Goal: Task Accomplishment & Management: Complete application form

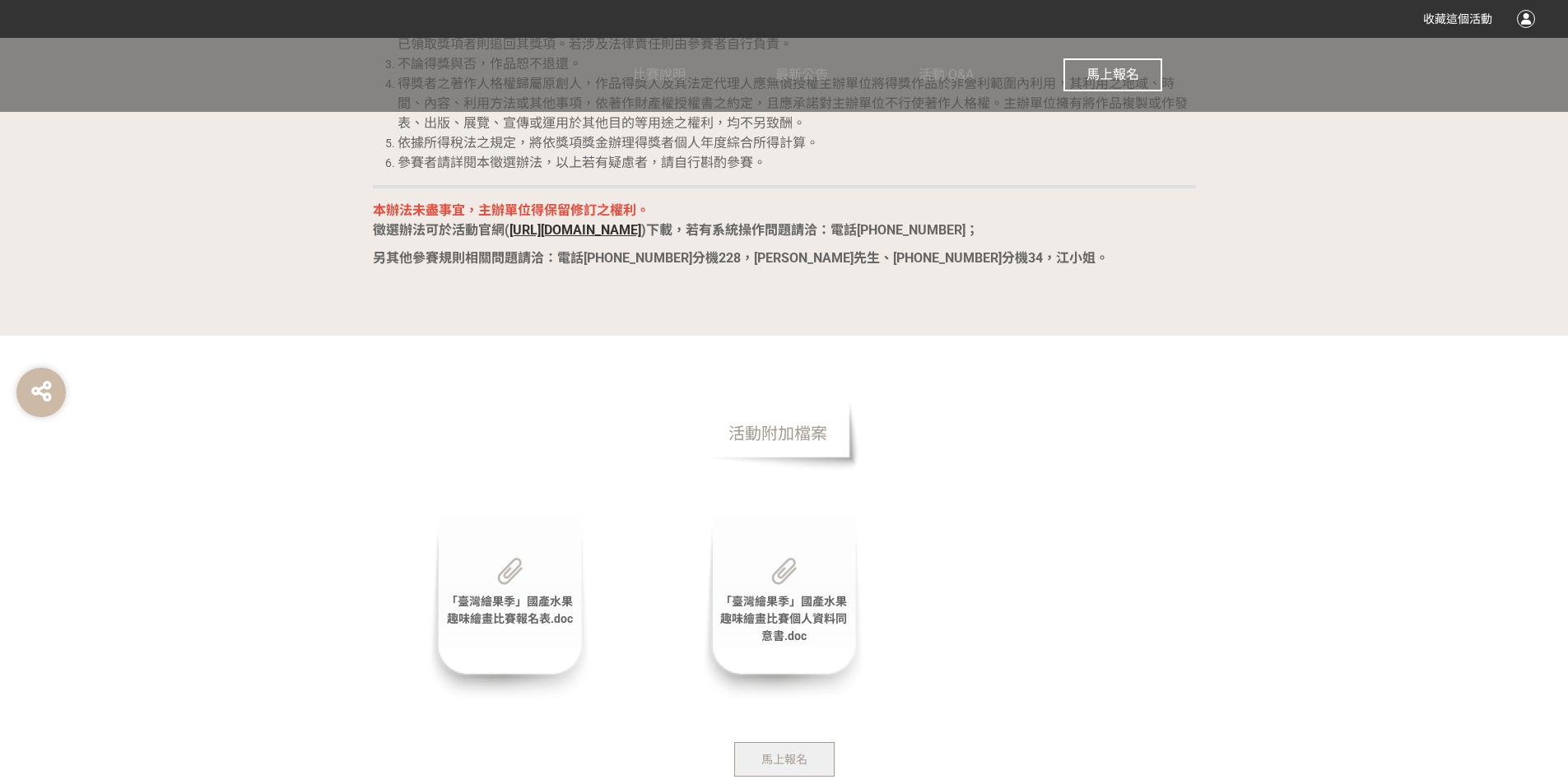
scroll to position [3173, 0]
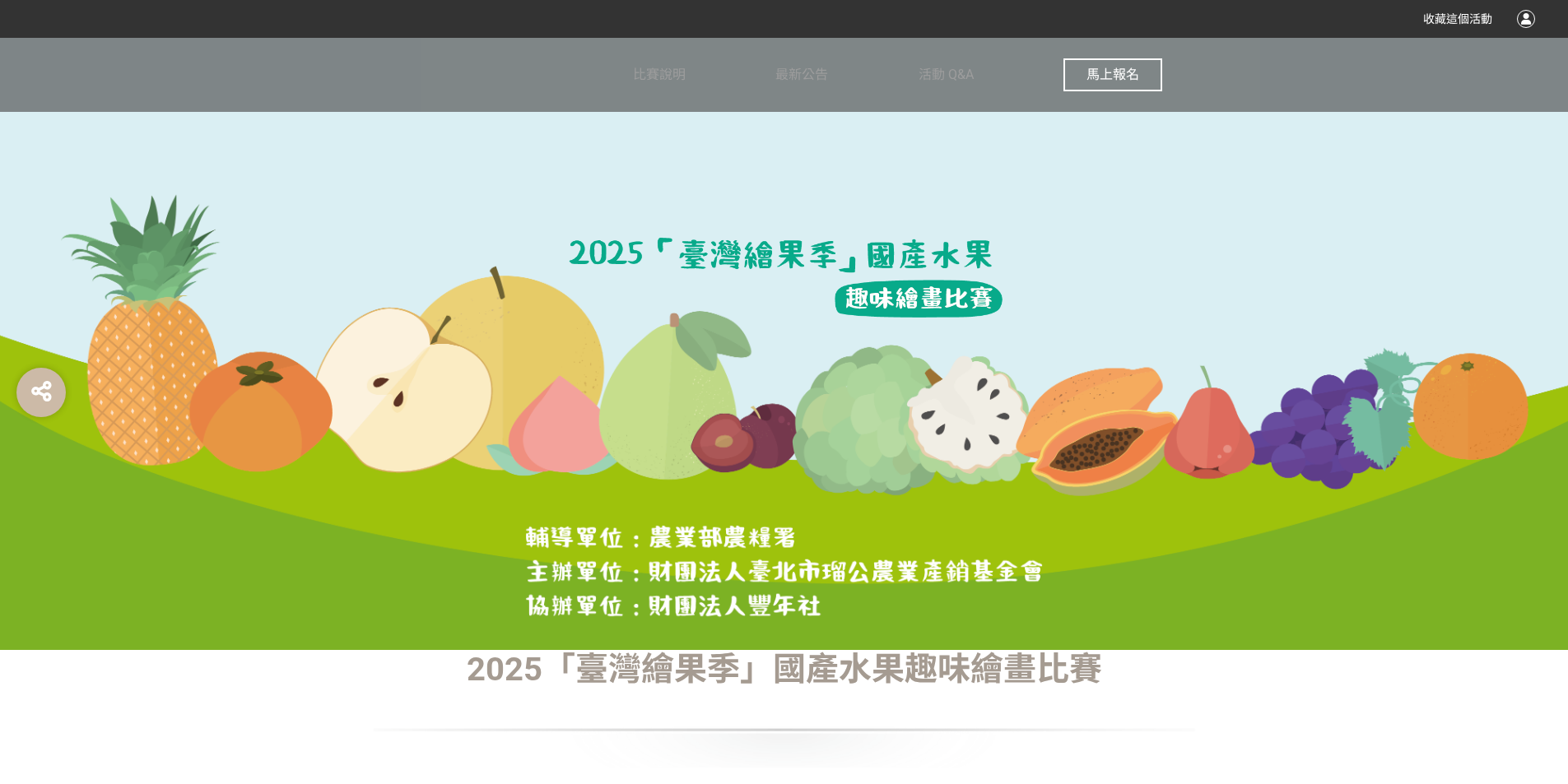
click at [1125, 65] on button "馬上報名" at bounding box center [1113, 75] width 99 height 33
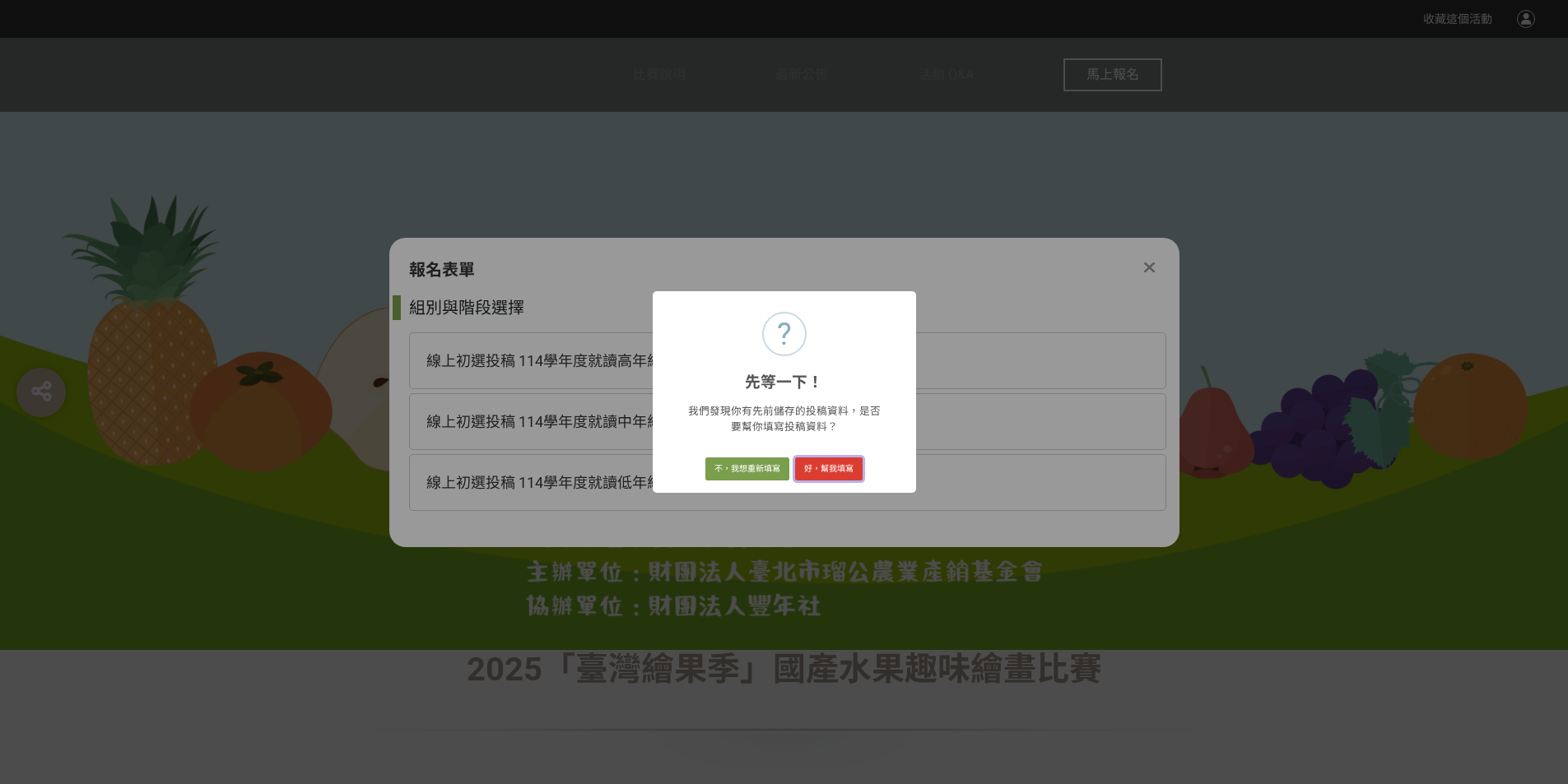
click at [832, 466] on button "好，幫我填寫" at bounding box center [829, 469] width 68 height 23
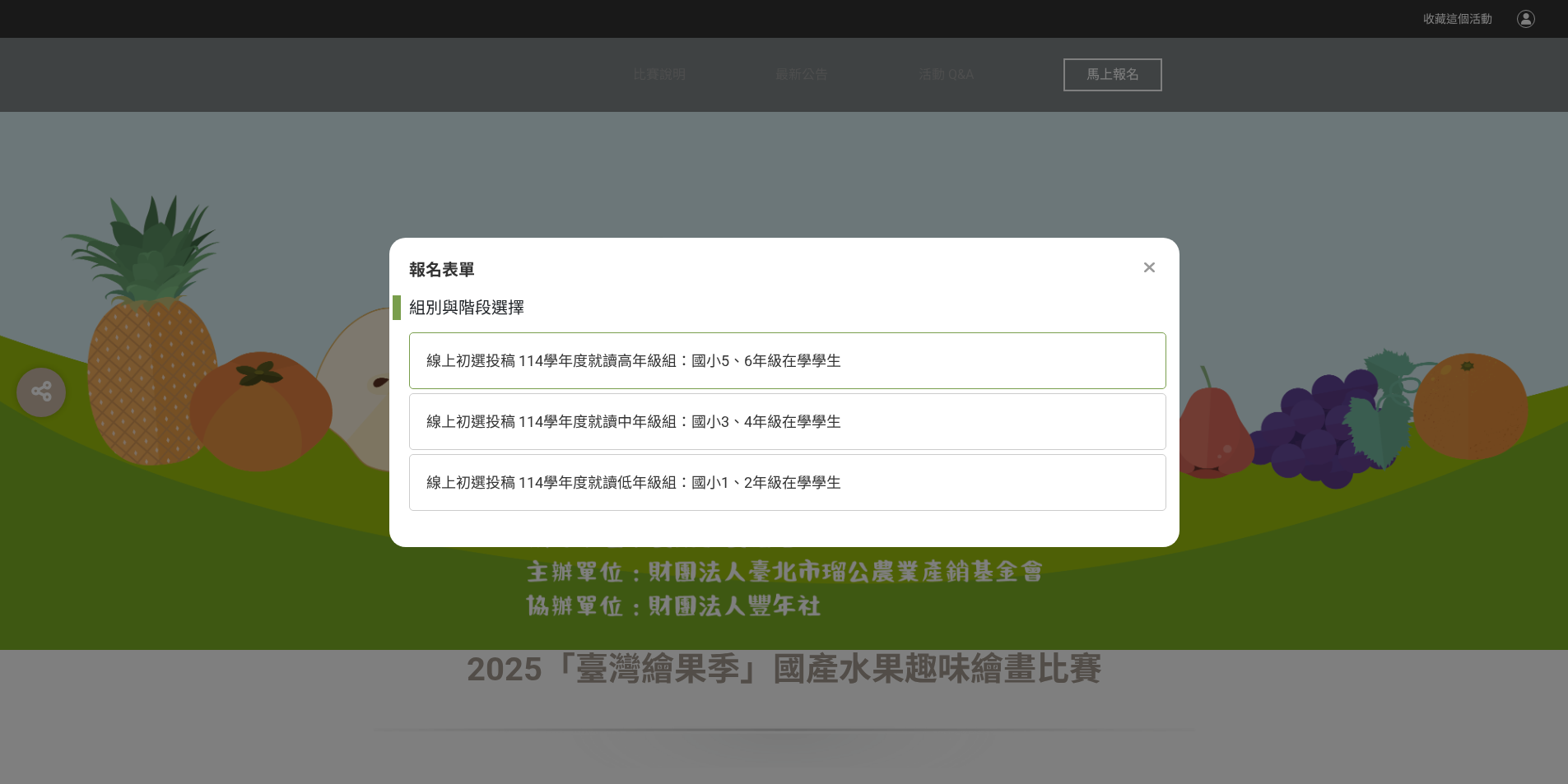
click at [702, 372] on div "線上初選投稿 114學年度就讀高年級組：國小5、6年級在學學生" at bounding box center [787, 360] width 757 height 57
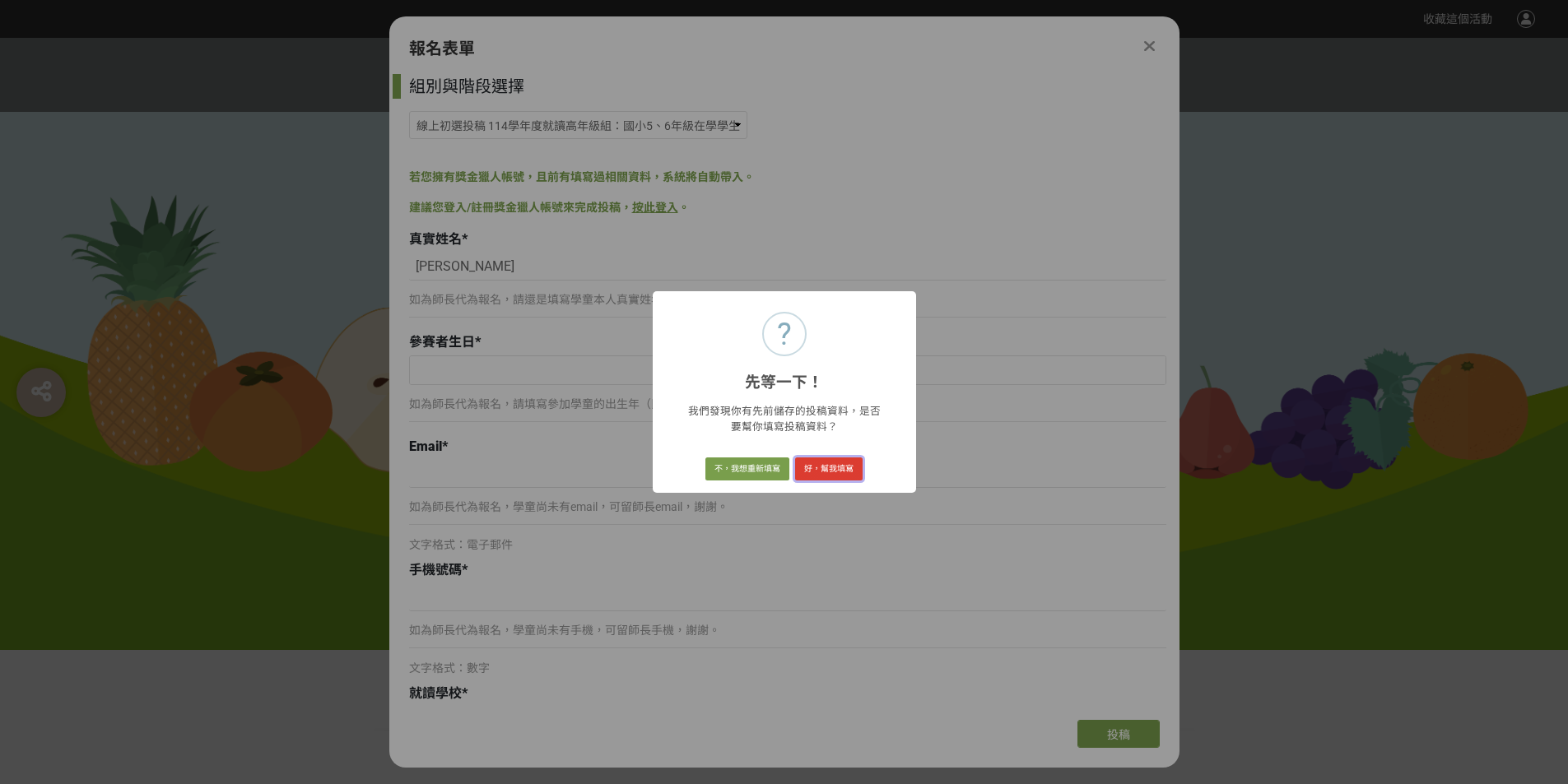
click at [837, 472] on button "好，幫我填寫" at bounding box center [829, 469] width 68 height 23
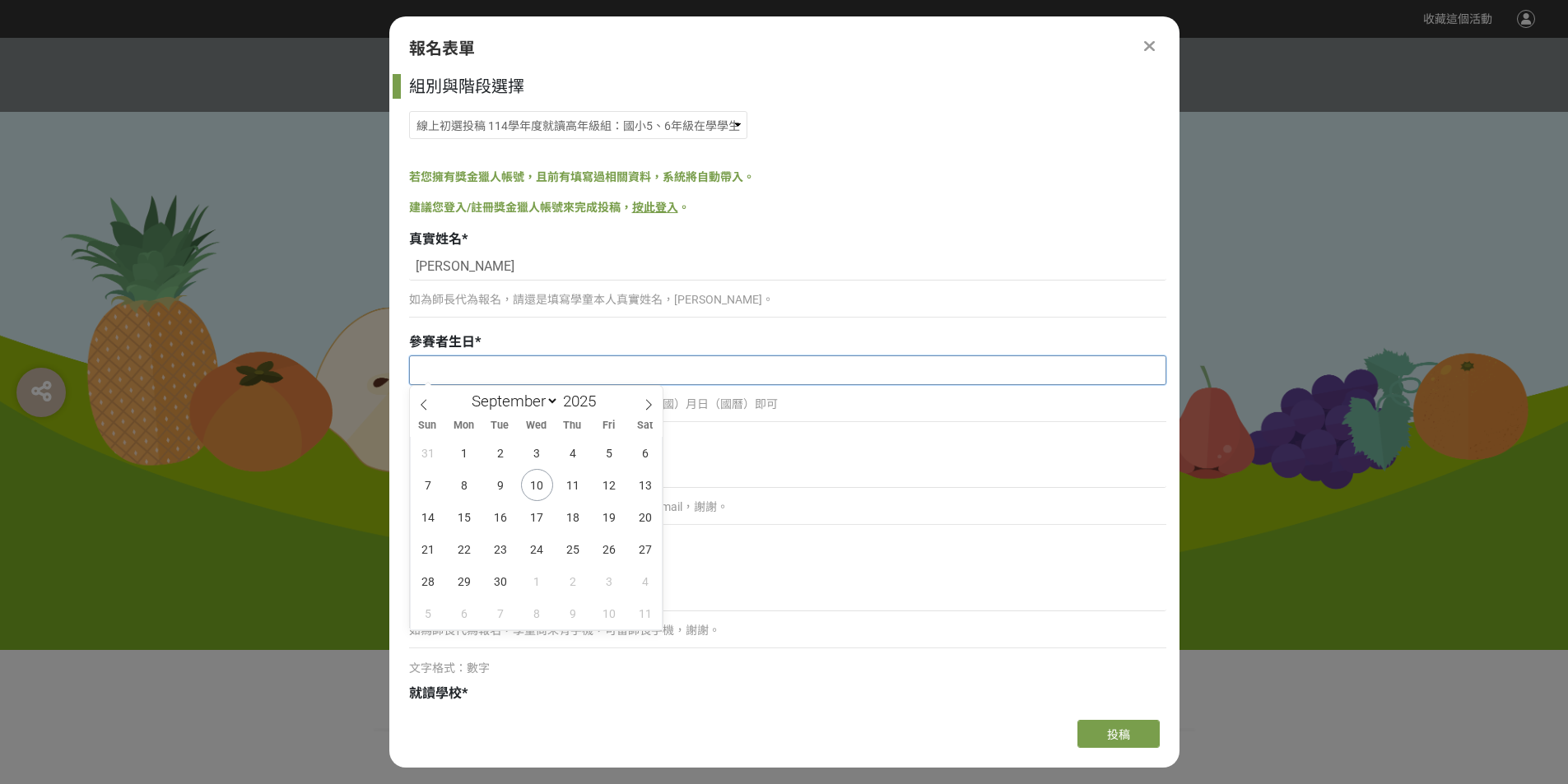
click at [477, 366] on input "text" at bounding box center [786, 370] width 755 height 28
click at [604, 397] on span at bounding box center [602, 396] width 12 height 10
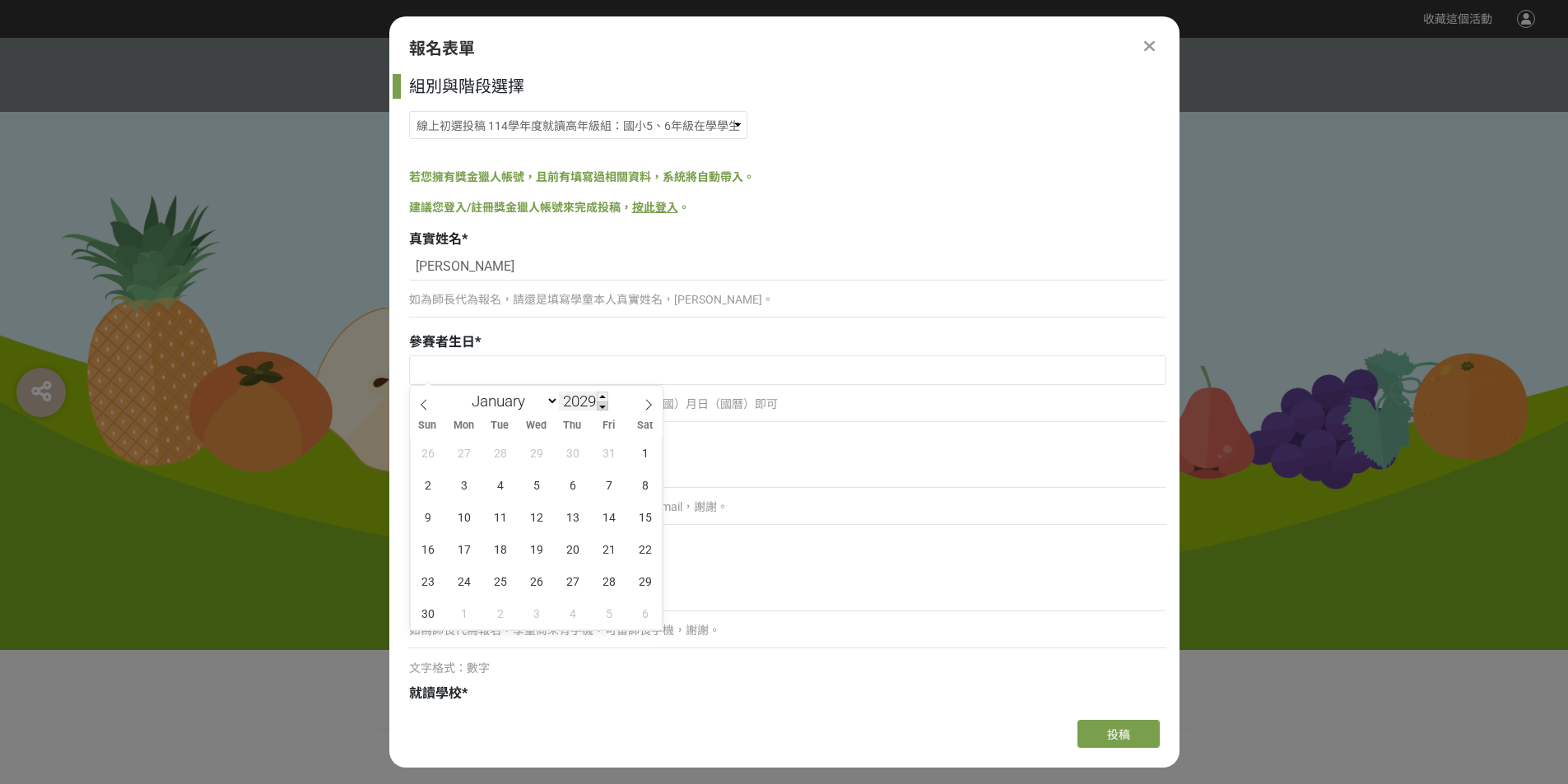
click at [603, 405] on span at bounding box center [602, 406] width 12 height 10
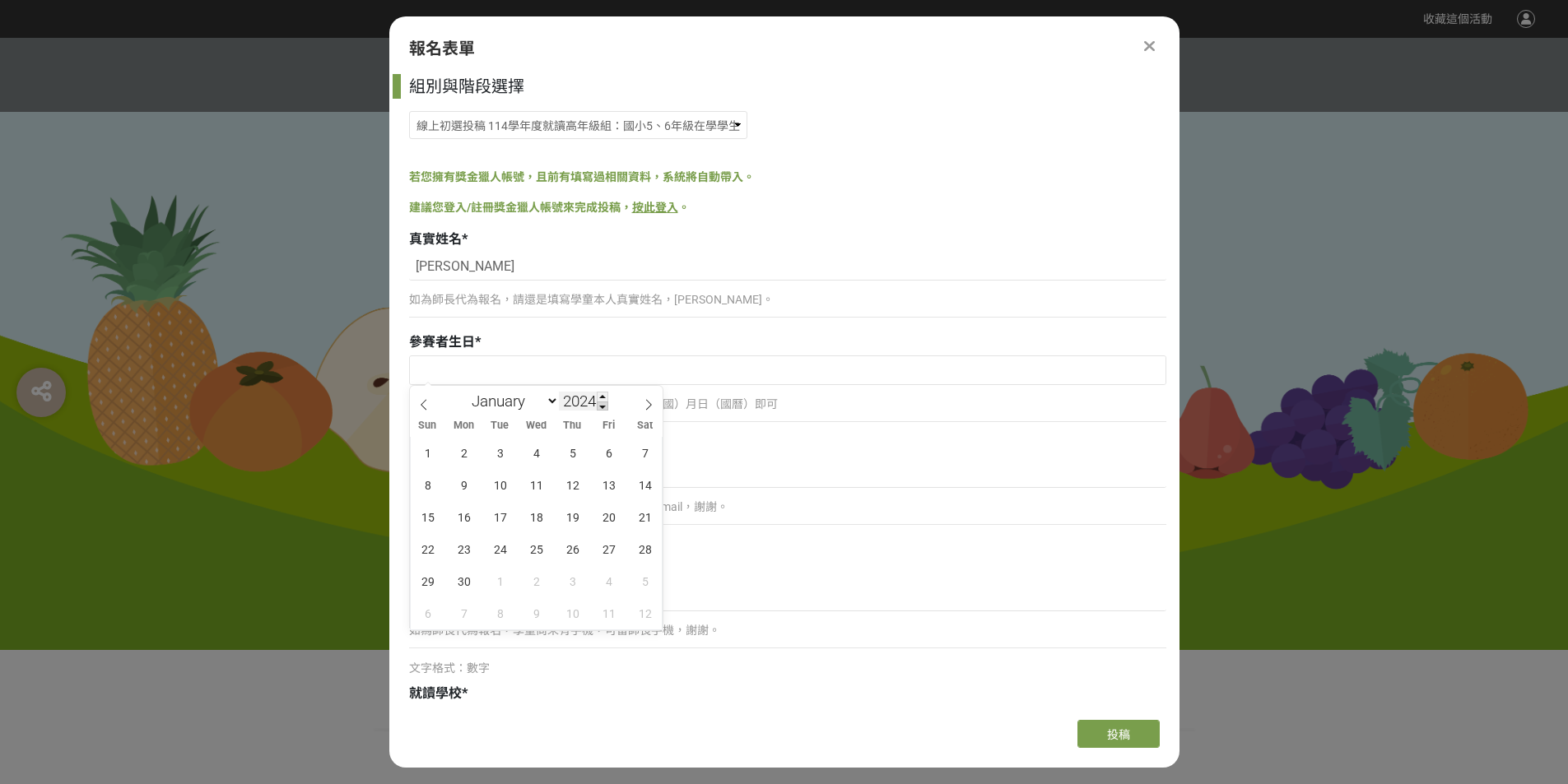
click at [603, 405] on span at bounding box center [602, 406] width 12 height 10
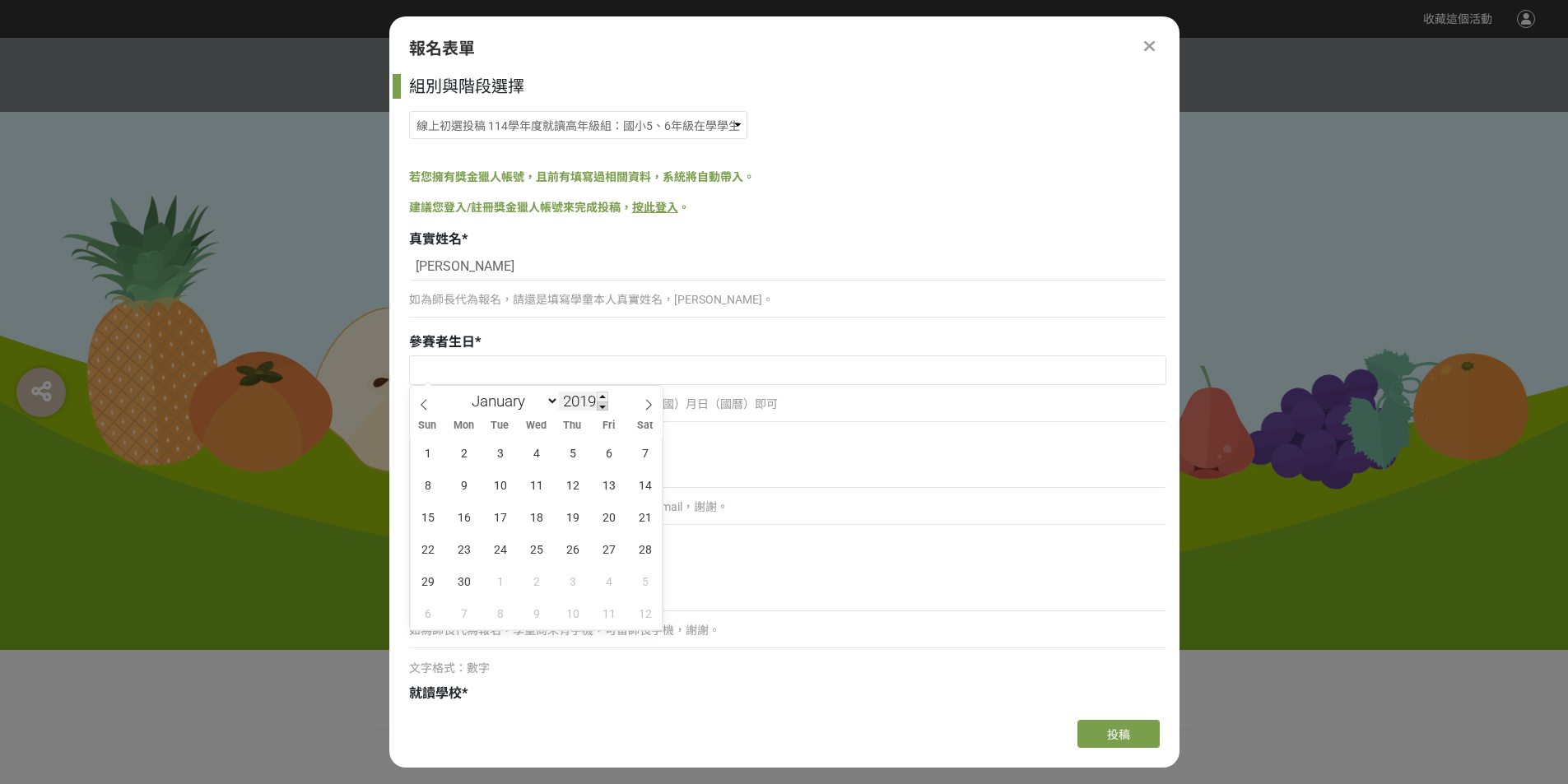
click at [603, 405] on span at bounding box center [602, 406] width 12 height 10
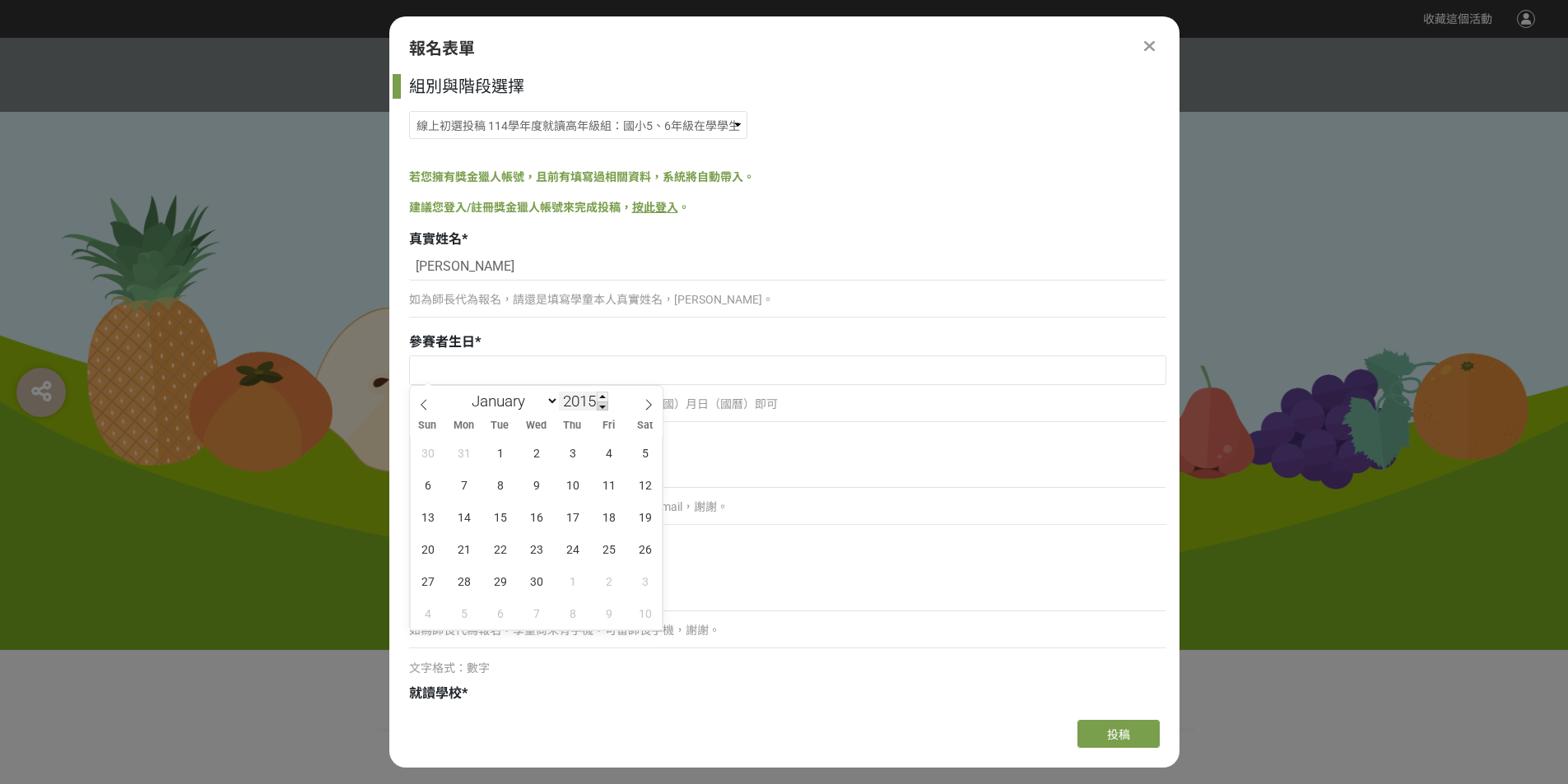
type input "2014"
click at [552, 399] on select "January February March April May June July August September October November De…" at bounding box center [511, 400] width 95 height 21
select select "11"
click at [464, 391] on select "January February March April May June July August September October November De…" at bounding box center [511, 400] width 95 height 21
click at [466, 484] on span "8" at bounding box center [464, 484] width 32 height 32
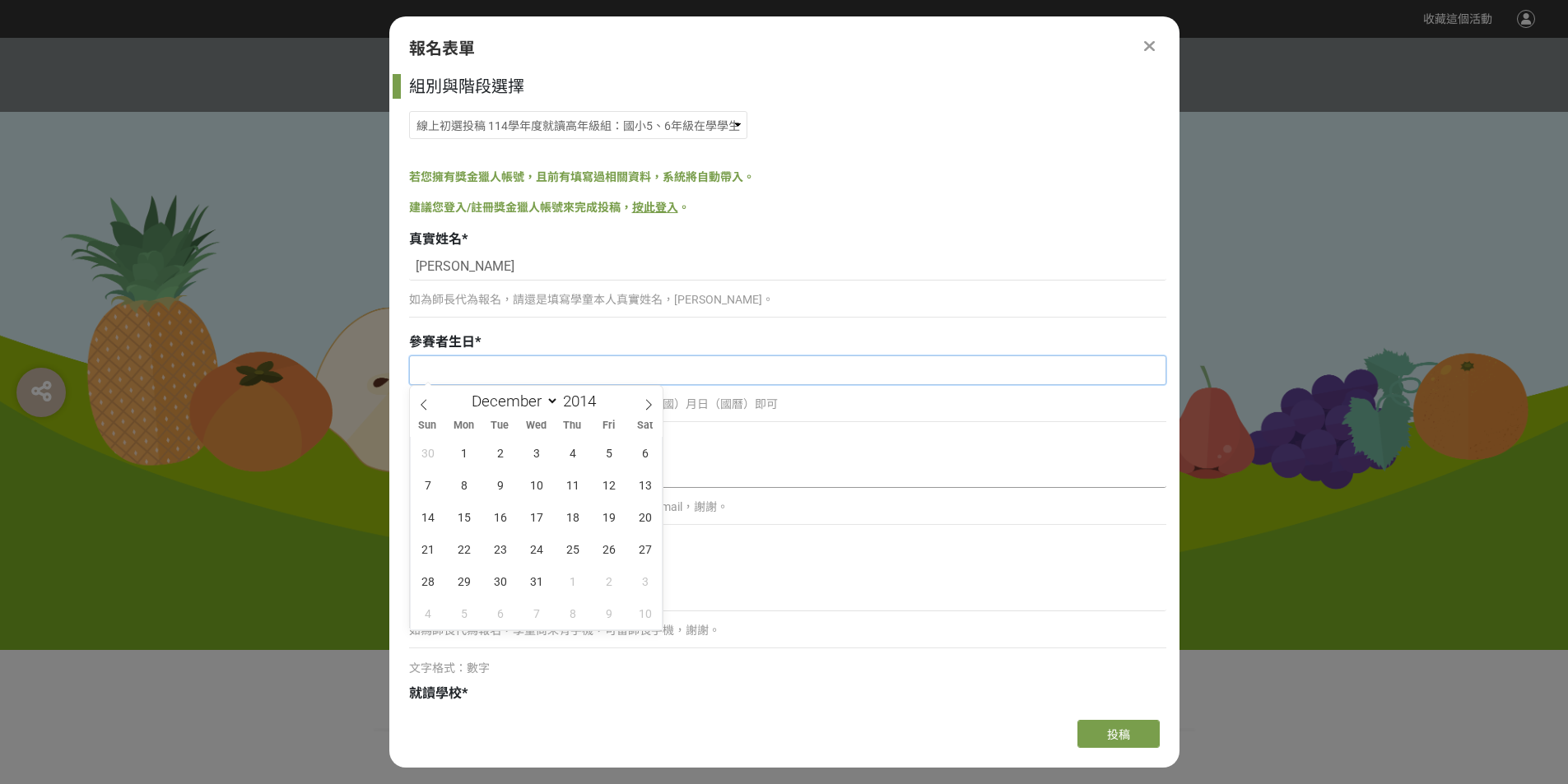
type input "2014-12-08"
click at [518, 507] on p "如為師長代為報名，學童尚未有email，可留師長email，謝謝。" at bounding box center [787, 507] width 757 height 18
click at [512, 481] on input at bounding box center [787, 474] width 757 height 28
type input "twtna10545@twjh.tyc.edu.tw"
type input "林昀仟"
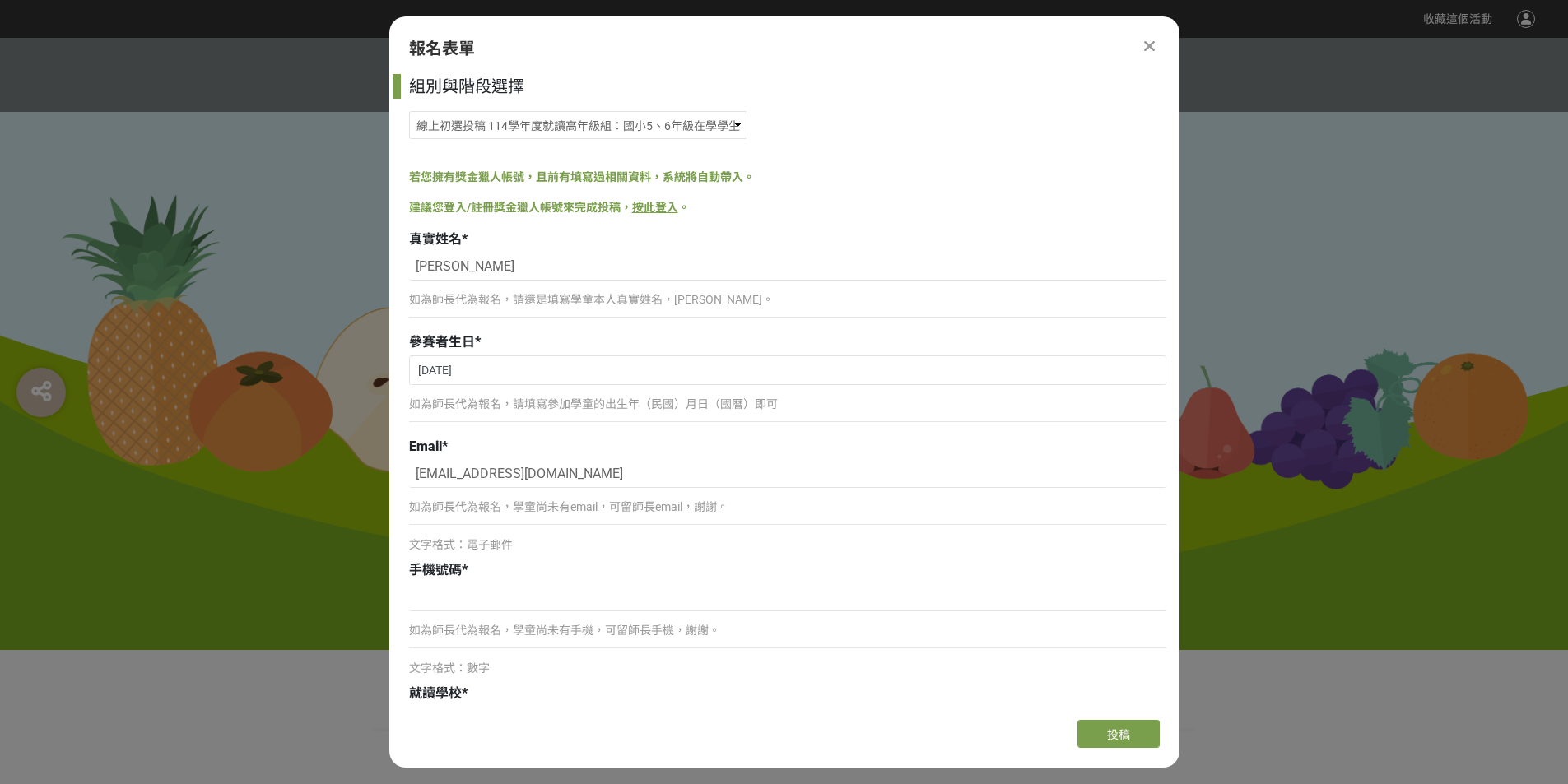
type input "民有東路36號3樓"
click at [482, 600] on input at bounding box center [787, 597] width 757 height 28
click at [452, 629] on p "如為師長代為報名，學童尚未有手機，可留師長手機，謝謝。" at bounding box center [787, 630] width 757 height 18
click at [452, 592] on input at bounding box center [787, 597] width 757 height 28
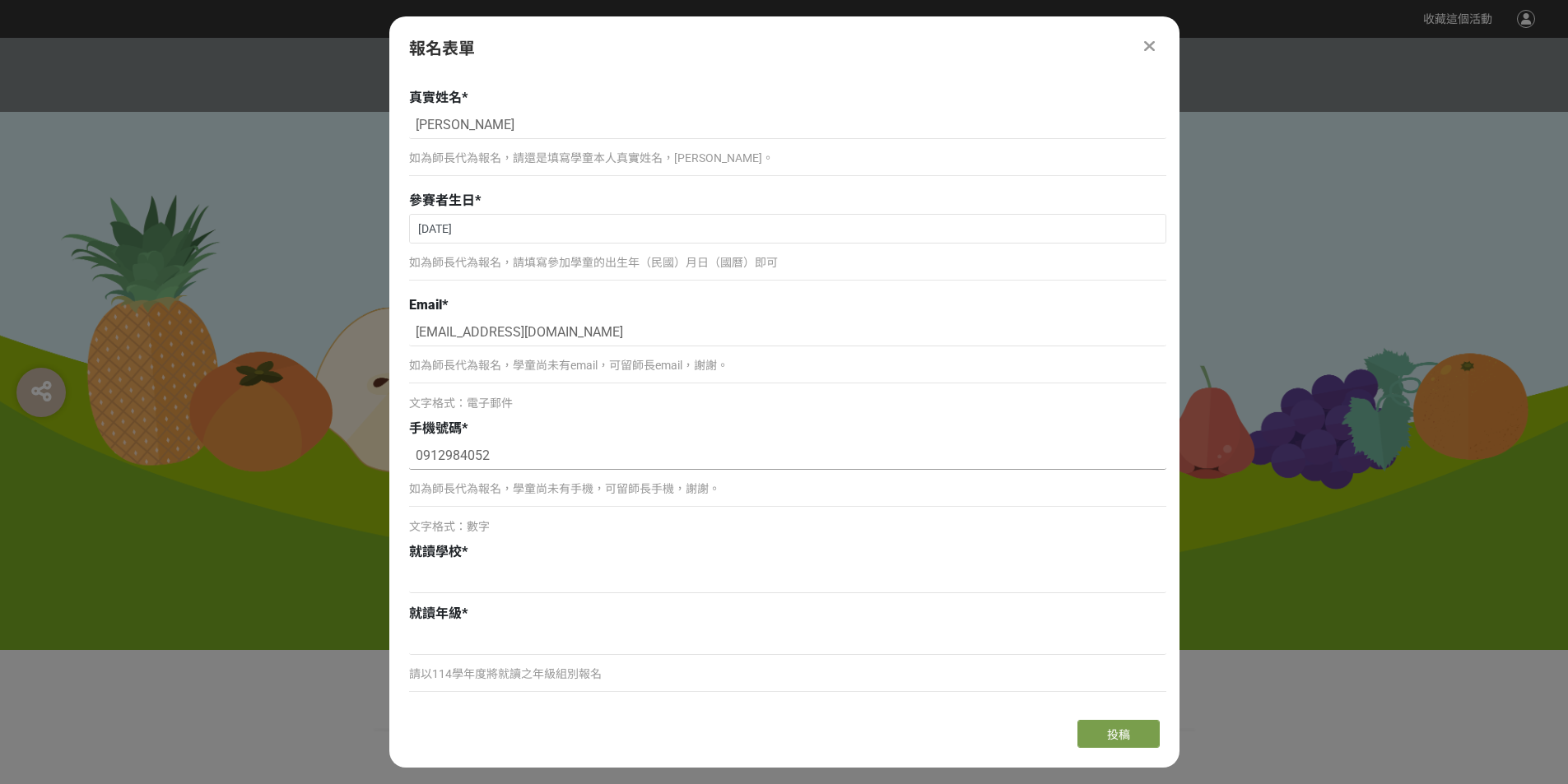
scroll to position [234, 0]
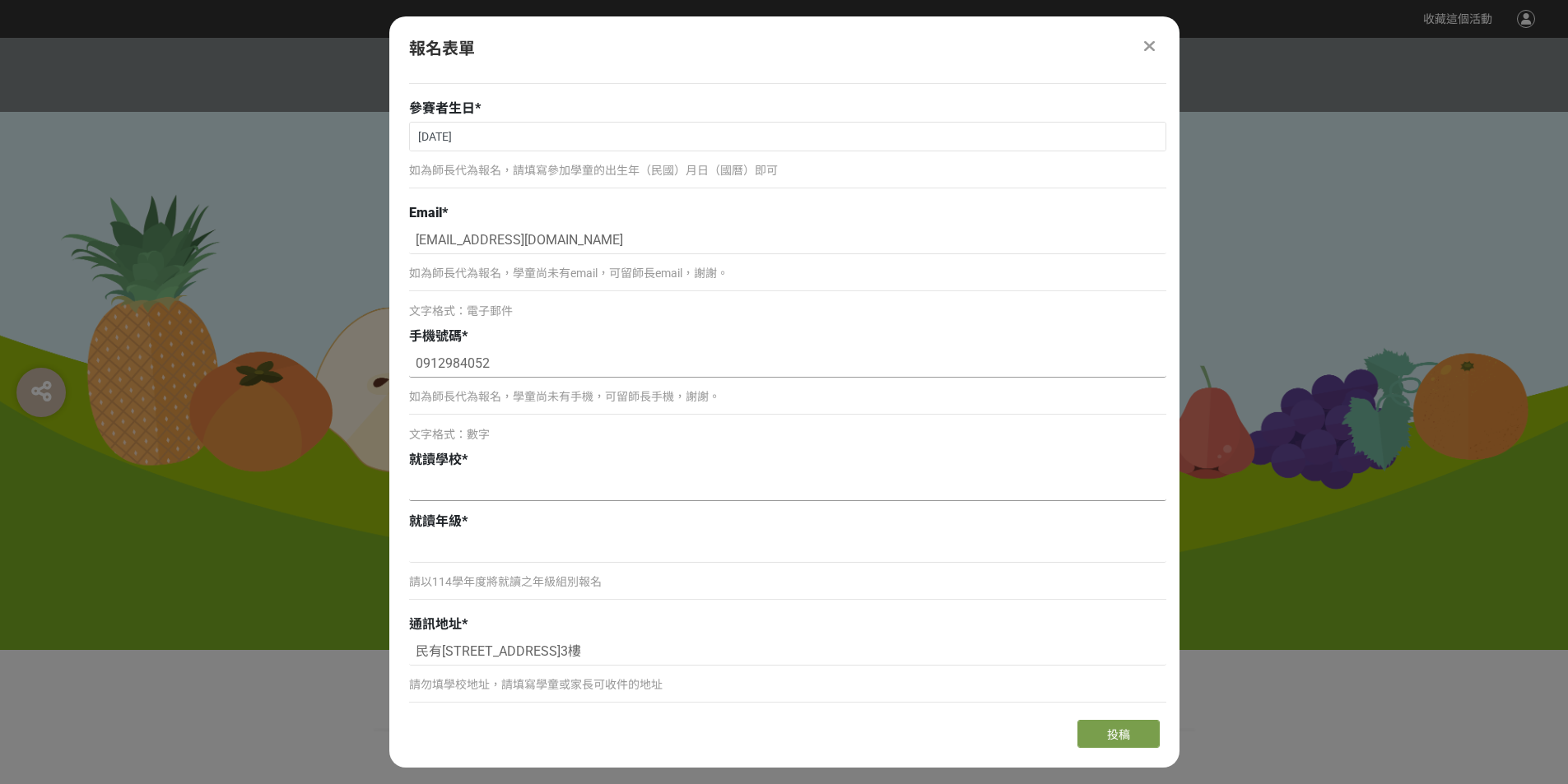
type input "0912984052"
click at [451, 489] on input at bounding box center [787, 486] width 757 height 28
type input "桃園市青溪國小"
click at [480, 554] on input at bounding box center [787, 548] width 757 height 28
type input "小"
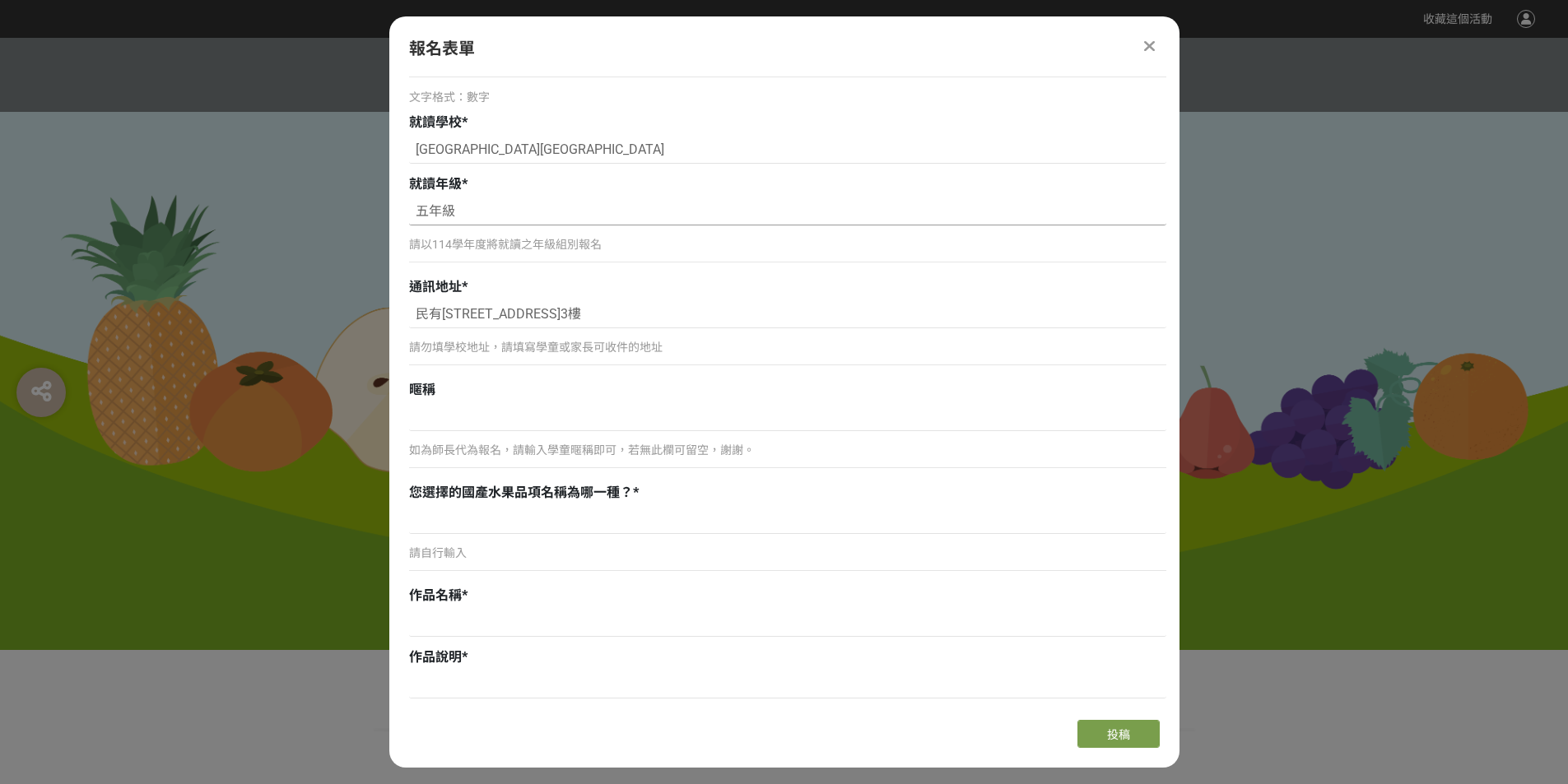
scroll to position [640, 0]
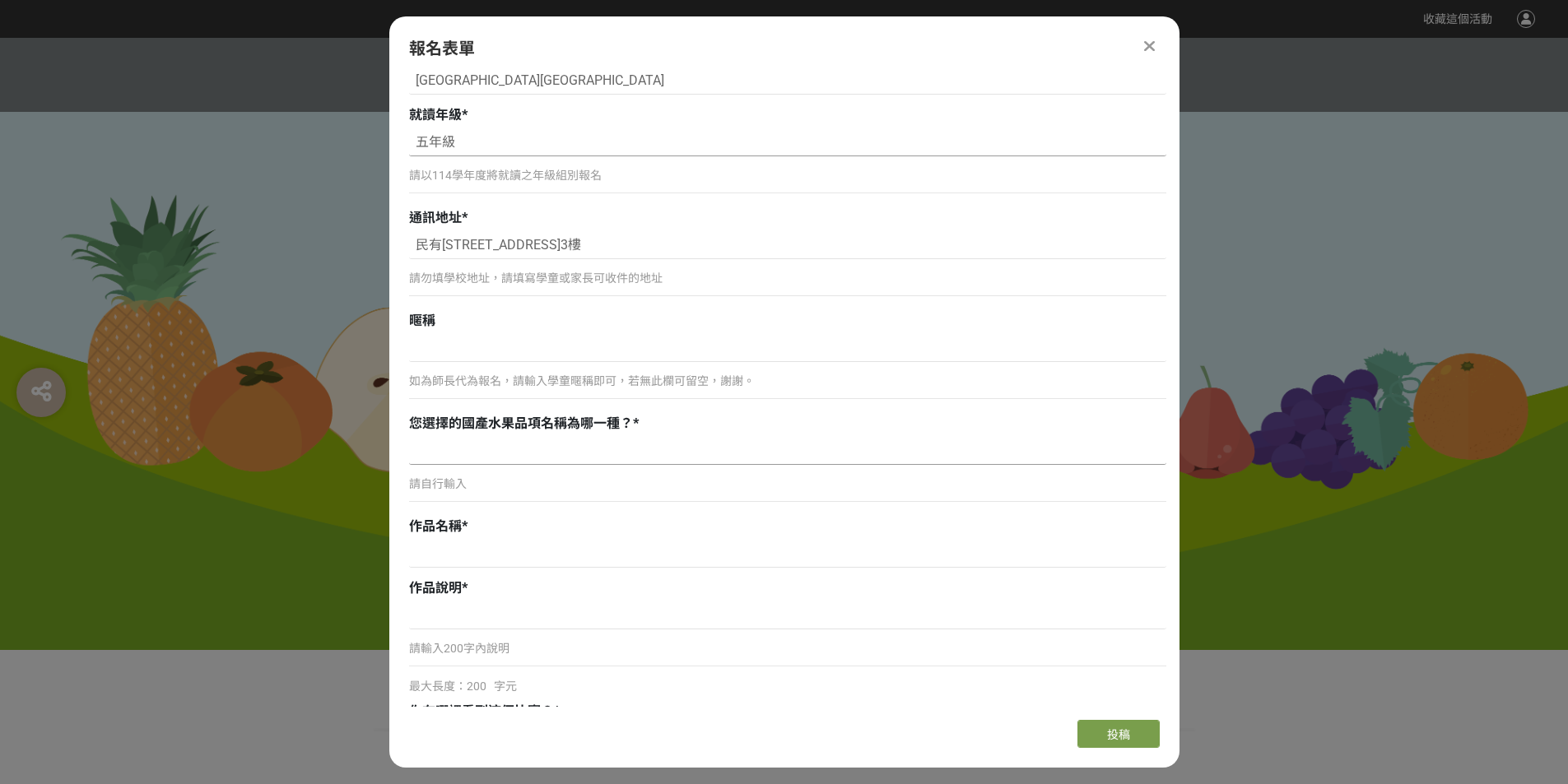
type input "五年級"
click at [455, 447] on input at bounding box center [787, 450] width 757 height 28
type input "橘子"
drag, startPoint x: 1179, startPoint y: 428, endPoint x: 1173, endPoint y: 477, distance: 49.4
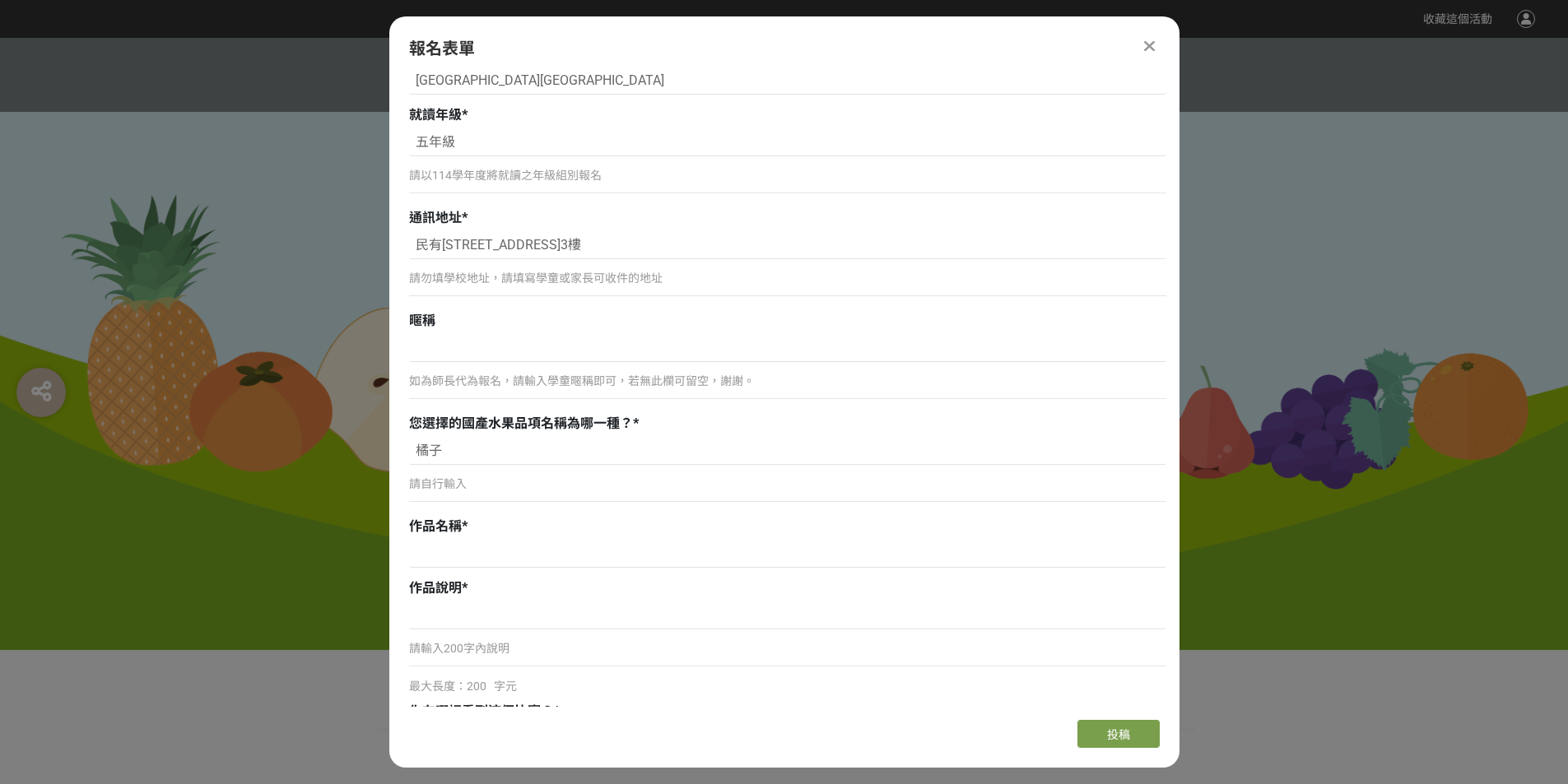
click at [1168, 440] on div "組別與階段選擇 線上初選投稿 114學年度就讀高年級組：國小5、6年級在學學生 線上初選投稿 114學年度就讀中年級組：國小3、4年級在學學生 線上初選投稿 …" at bounding box center [784, 391] width 790 height 632
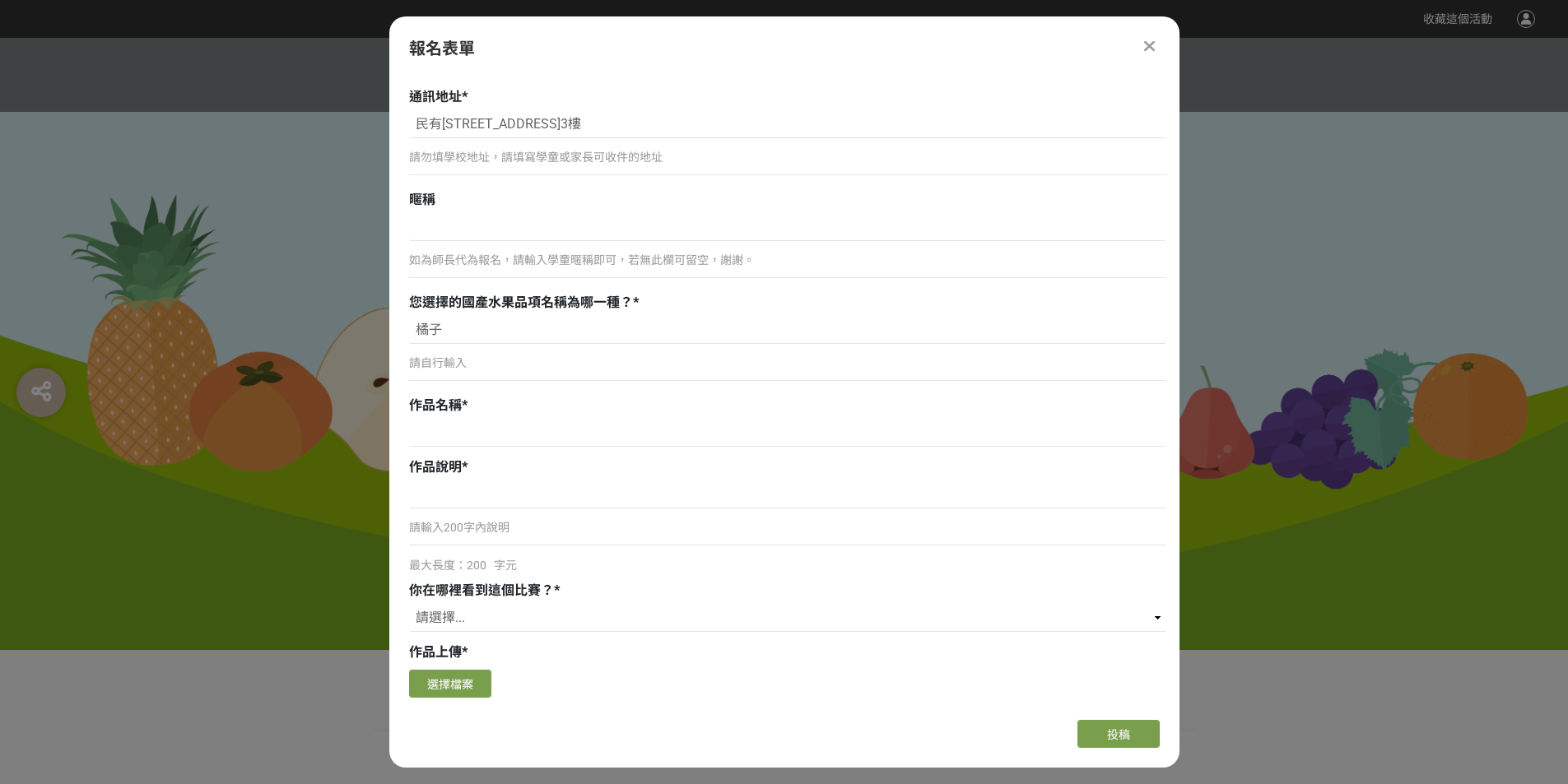
scroll to position [766, 0]
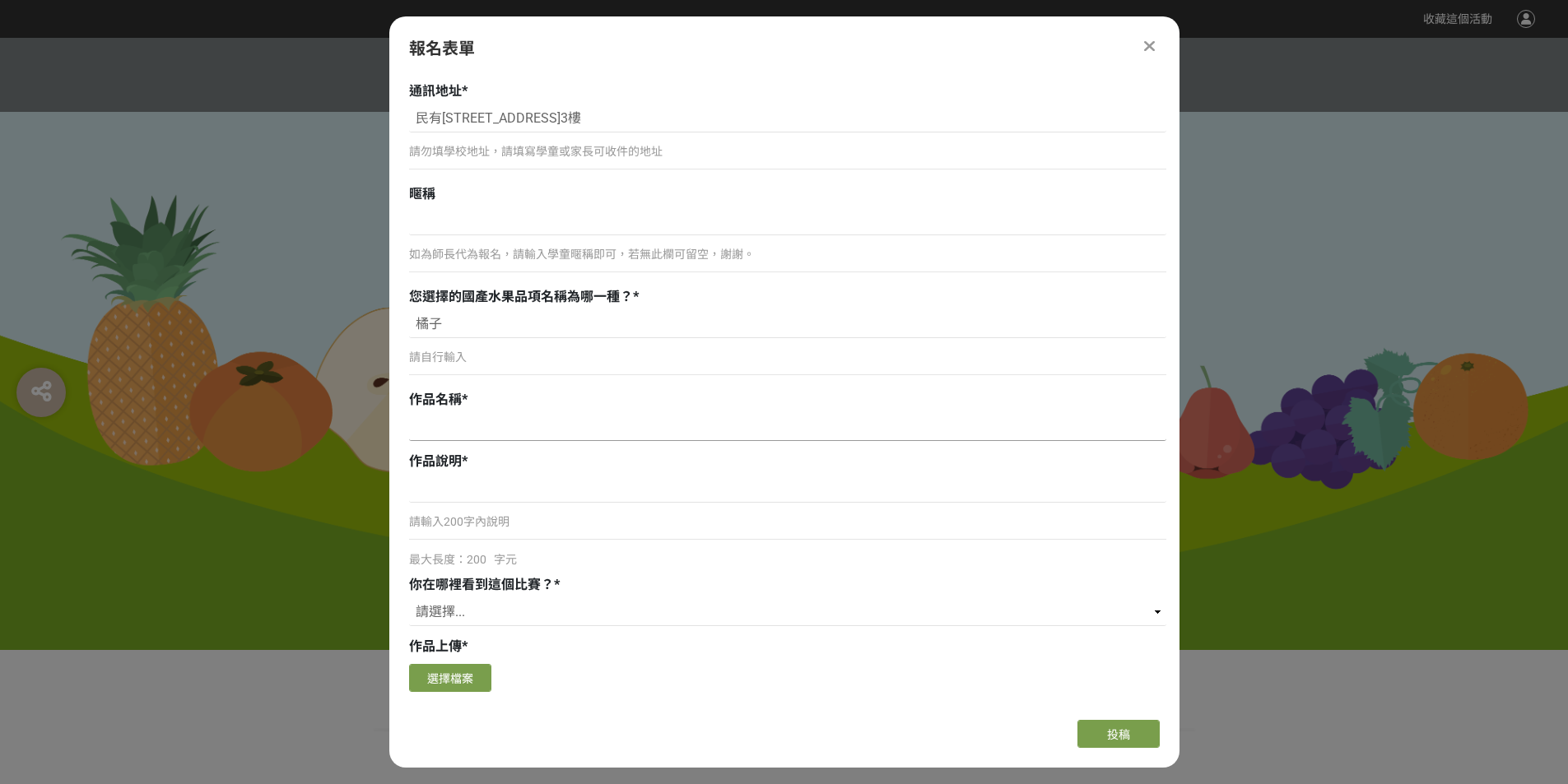
click at [459, 430] on input at bounding box center [787, 427] width 757 height 28
type input "保"
type input "寶島活力橘"
click at [485, 494] on input at bounding box center [787, 488] width 757 height 28
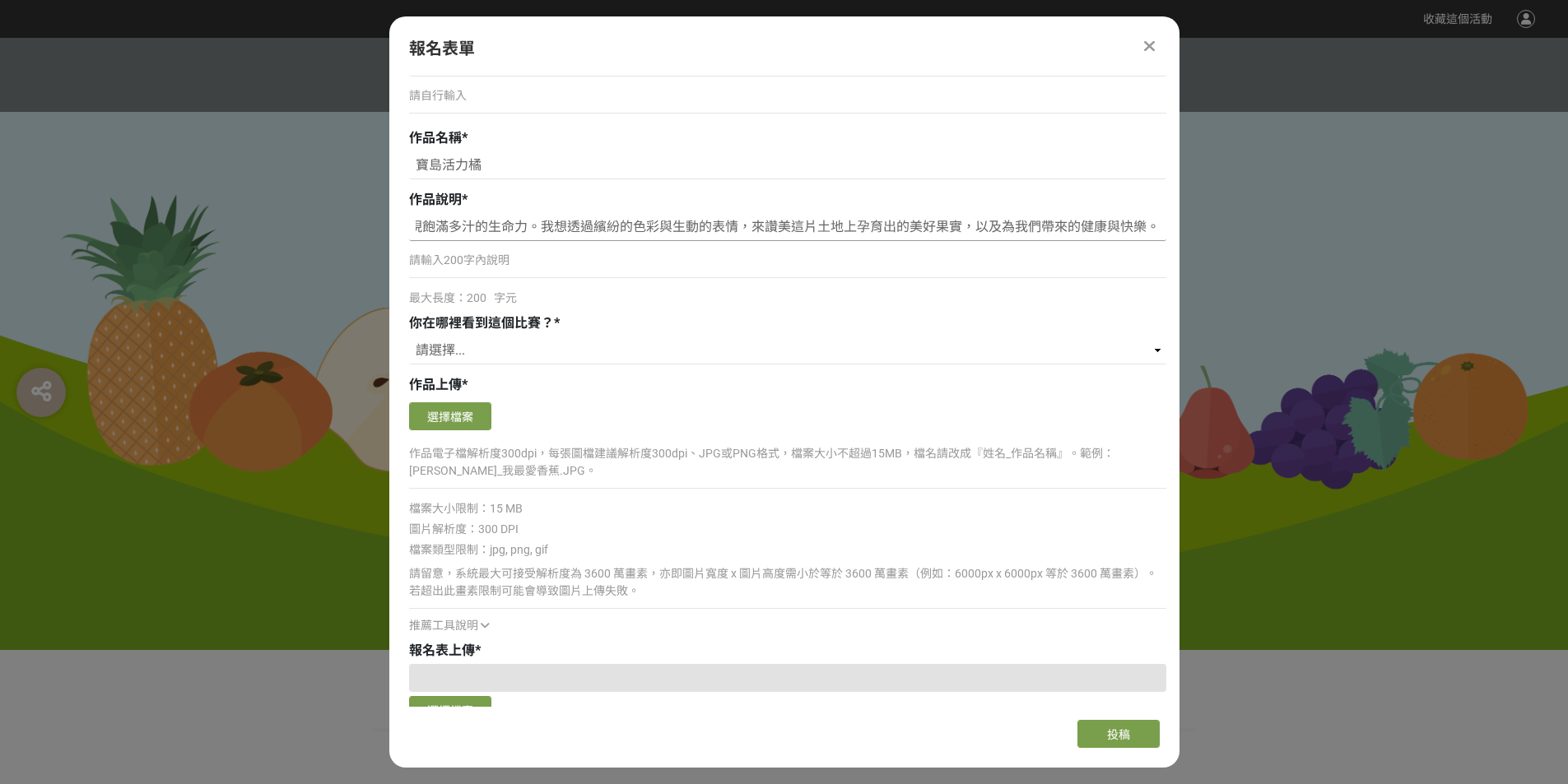
scroll to position [1045, 0]
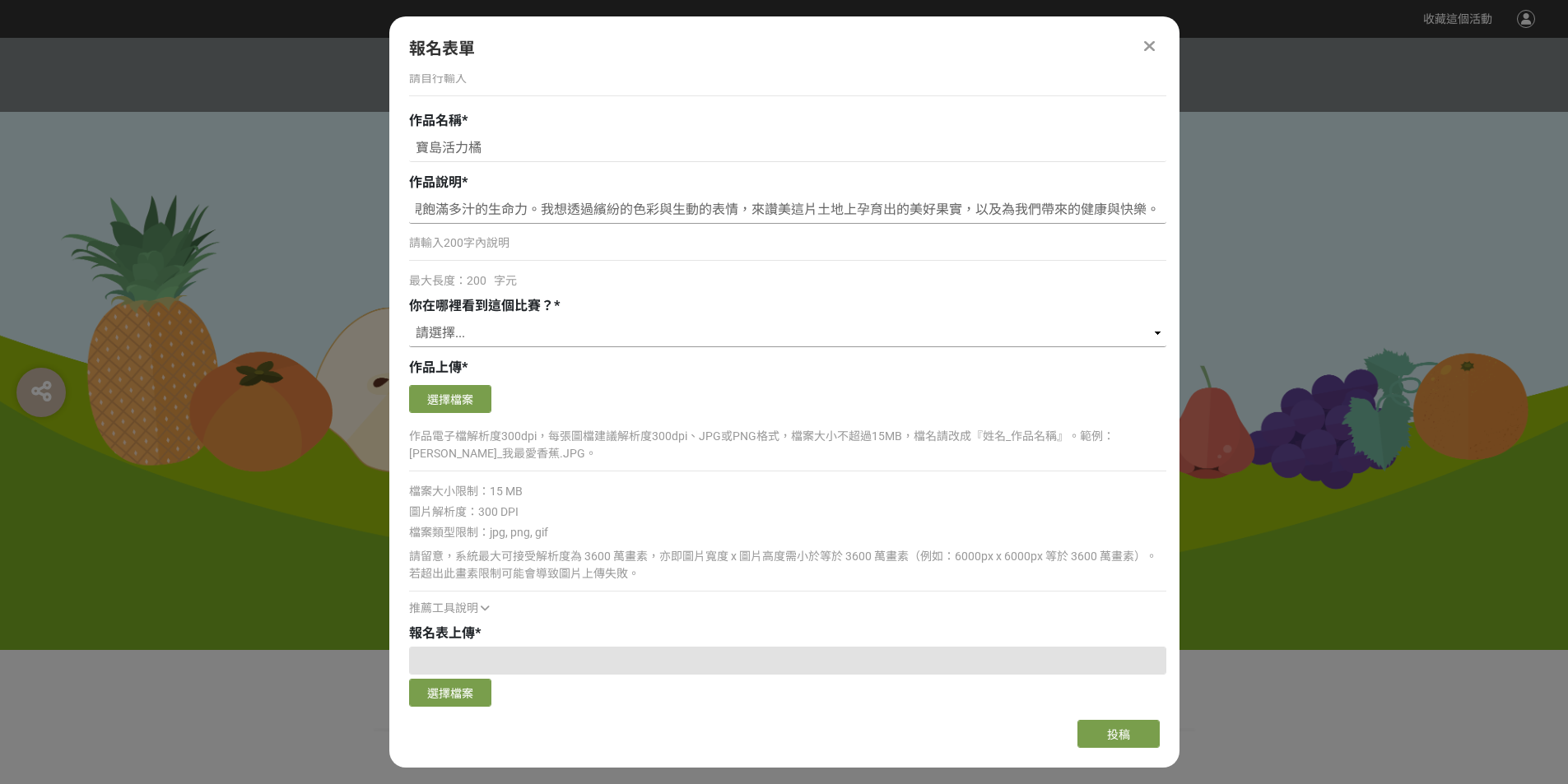
type input "我將台灣橘子擬人化，變成活力十足的小精靈，牠們在陽光與溪水中快樂嬉戲，展現飽滿多汁的生命力。我想透過繽紛的色彩與生動的表情，來讚美這片土地上孕育出的美好果實，…"
click at [475, 325] on select "請選擇... 獎金獵人網站 Facebook / Instagram 校園講座 / 老師系上推薦 電子郵件 海報 其他" at bounding box center [787, 333] width 757 height 28
select select "校園講座 / 老師系上推薦"
click at [409, 319] on select "請選擇... 獎金獵人網站 Facebook / Instagram 校園講座 / 老師系上推薦 電子郵件 海報 其他" at bounding box center [787, 333] width 757 height 28
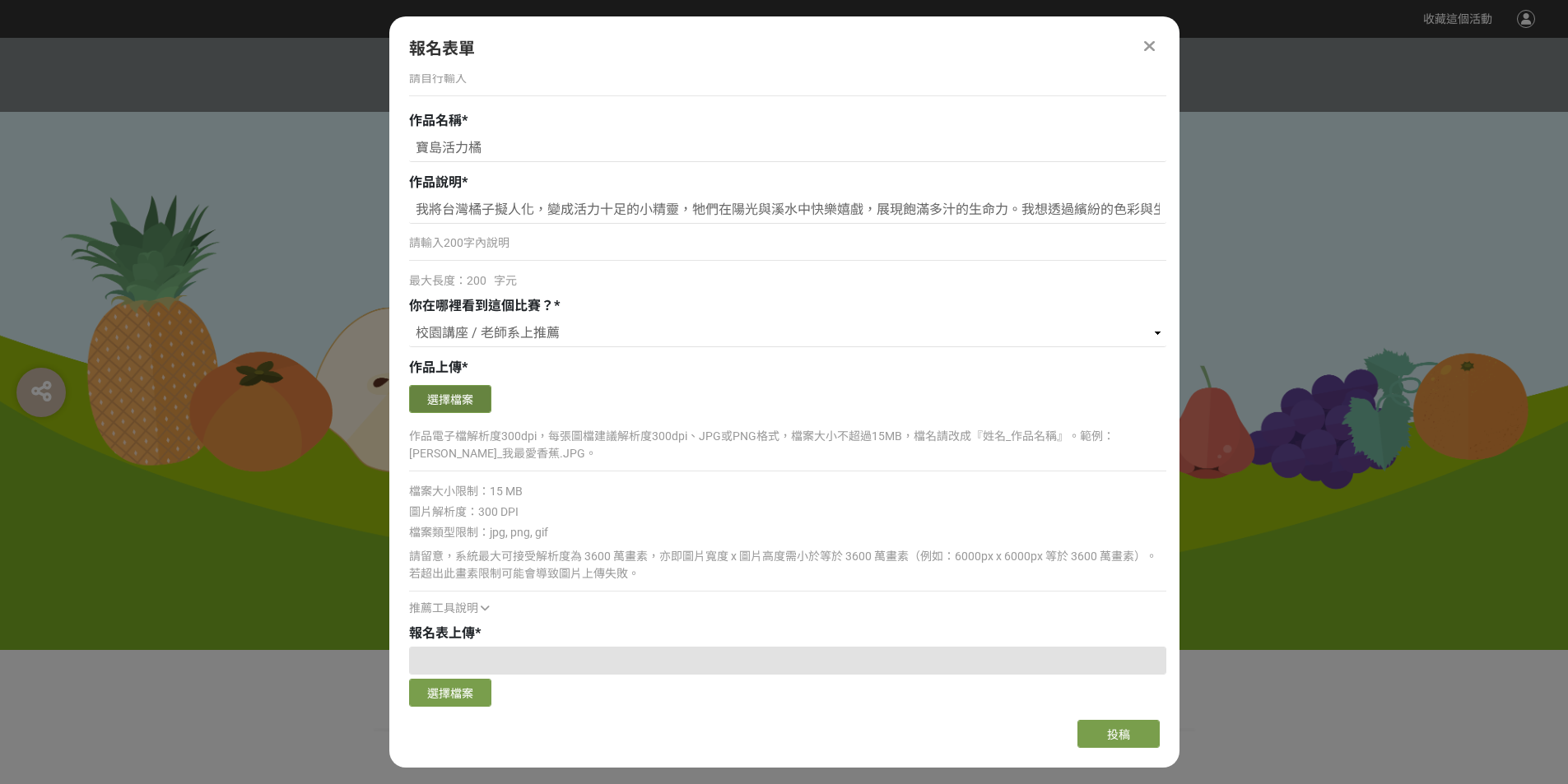
click at [462, 399] on button "選擇檔案" at bounding box center [451, 398] width 82 height 28
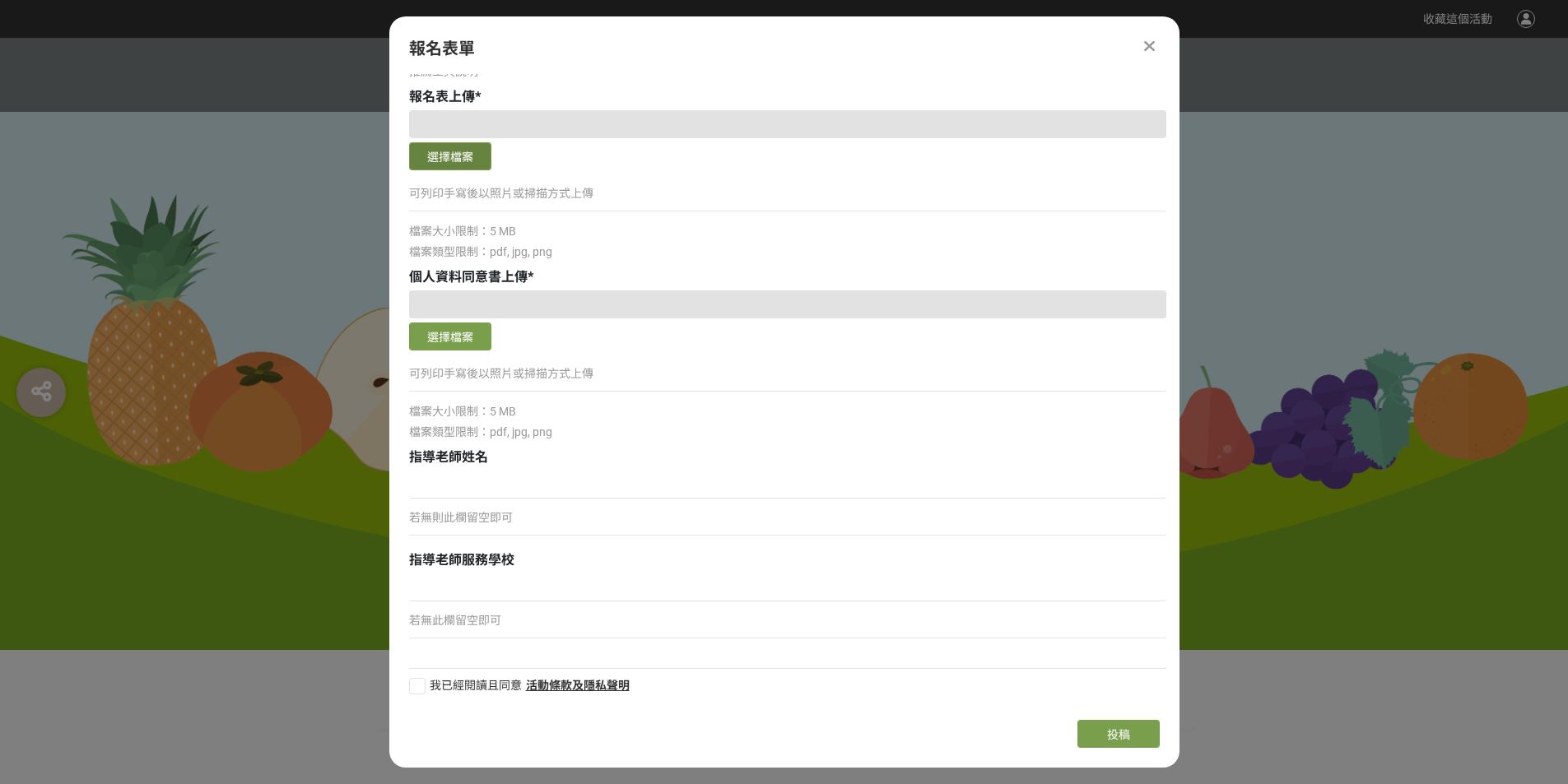
click at [441, 157] on button "選擇檔案" at bounding box center [451, 156] width 82 height 28
click at [441, 156] on button "選擇檔案" at bounding box center [451, 156] width 82 height 28
click at [441, 158] on button "選擇檔案" at bounding box center [451, 156] width 82 height 28
click at [512, 191] on p "可列印手寫後以照片或掃描方式上傳" at bounding box center [787, 194] width 757 height 18
click at [474, 342] on button "選擇檔案" at bounding box center [451, 336] width 82 height 28
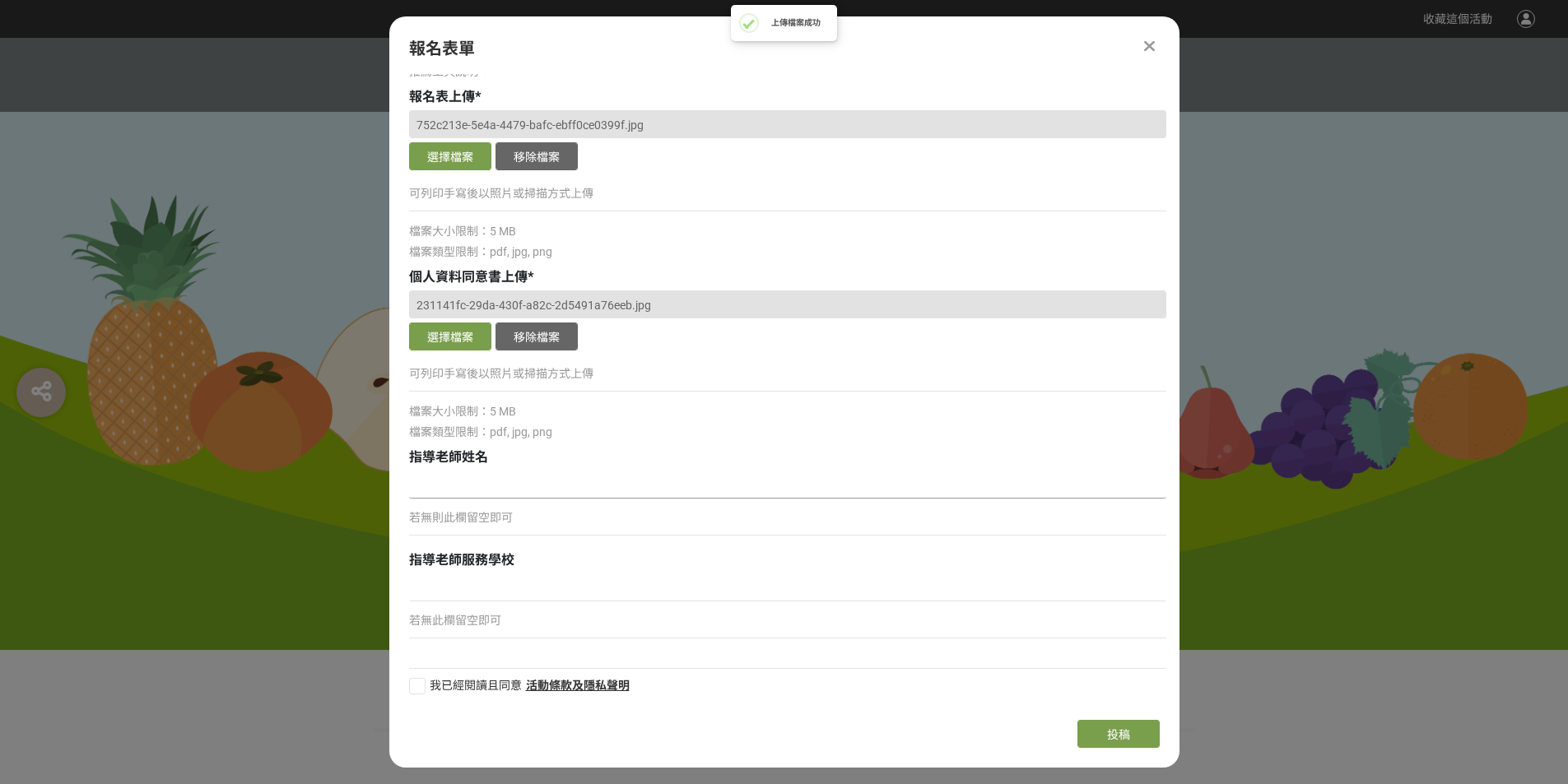
click at [509, 483] on input at bounding box center [787, 484] width 757 height 28
type input "梅宸葳"
click at [462, 587] on input at bounding box center [787, 587] width 757 height 28
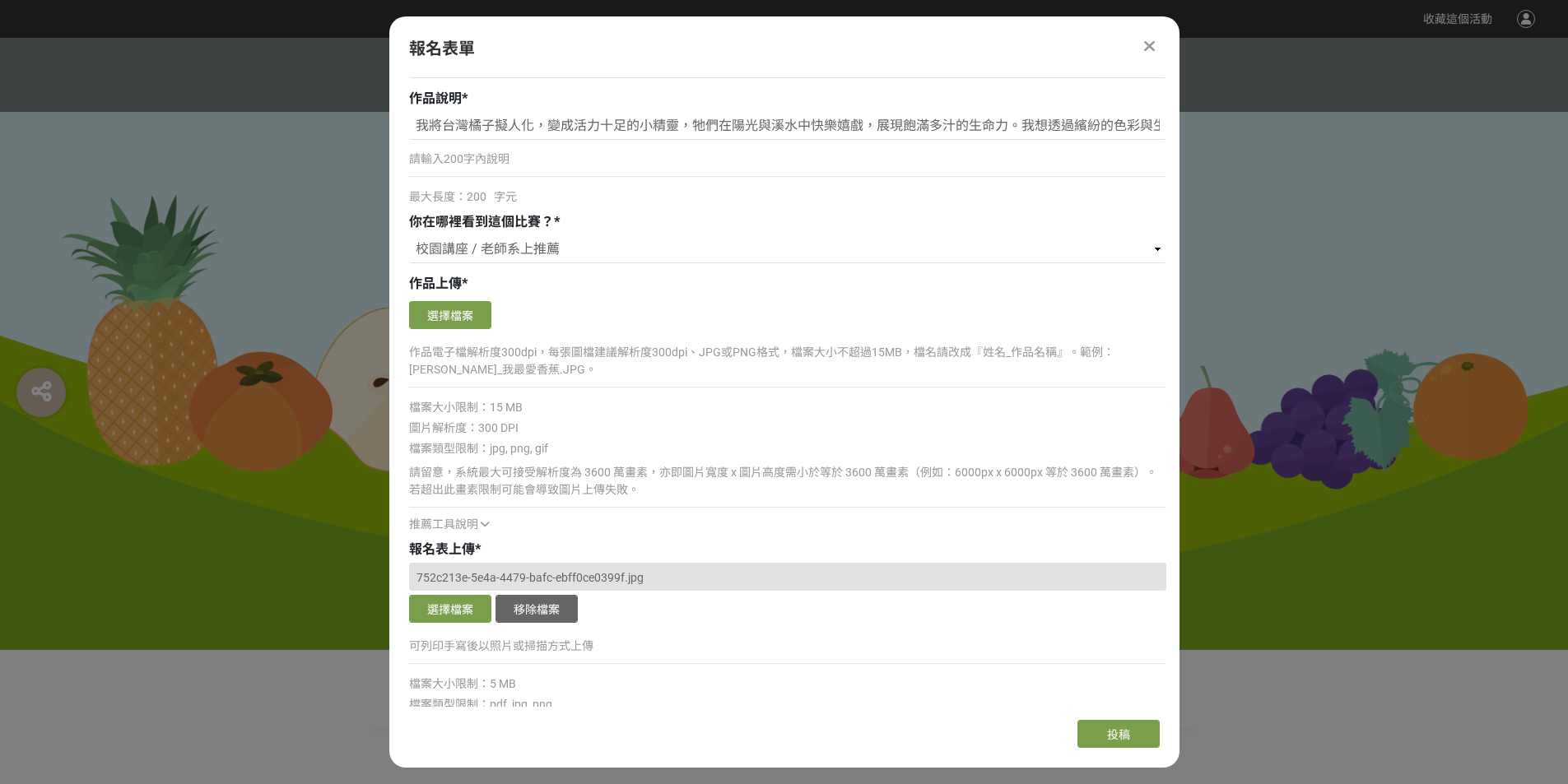
scroll to position [1124, 0]
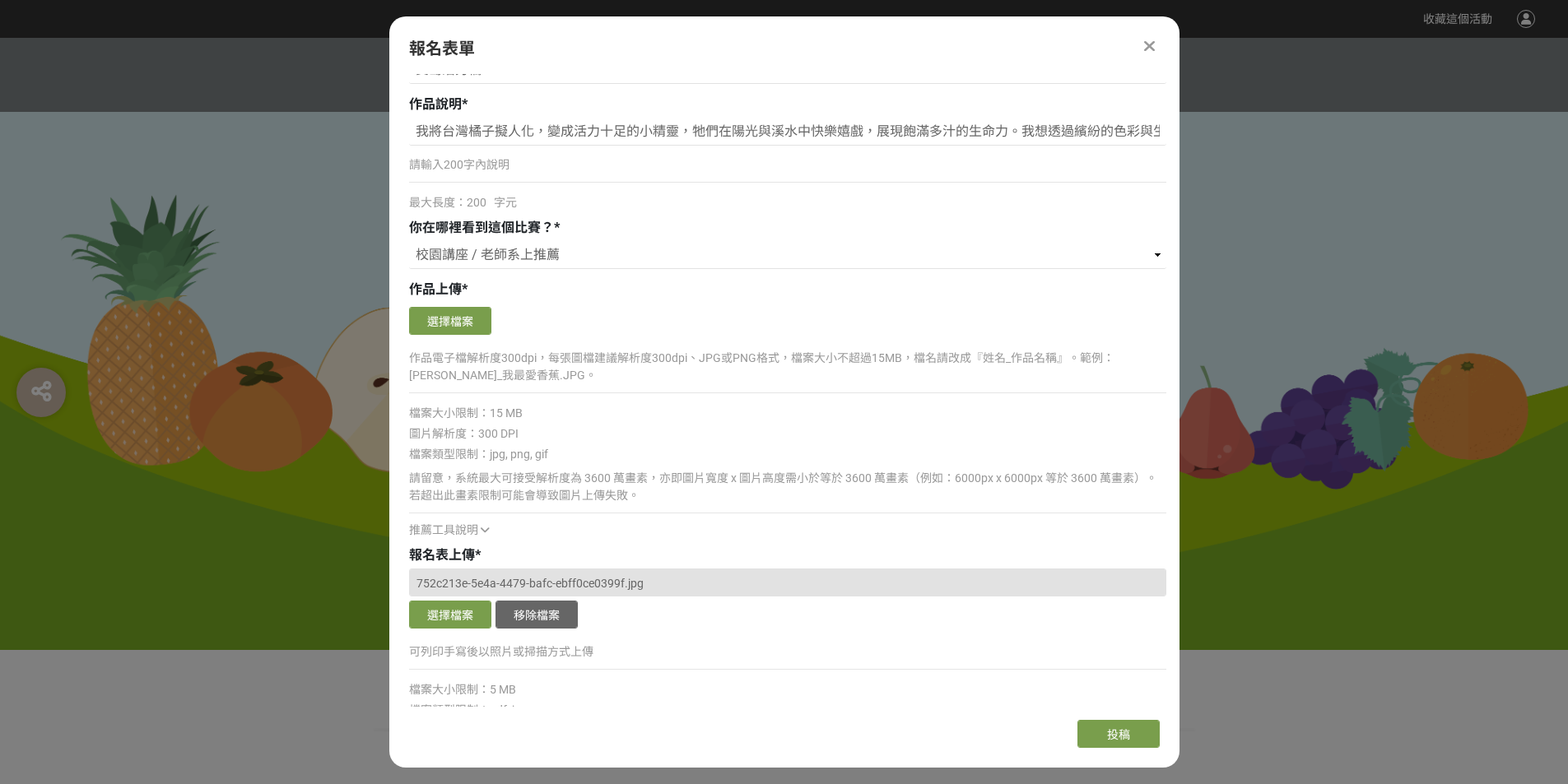
type input "桃園市青溪國小"
click at [469, 314] on button "選擇檔案" at bounding box center [451, 320] width 82 height 28
click at [463, 314] on button "選擇檔案" at bounding box center [451, 320] width 82 height 28
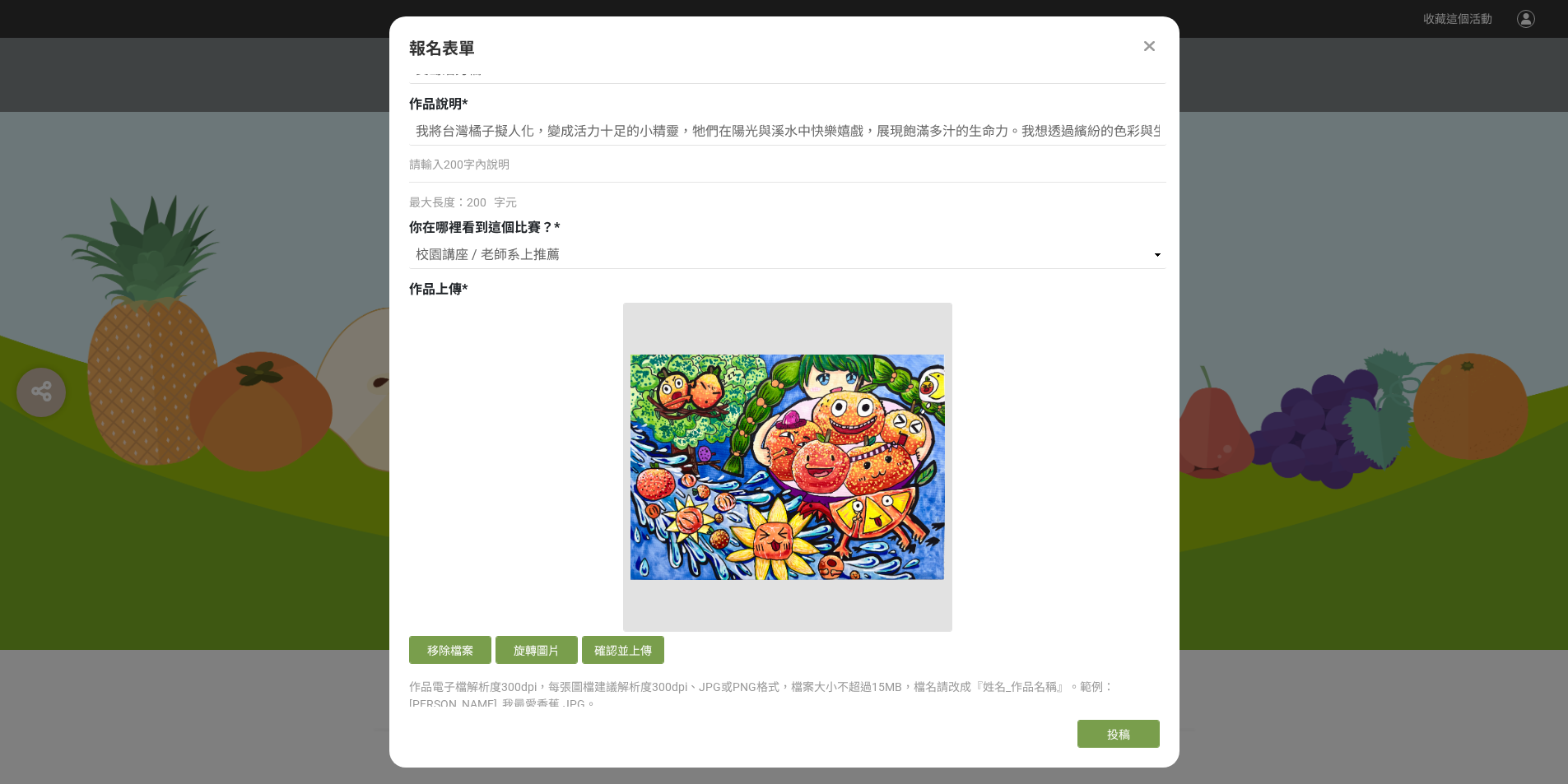
scroll to position [1190, 0]
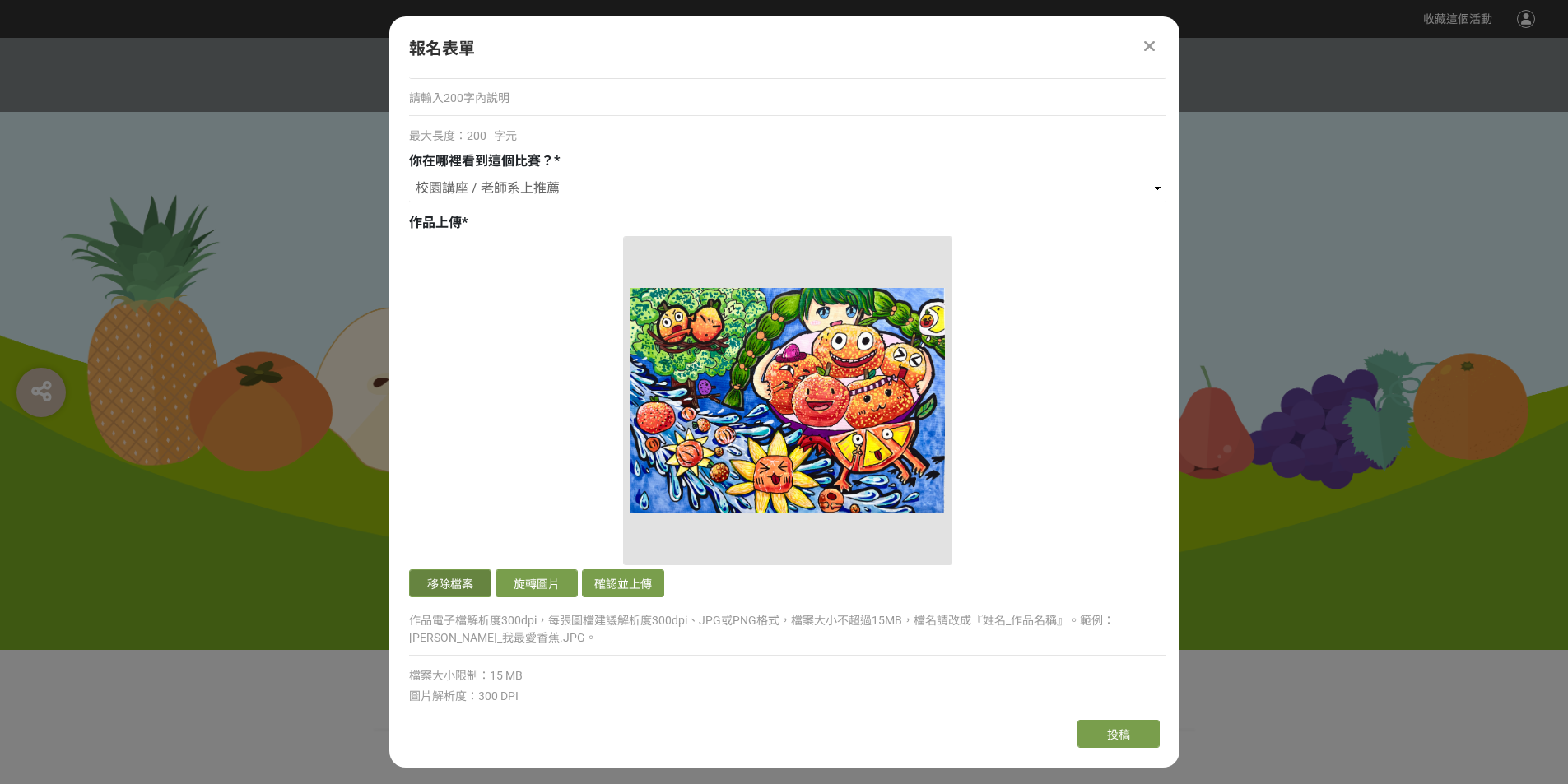
click at [451, 577] on button "移除檔案" at bounding box center [451, 583] width 82 height 28
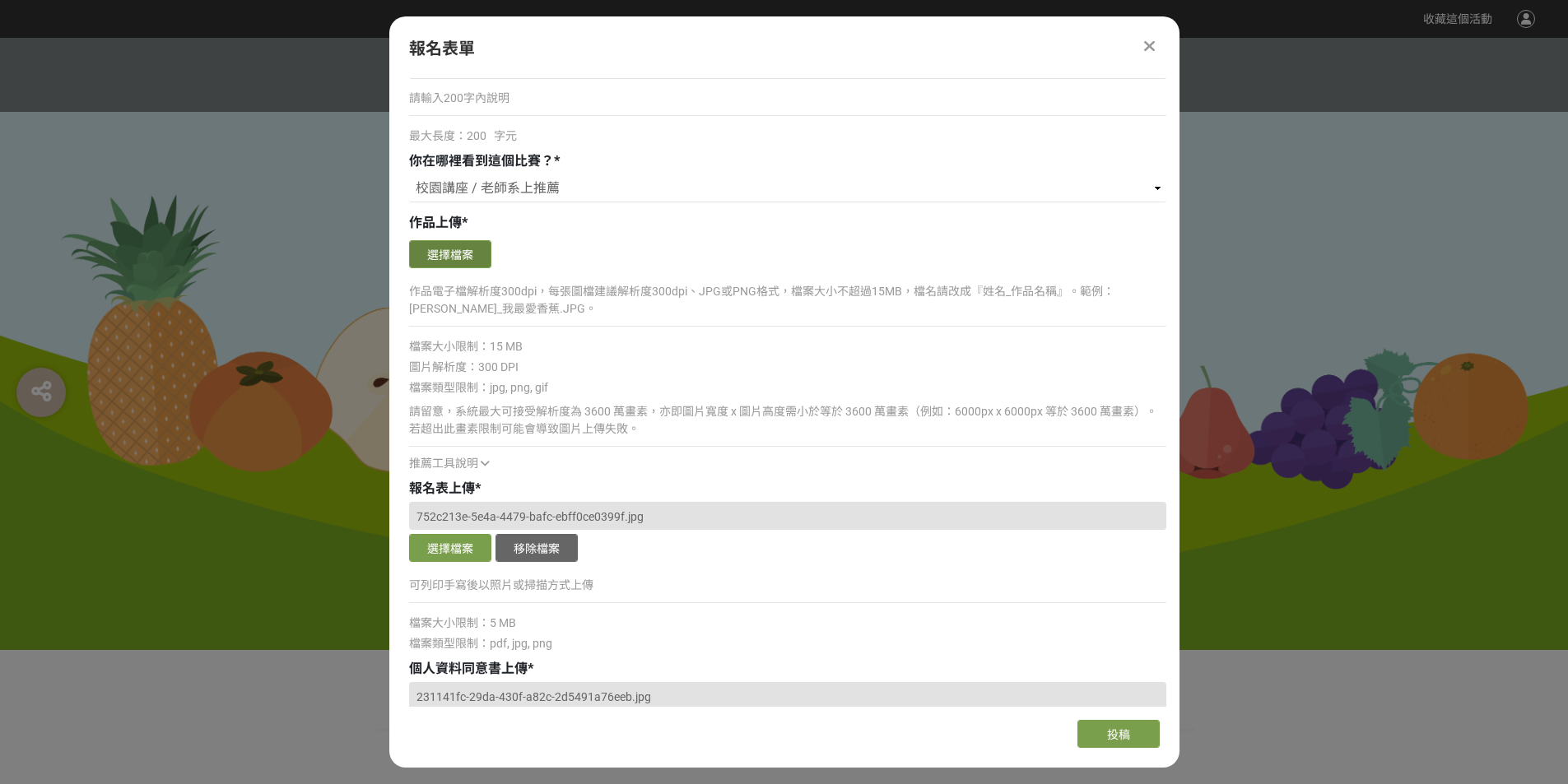
click at [457, 254] on button "選擇檔案" at bounding box center [451, 254] width 82 height 28
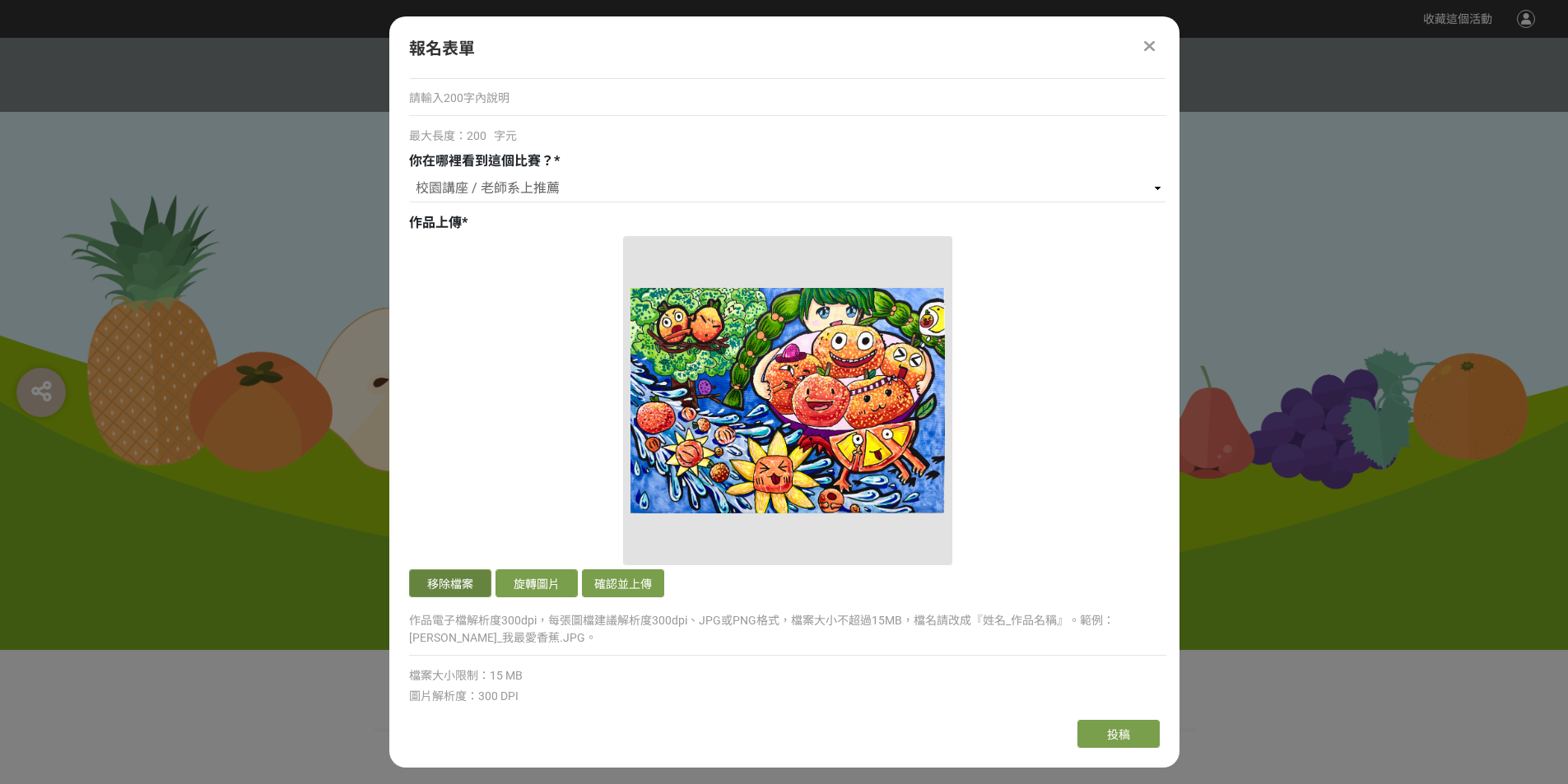
click at [446, 584] on button "移除檔案" at bounding box center [451, 583] width 82 height 28
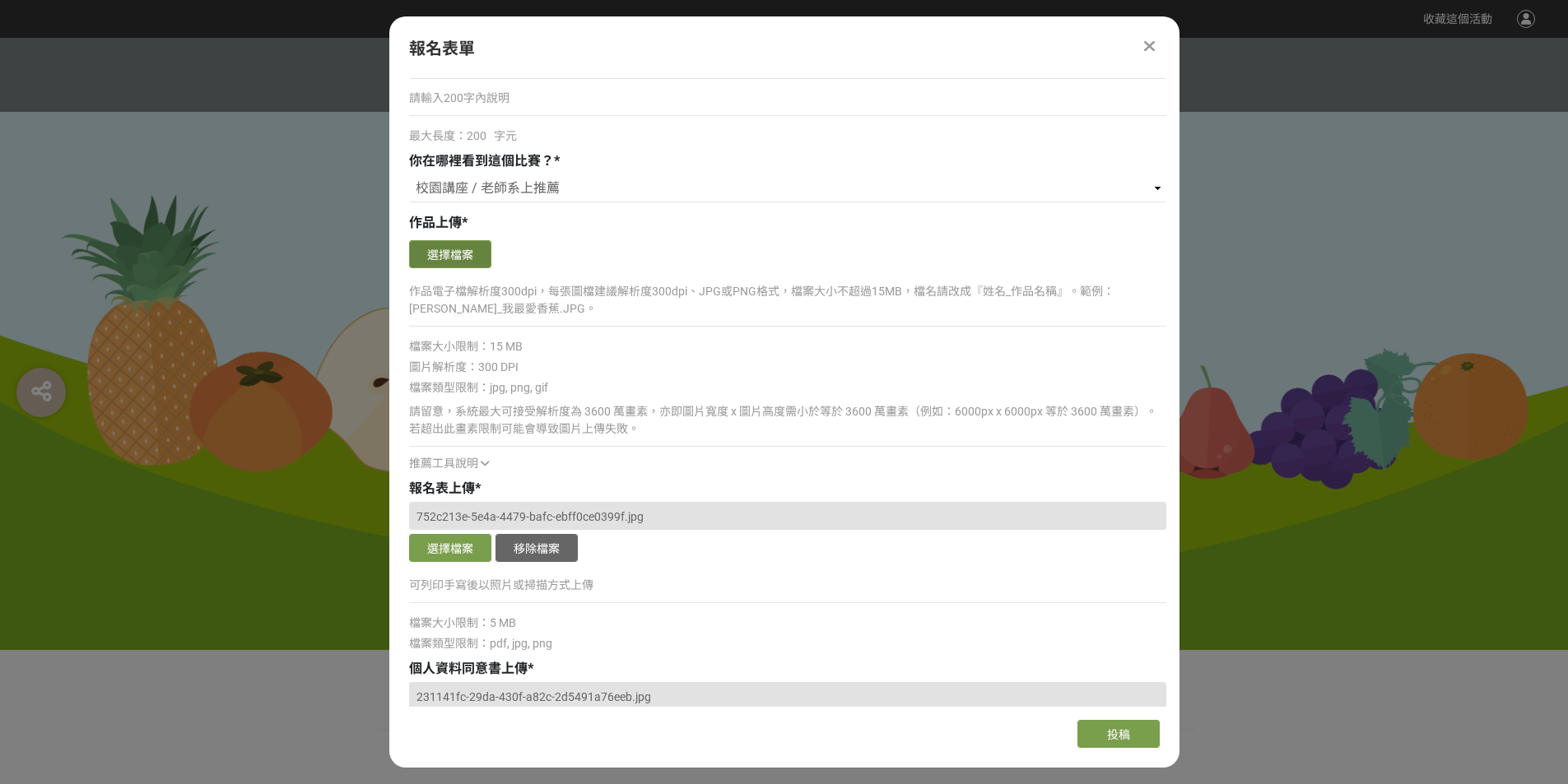
click at [468, 254] on button "選擇檔案" at bounding box center [451, 254] width 82 height 28
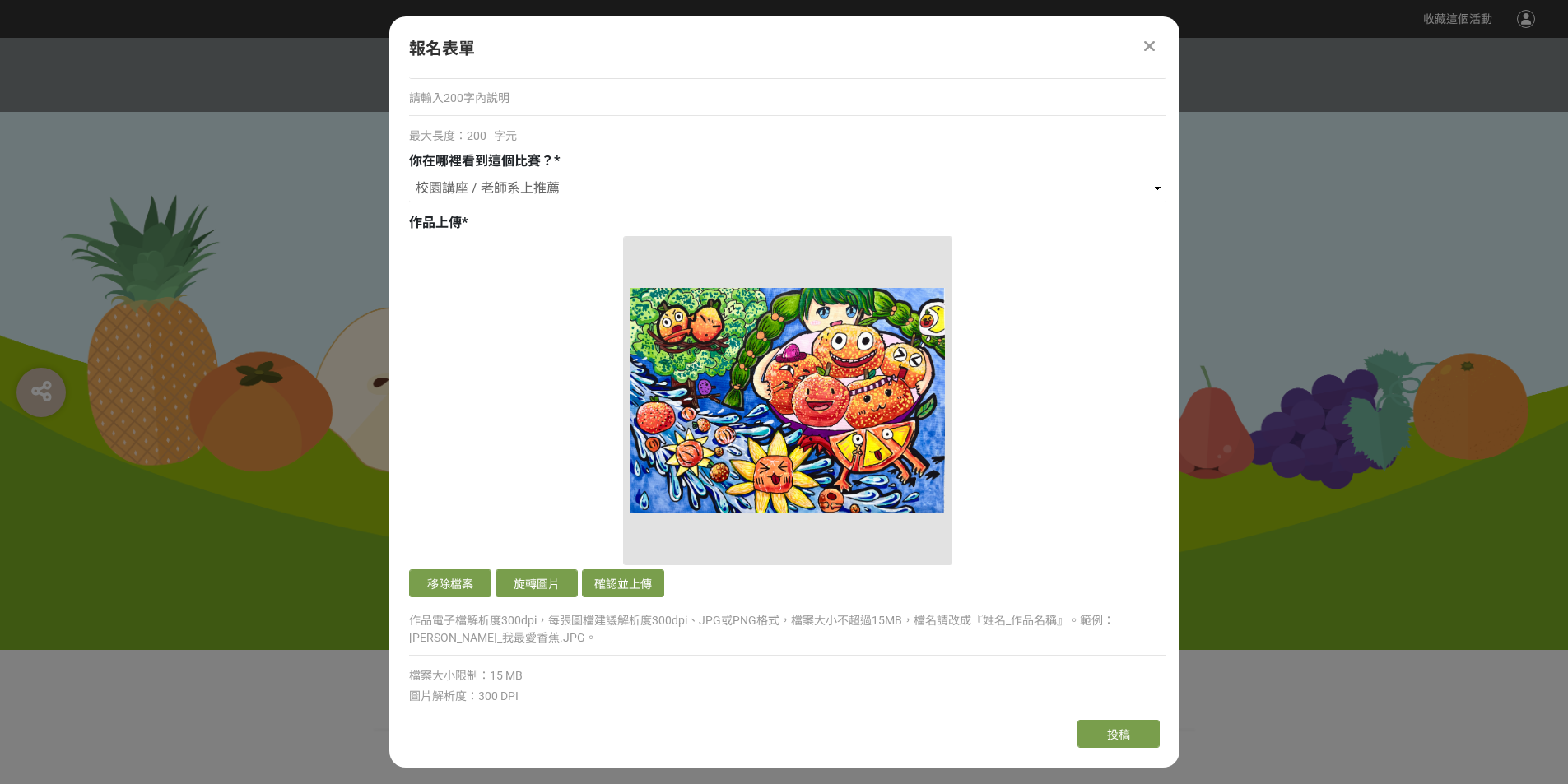
scroll to position [1911, 0]
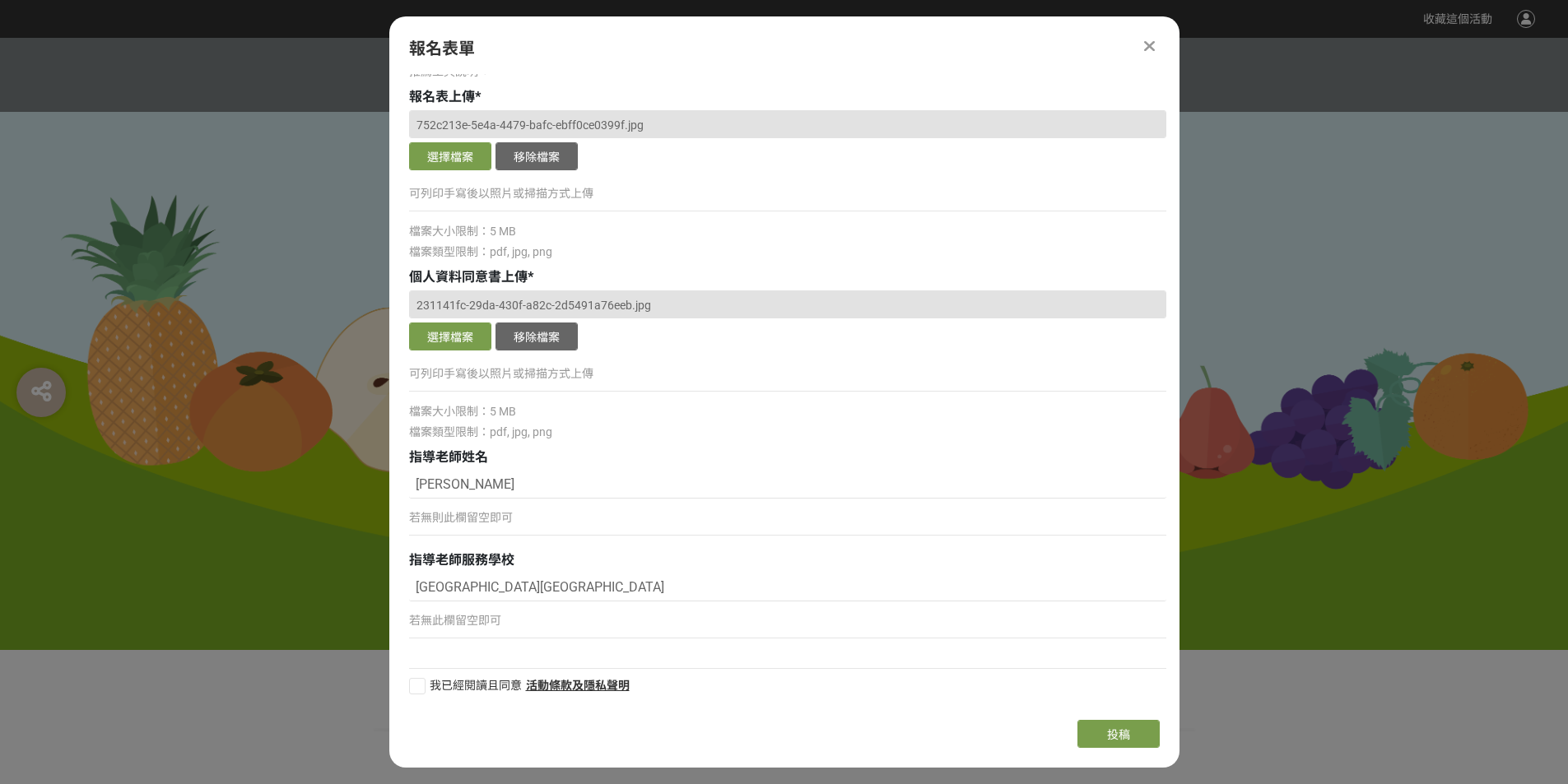
click at [407, 684] on div "組別與階段選擇 線上初選投稿 114學年度就讀高年級組：國小5、6年級在學學生 線上初選投稿 114學年度就讀中年級組：國小3、4年級在學學生 線上初選投稿 …" at bounding box center [784, 391] width 790 height 632
click at [420, 686] on div at bounding box center [417, 685] width 17 height 17
checkbox input "true"
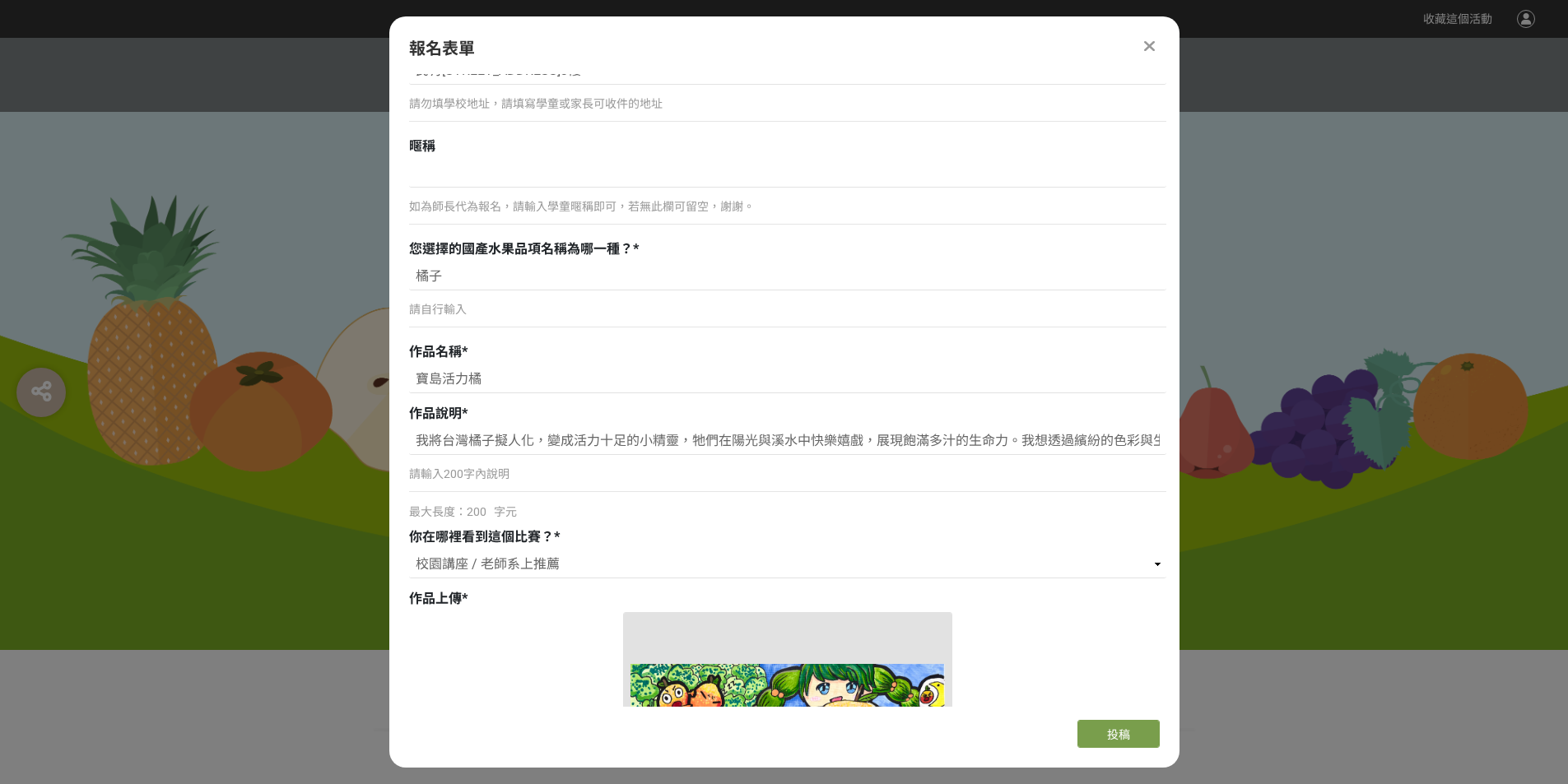
scroll to position [0, 0]
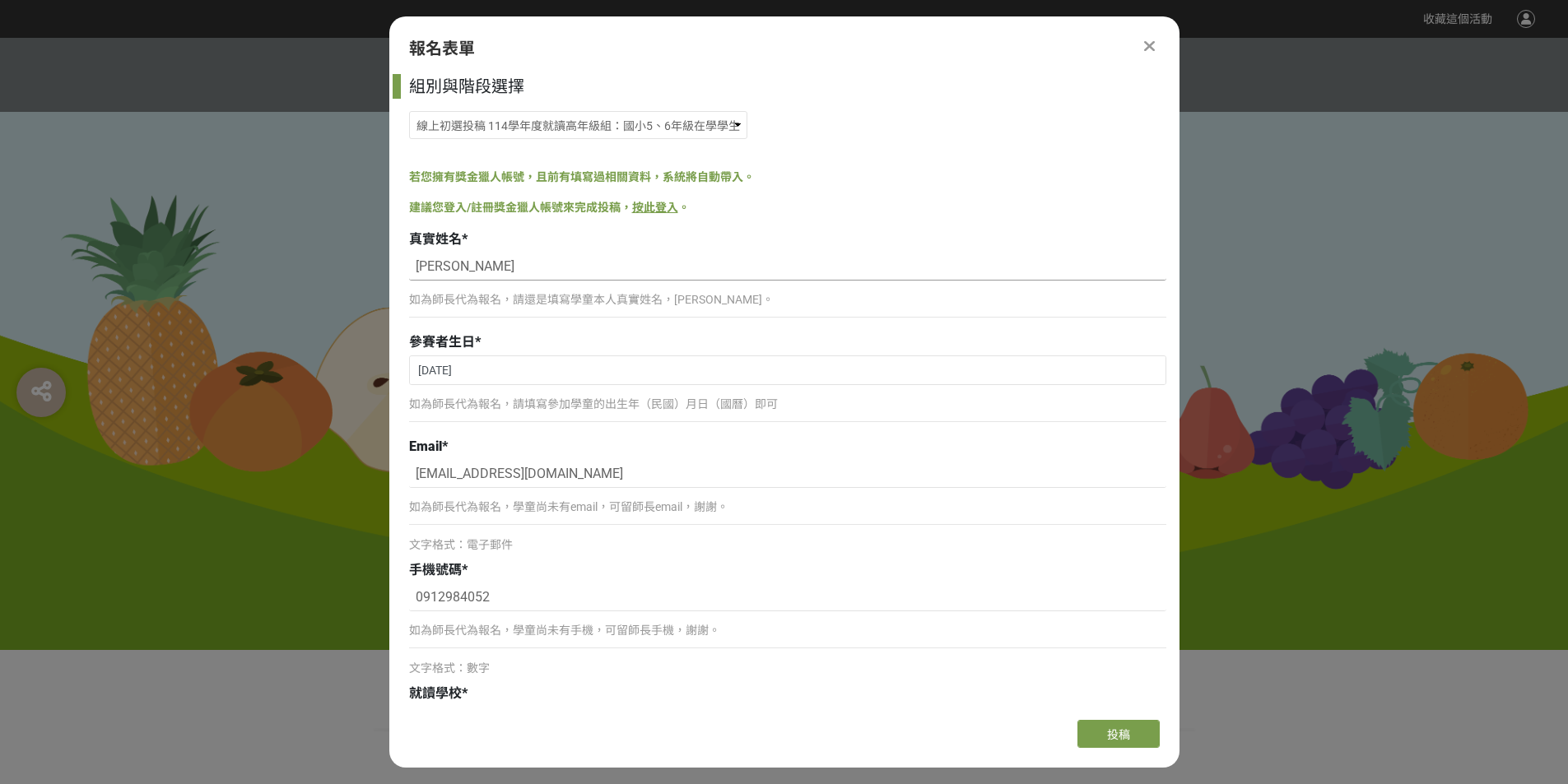
drag, startPoint x: 477, startPoint y: 261, endPoint x: 276, endPoint y: 258, distance: 201.0
type input "陳妍菱"
drag, startPoint x: 1178, startPoint y: 219, endPoint x: 1175, endPoint y: 255, distance: 36.1
click at [1176, 256] on div "組別與階段選擇 線上初選投稿 114學年度就讀高年級組：國小5、6年級在學學生 線上初選投稿 114學年度就讀中年級組：國小3、4年級在學學生 線上初選投稿 …" at bounding box center [784, 391] width 790 height 632
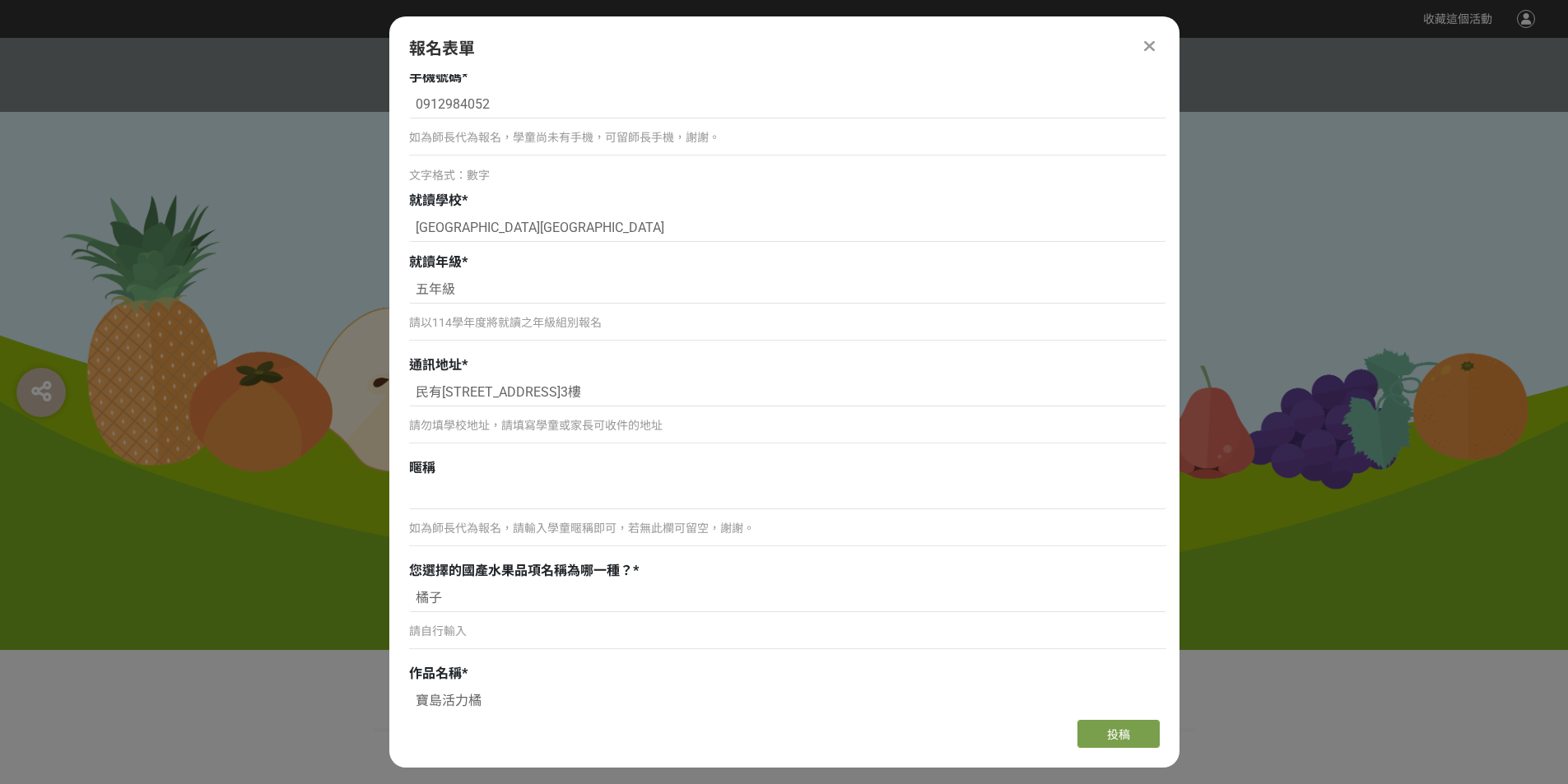
scroll to position [502, 0]
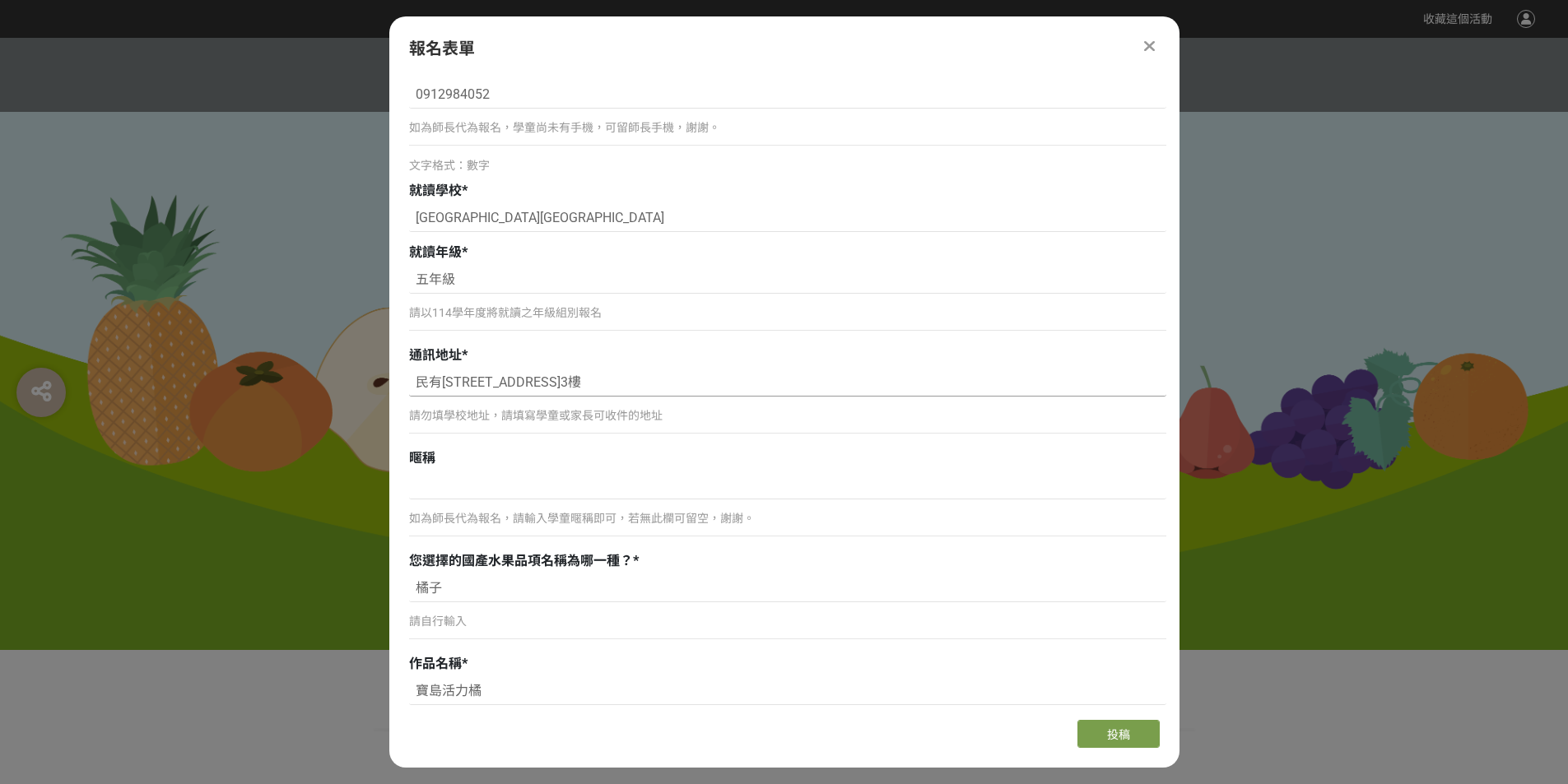
click at [420, 389] on input "民有東路36號3樓" at bounding box center [787, 382] width 757 height 28
type input "桃園市桃園區民有東路36號3樓"
drag, startPoint x: 1178, startPoint y: 322, endPoint x: 1173, endPoint y: 353, distance: 31.4
click at [1177, 358] on div "組別與階段選擇 線上初選投稿 114學年度就讀高年級組：國小5、6年級在學學生 線上初選投稿 114學年度就讀中年級組：國小3、4年級在學學生 線上初選投稿 …" at bounding box center [784, 391] width 790 height 632
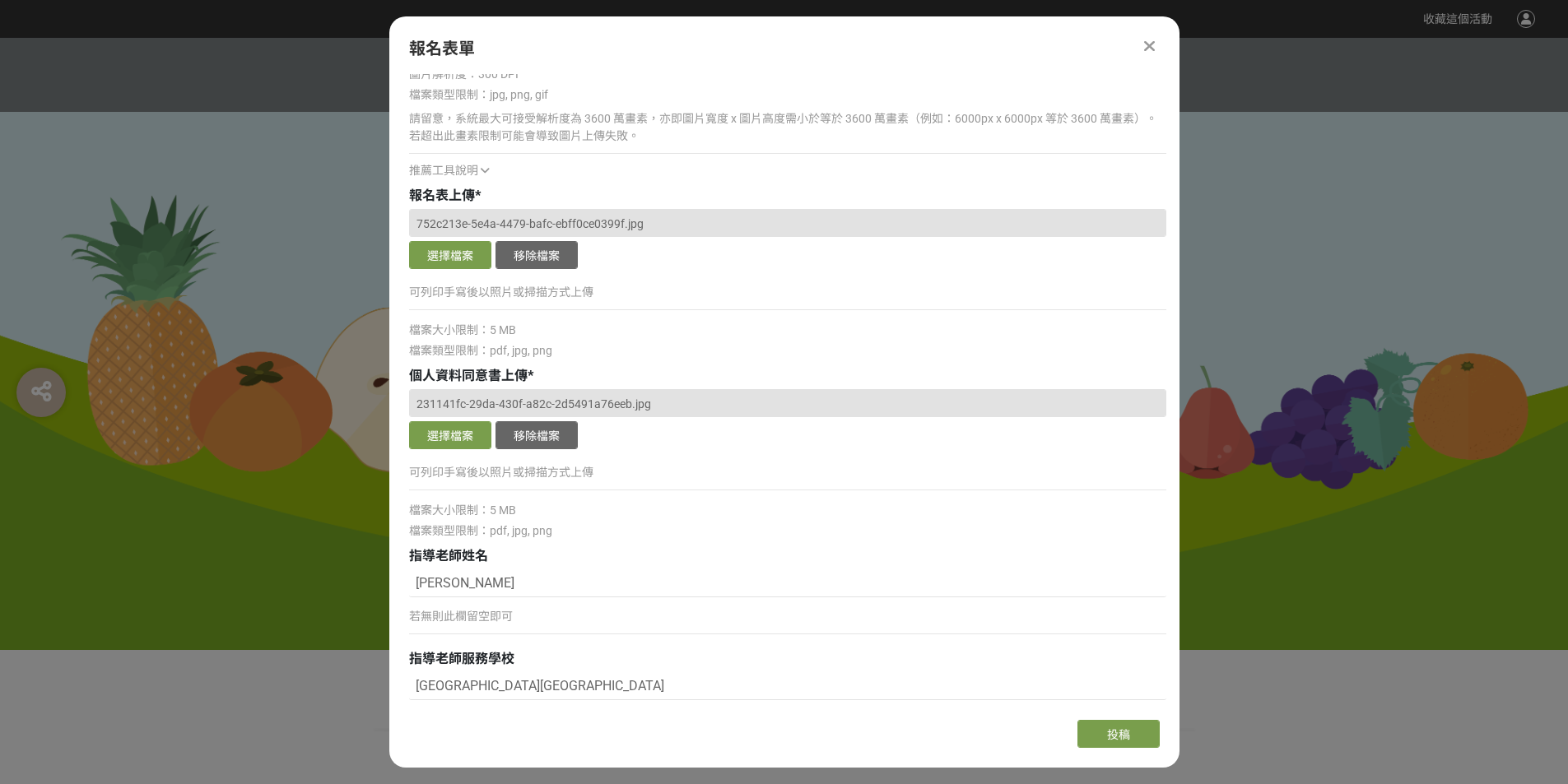
scroll to position [1911, 0]
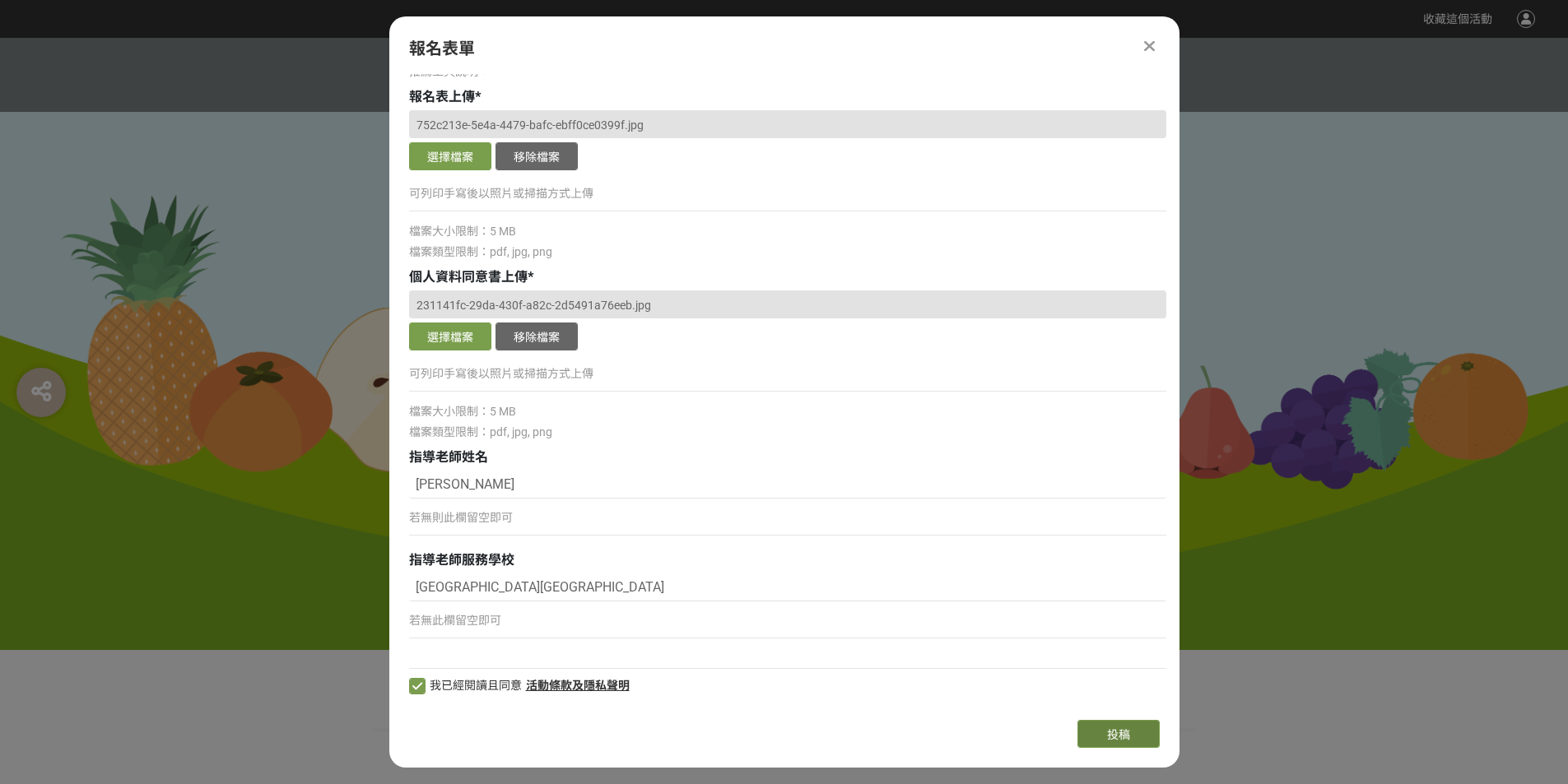
click at [1120, 734] on span "投稿" at bounding box center [1118, 734] width 24 height 13
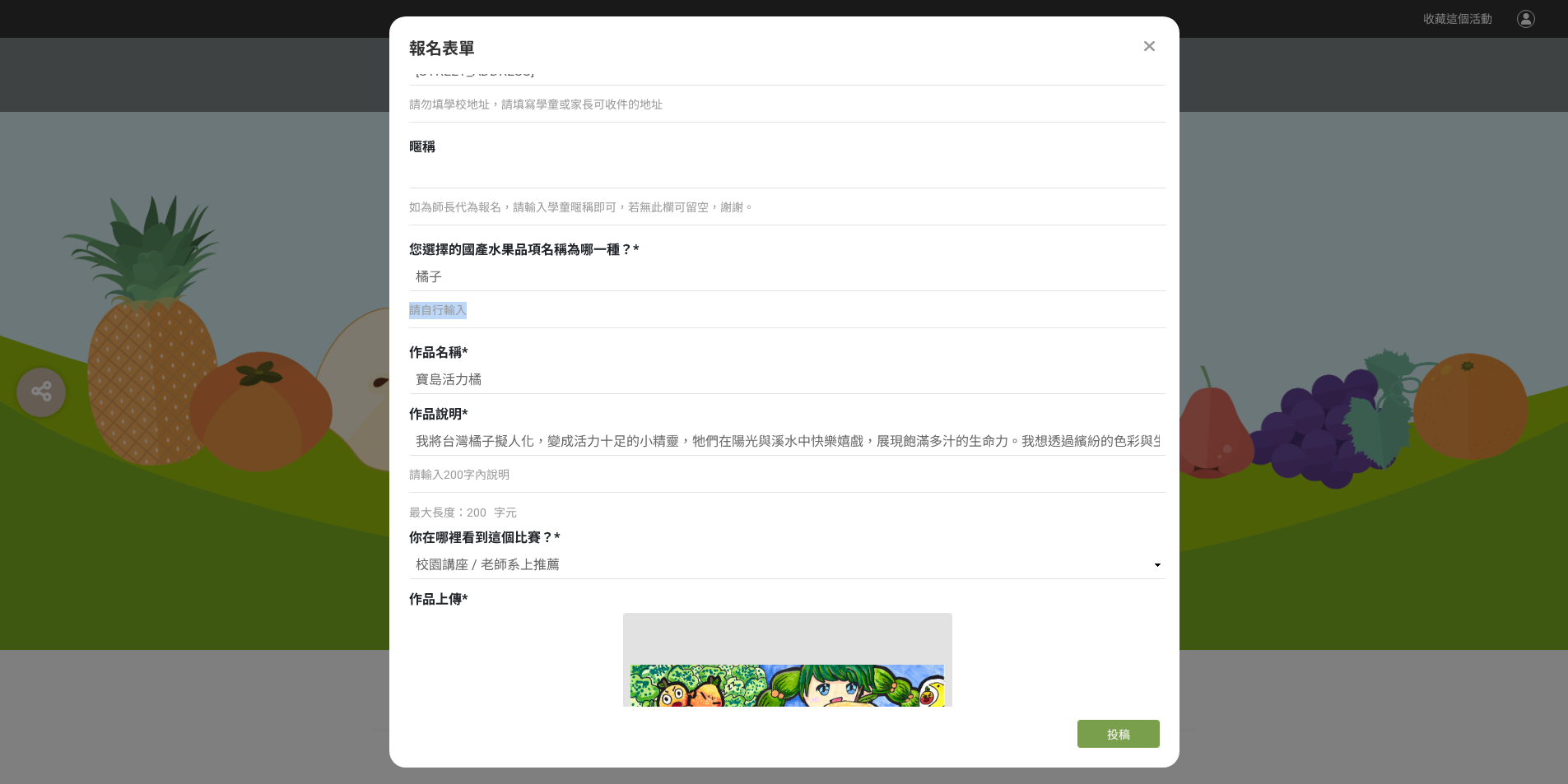
drag, startPoint x: 1178, startPoint y: 322, endPoint x: 1174, endPoint y: 302, distance: 20.4
click at [1174, 302] on div "組別與階段選擇 線上初選投稿 114學年度就讀高年級組：國小5、6年級在學學生 線上初選投稿 114學年度就讀中年級組：國小3、4年級在學學生 線上初選投稿 …" at bounding box center [784, 391] width 790 height 632
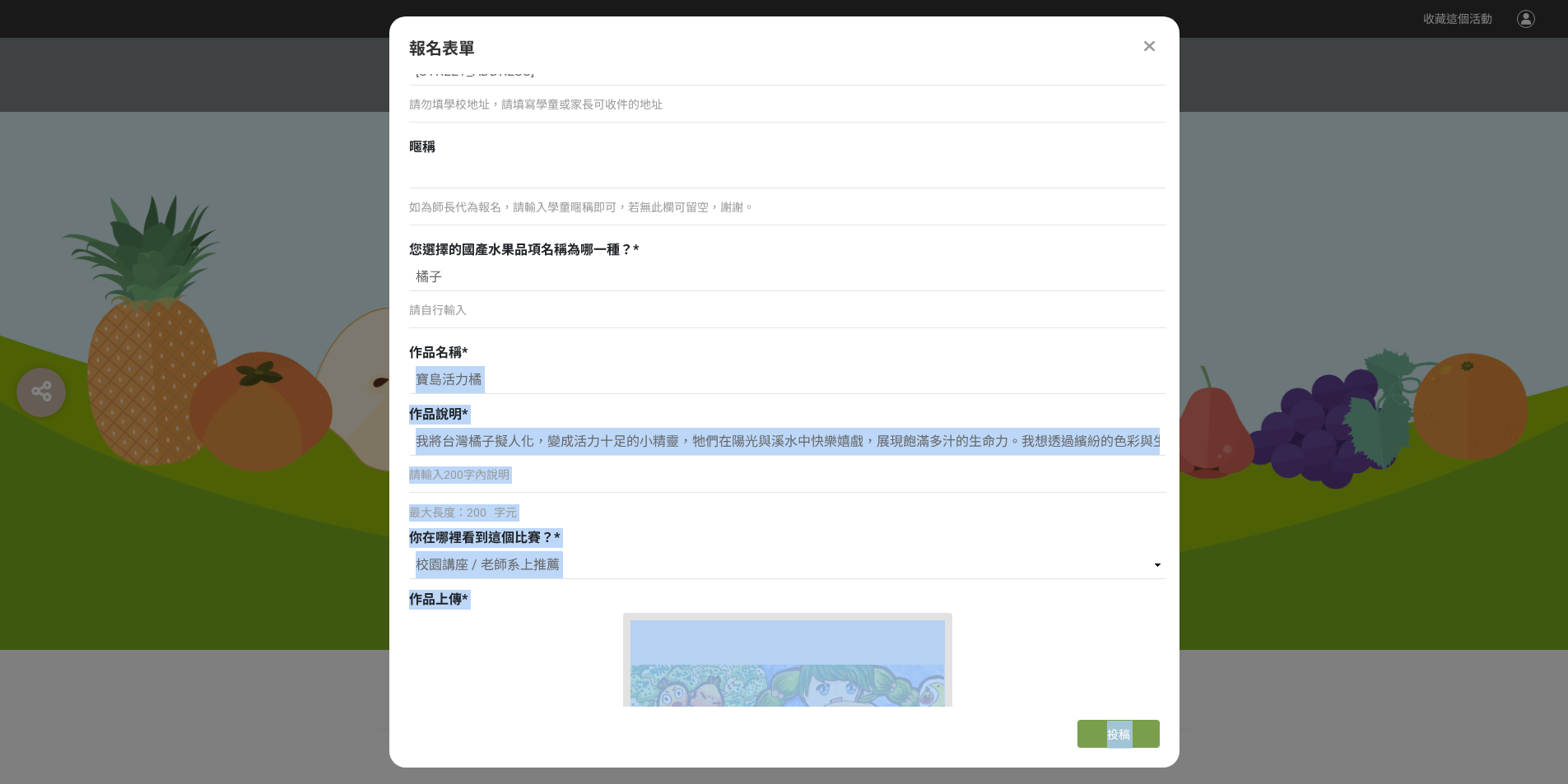
drag, startPoint x: 1180, startPoint y: 308, endPoint x: 1175, endPoint y: 363, distance: 55.2
click at [1111, 443] on input "我將台灣橘子擬人化，變成活力十足的小精靈，牠們在陽光與溪水中快樂嬉戲，展現飽滿多汁的生命力。我想透過繽紛的色彩與生動的表情，來讚美這片土地上孕育出的美好果實，…" at bounding box center [787, 441] width 757 height 28
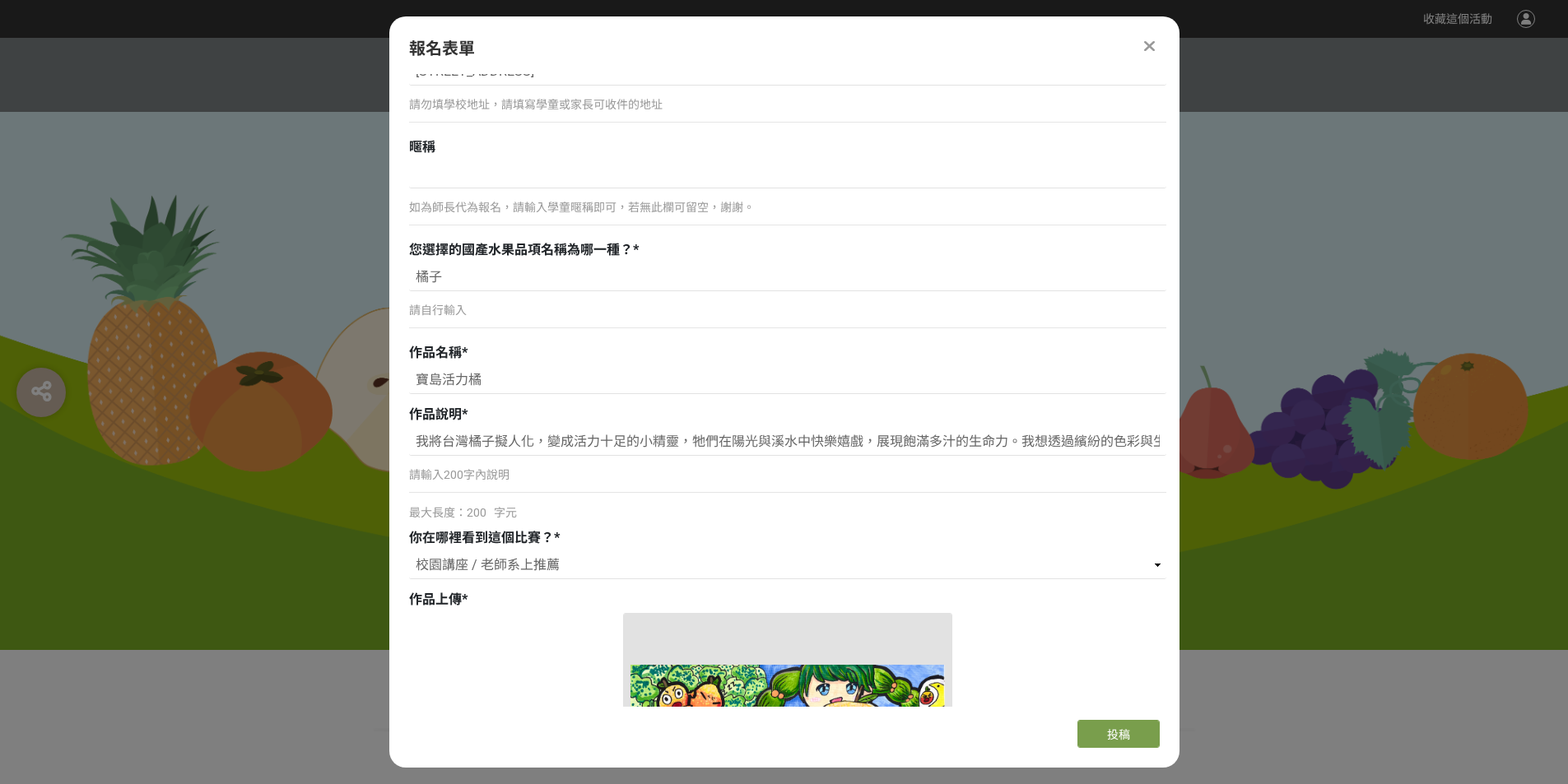
click at [1124, 339] on div "真實姓名 * 陳妍菱 如為師長代為報名，請還是填寫學童本人真實姓名，謝謝。 參賽者生日 * 2014-12-08 如為師長代為報名，請填寫參加學童的出生年（民…" at bounding box center [787, 579] width 757 height 2328
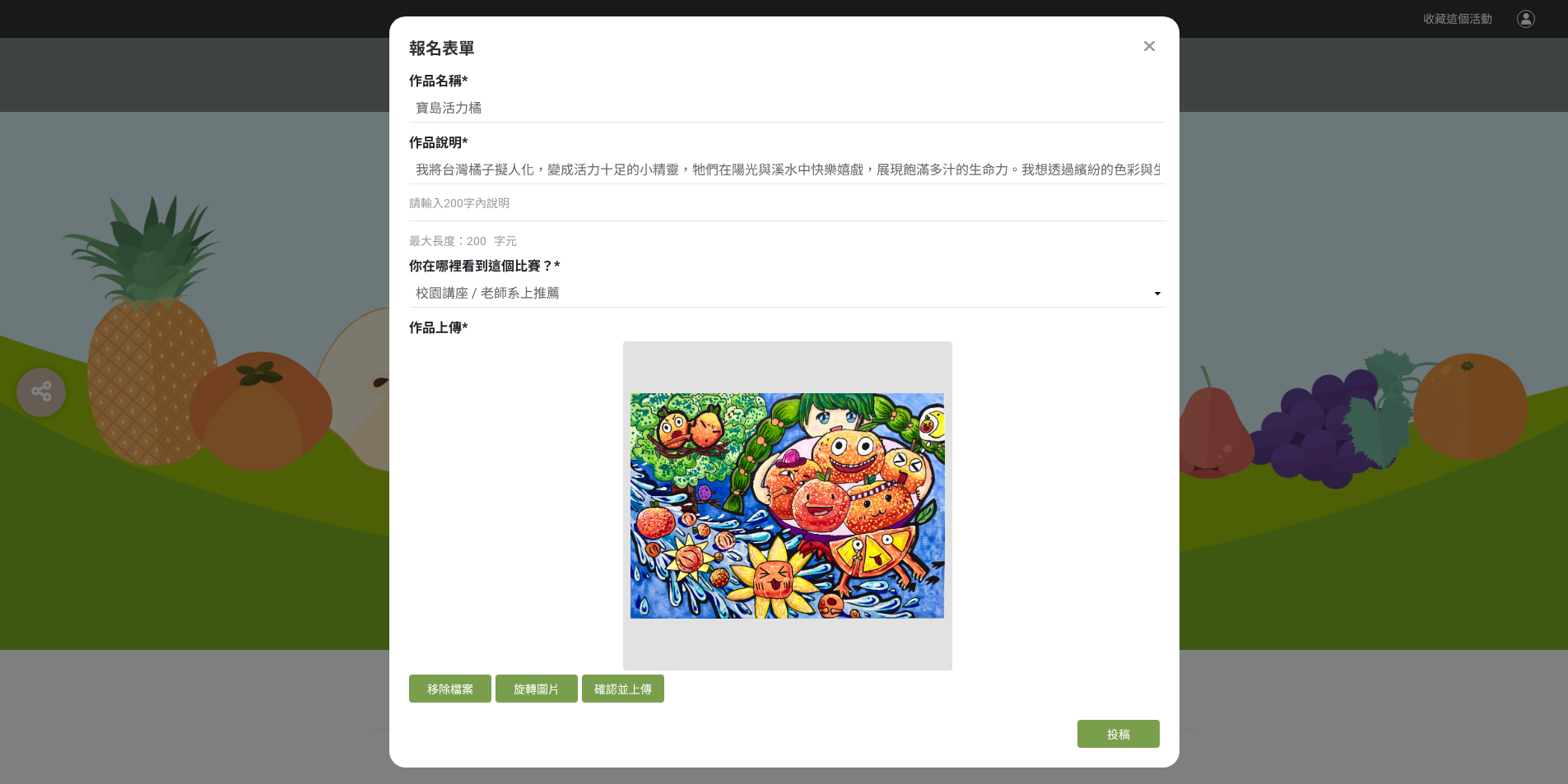
scroll to position [1260, 0]
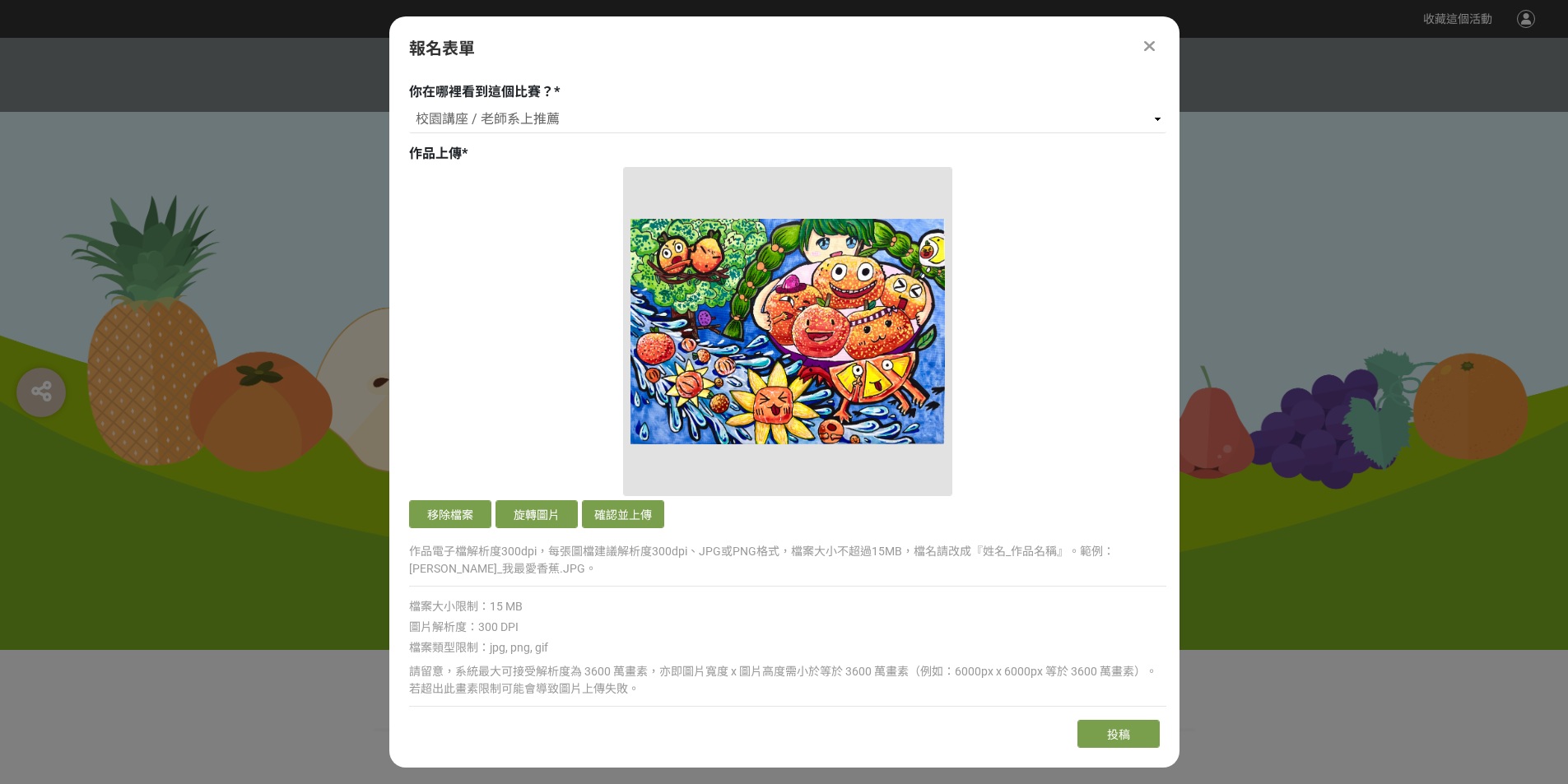
click at [642, 576] on p "作品電子檔解析度300dpi，每張圖檔建議解析度300dpi、JPG或PNG格式，檔案大小不超過15MB，檔名請改成『姓名_作品名稱』。範例：[PERSON_…" at bounding box center [787, 560] width 757 height 34
click at [612, 566] on p "作品電子檔解析度300dpi，每張圖檔建議解析度300dpi、JPG或PNG格式，檔案大小不超過15MB，檔名請改成『姓名_作品名稱』。範例：[PERSON_…" at bounding box center [787, 560] width 757 height 34
click at [559, 554] on p "作品電子檔解析度300dpi，每張圖檔建議解析度300dpi、JPG或PNG格式，檔案大小不超過15MB，檔名請改成『姓名_作品名稱』。範例：[PERSON_…" at bounding box center [787, 560] width 757 height 34
drag, startPoint x: 582, startPoint y: 554, endPoint x: 594, endPoint y: 555, distance: 12.0
click at [583, 554] on p "作品電子檔解析度300dpi，每張圖檔建議解析度300dpi、JPG或PNG格式，檔案大小不超過15MB，檔名請改成『姓名_作品名稱』。範例：[PERSON_…" at bounding box center [787, 560] width 757 height 34
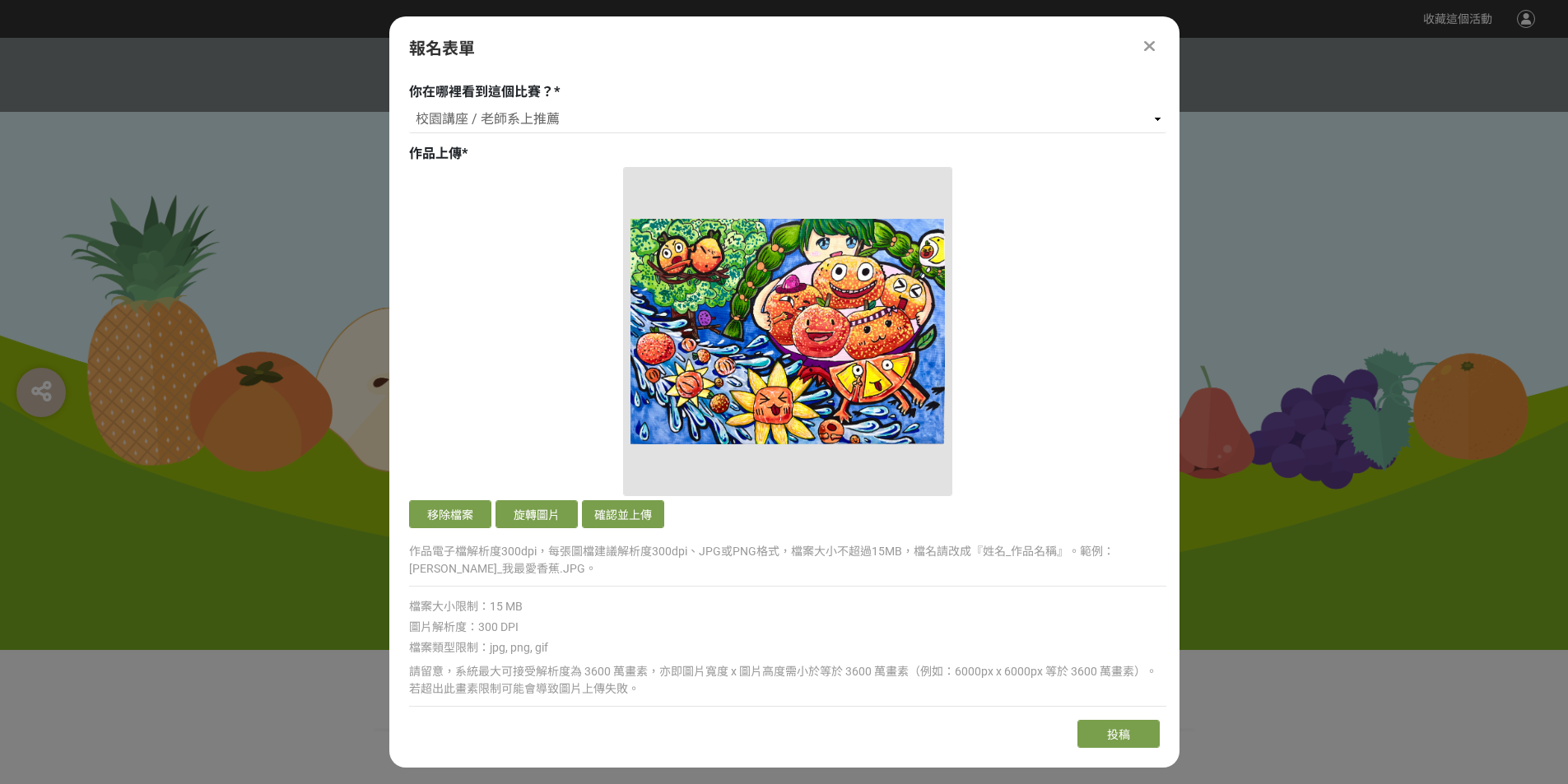
click at [594, 555] on p "作品電子檔解析度300dpi，每張圖檔建議解析度300dpi、JPG或PNG格式，檔案大小不超過15MB，檔名請改成『姓名_作品名稱』。範例：[PERSON_…" at bounding box center [787, 560] width 757 height 34
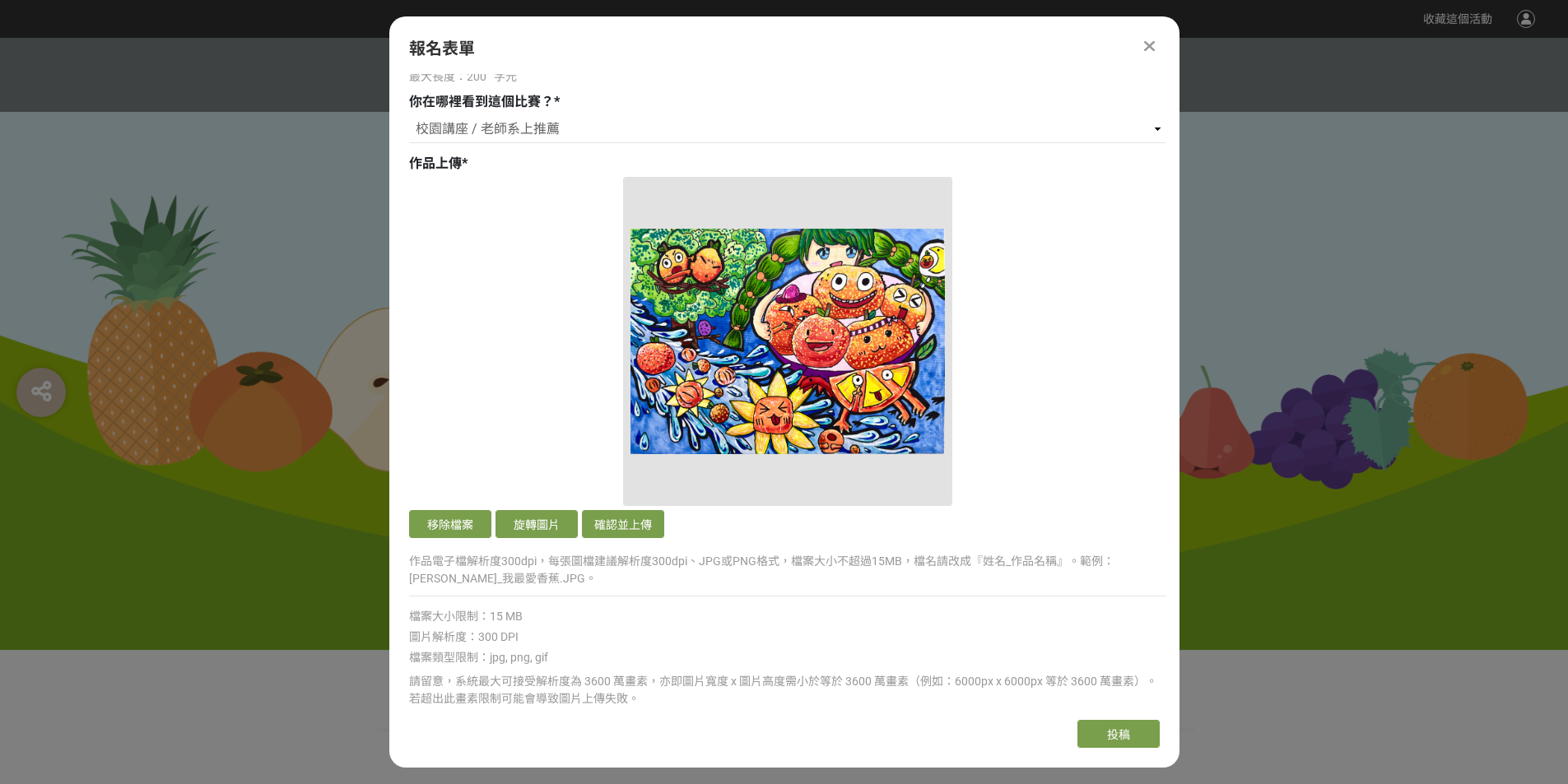
scroll to position [1229, 0]
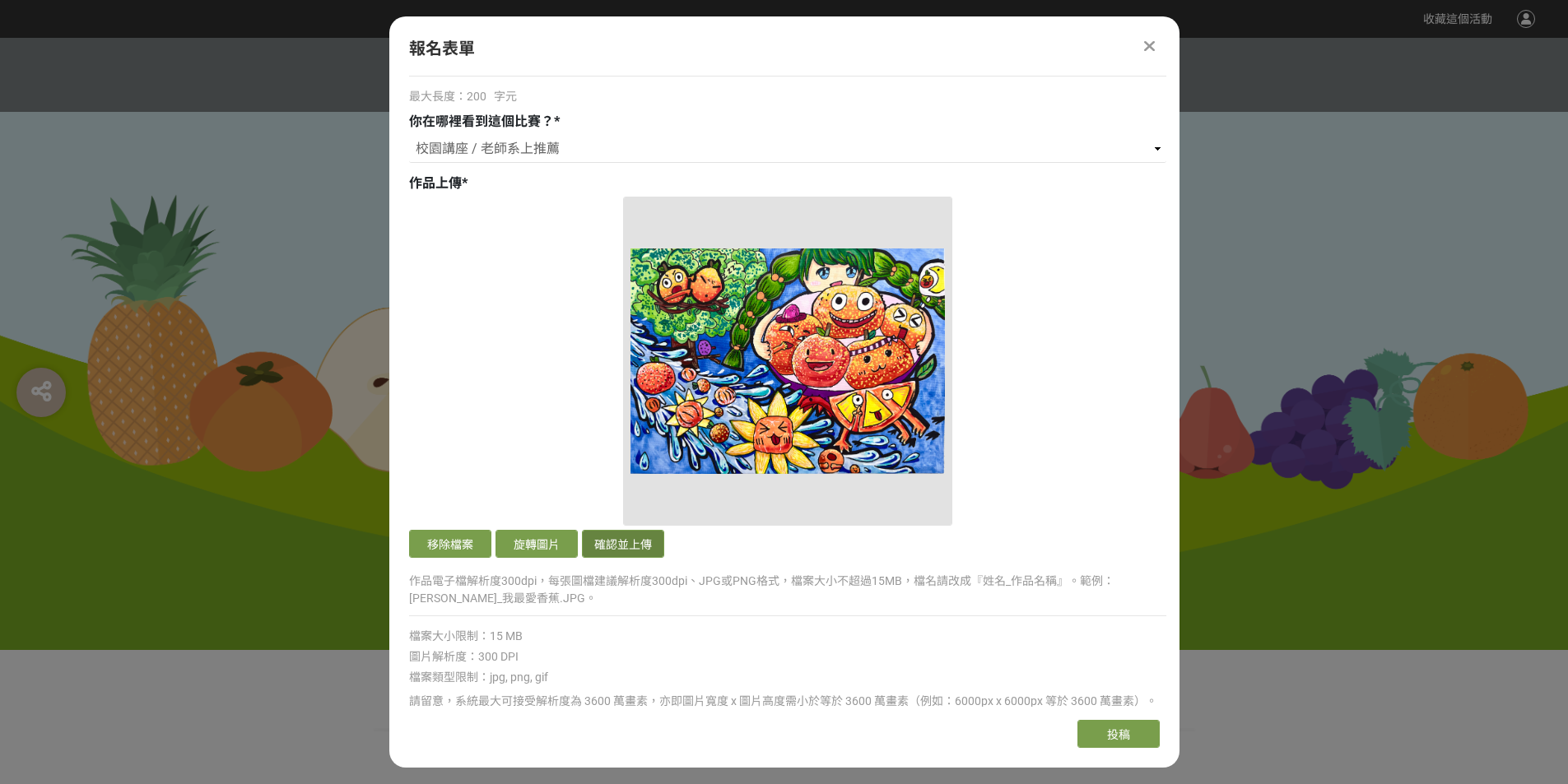
click at [626, 544] on button "確認並上傳" at bounding box center [623, 543] width 82 height 28
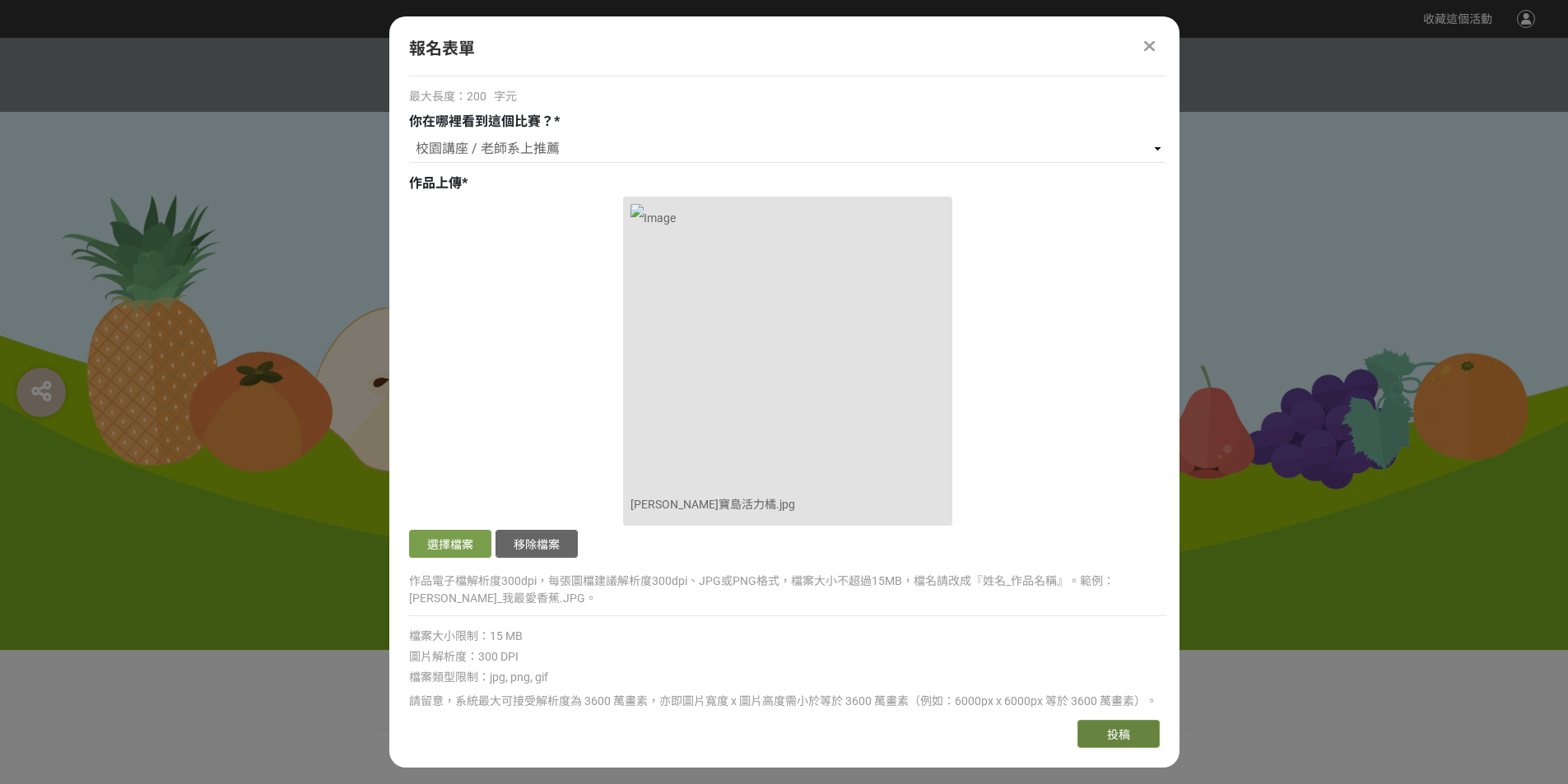
click at [1123, 732] on span "投稿" at bounding box center [1118, 734] width 24 height 13
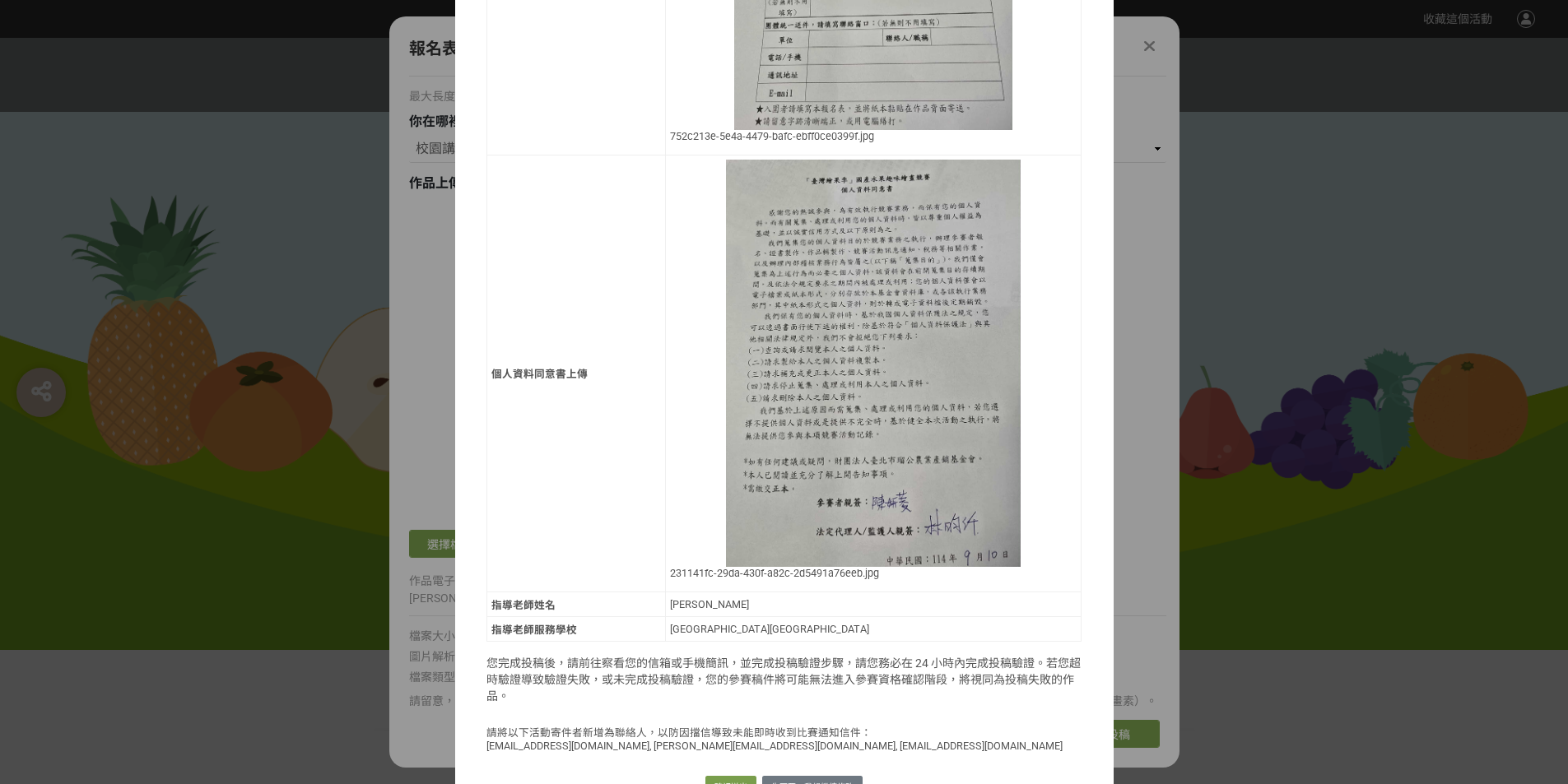
scroll to position [1209, 0]
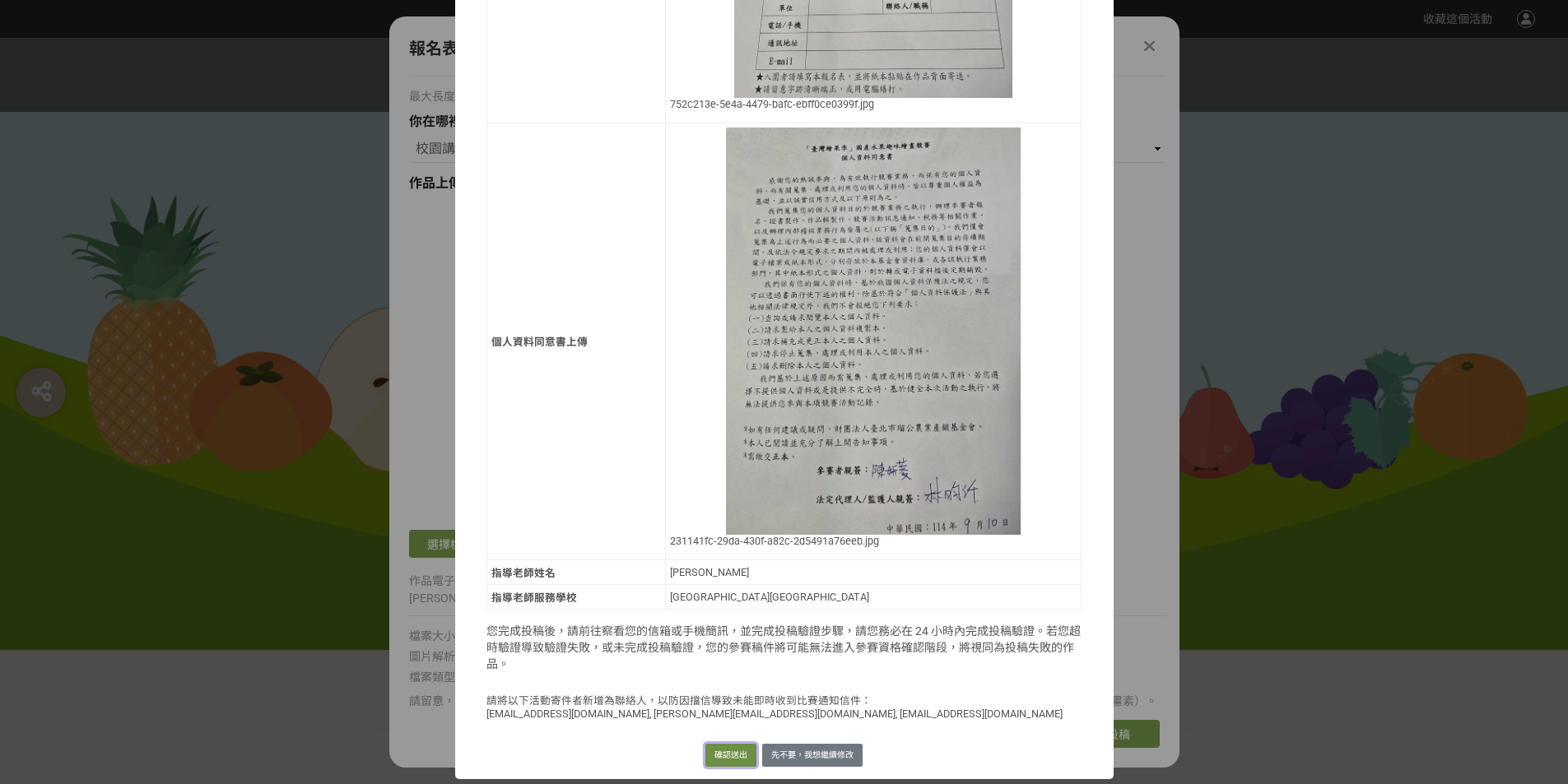
click at [732, 756] on button "確認送出" at bounding box center [731, 756] width 51 height 23
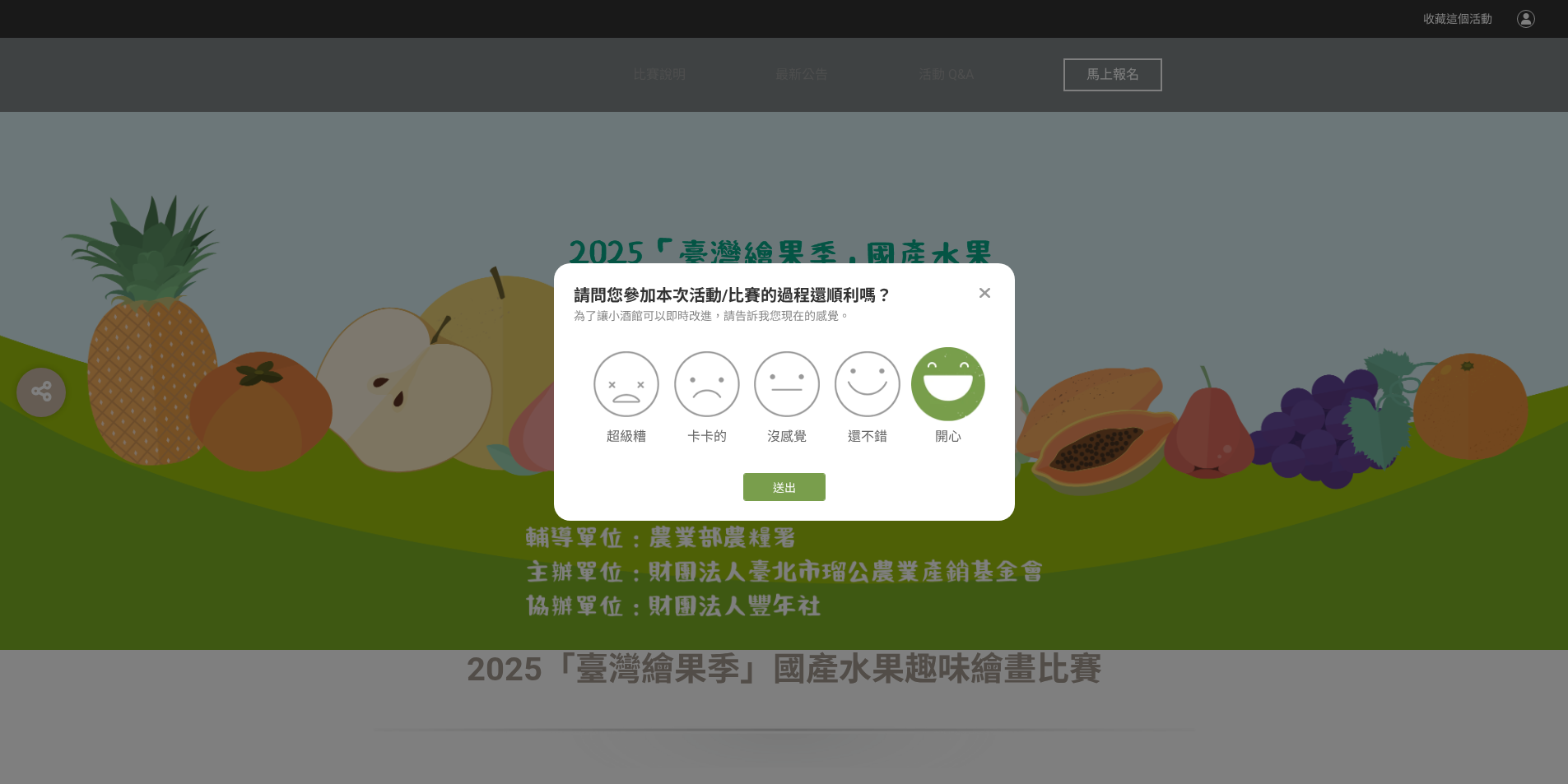
click at [952, 396] on img at bounding box center [948, 385] width 74 height 74
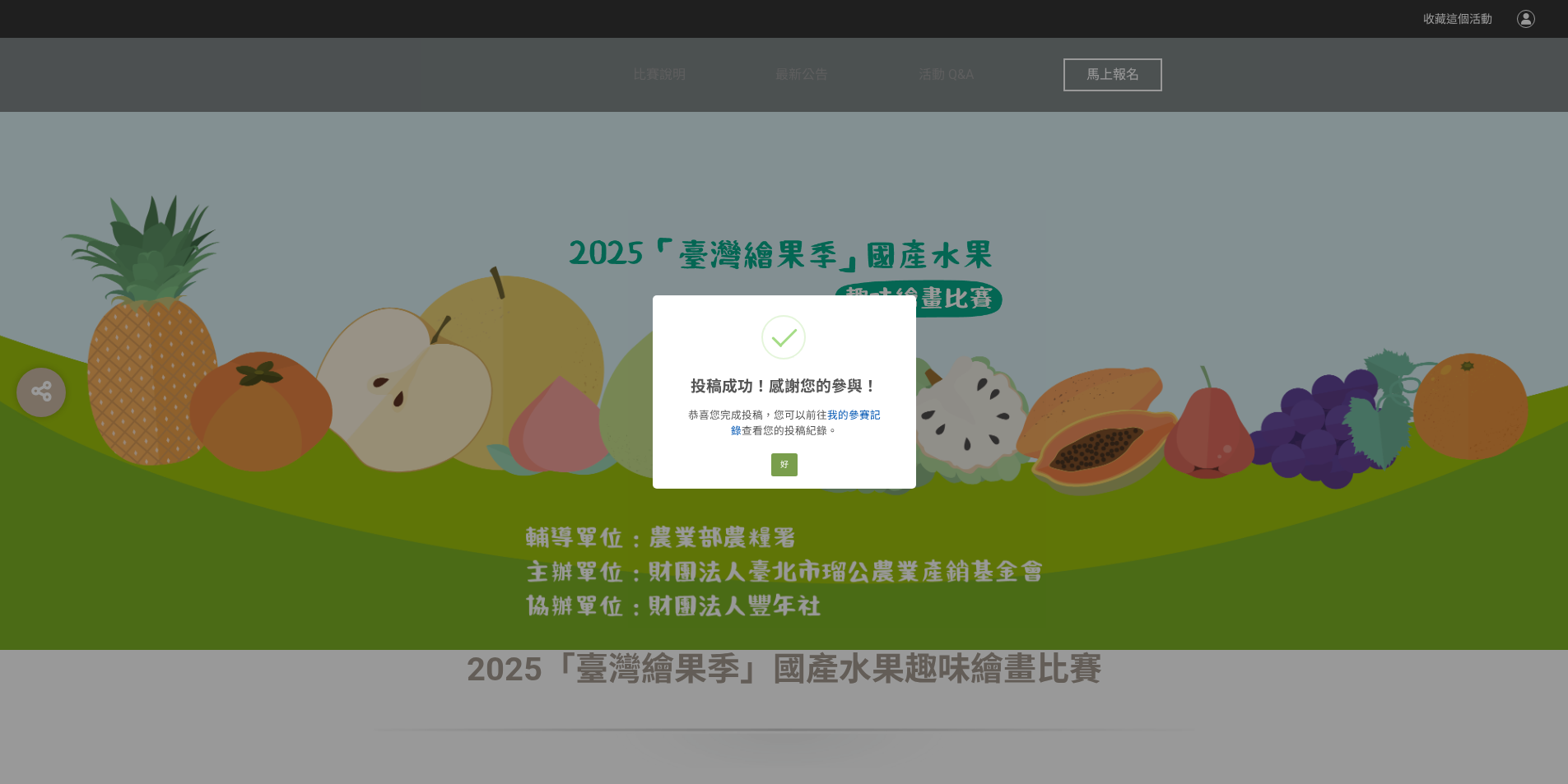
click at [864, 417] on link "我的參賽記錄" at bounding box center [805, 423] width 150 height 28
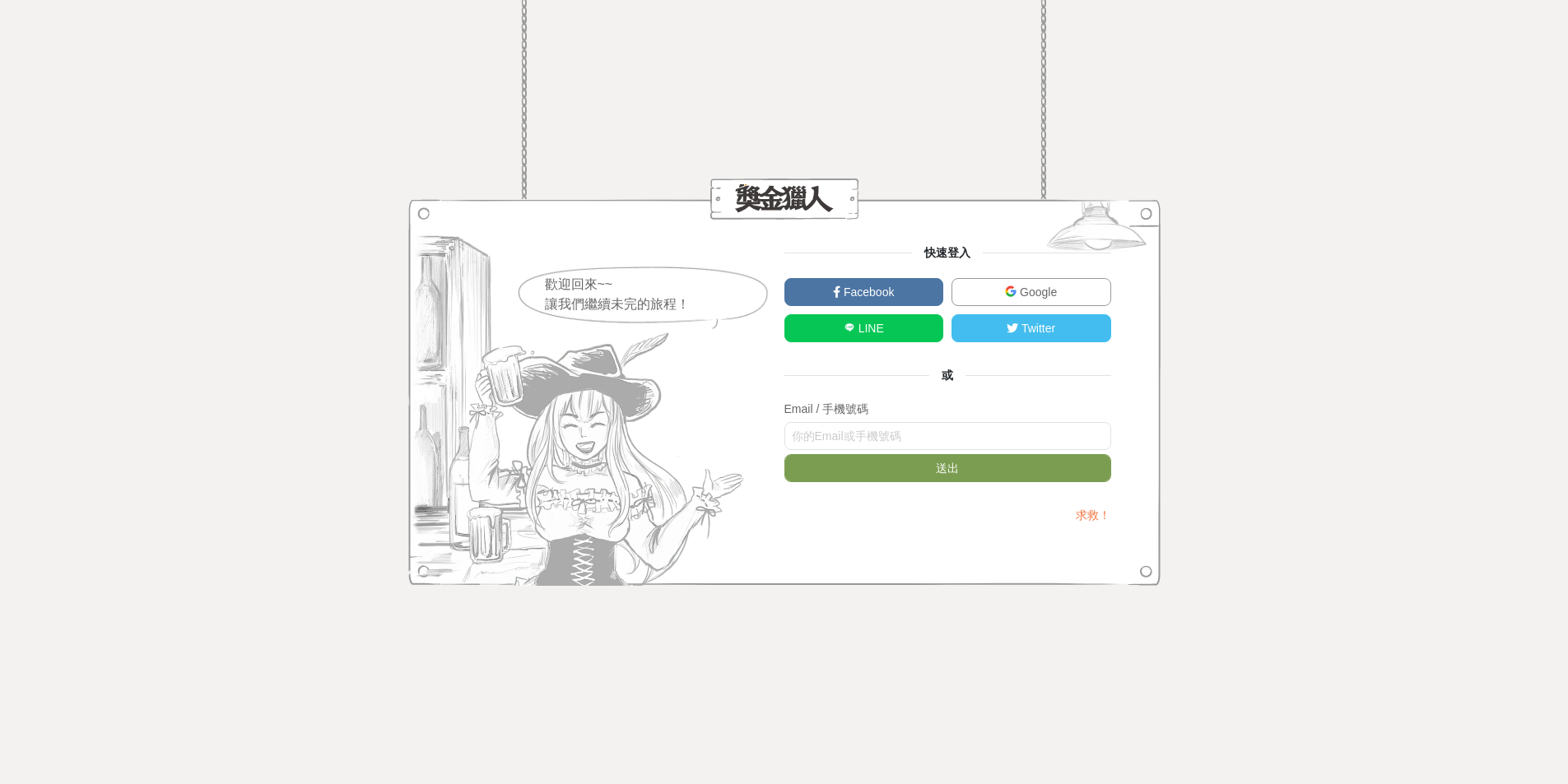
click at [1057, 291] on span "Google" at bounding box center [1036, 292] width 40 height 13
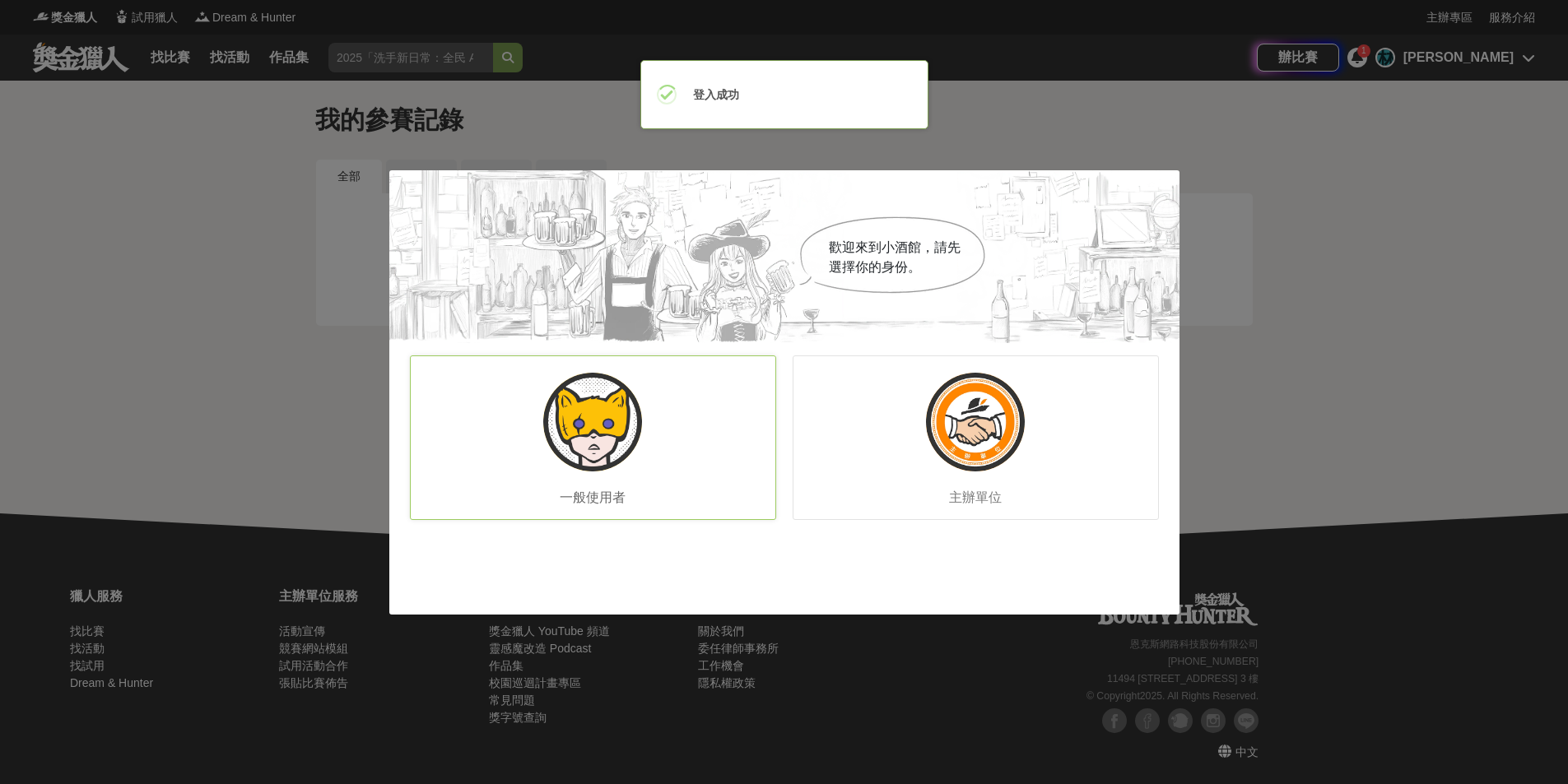
click at [683, 445] on div "一般使用者" at bounding box center [593, 438] width 366 height 164
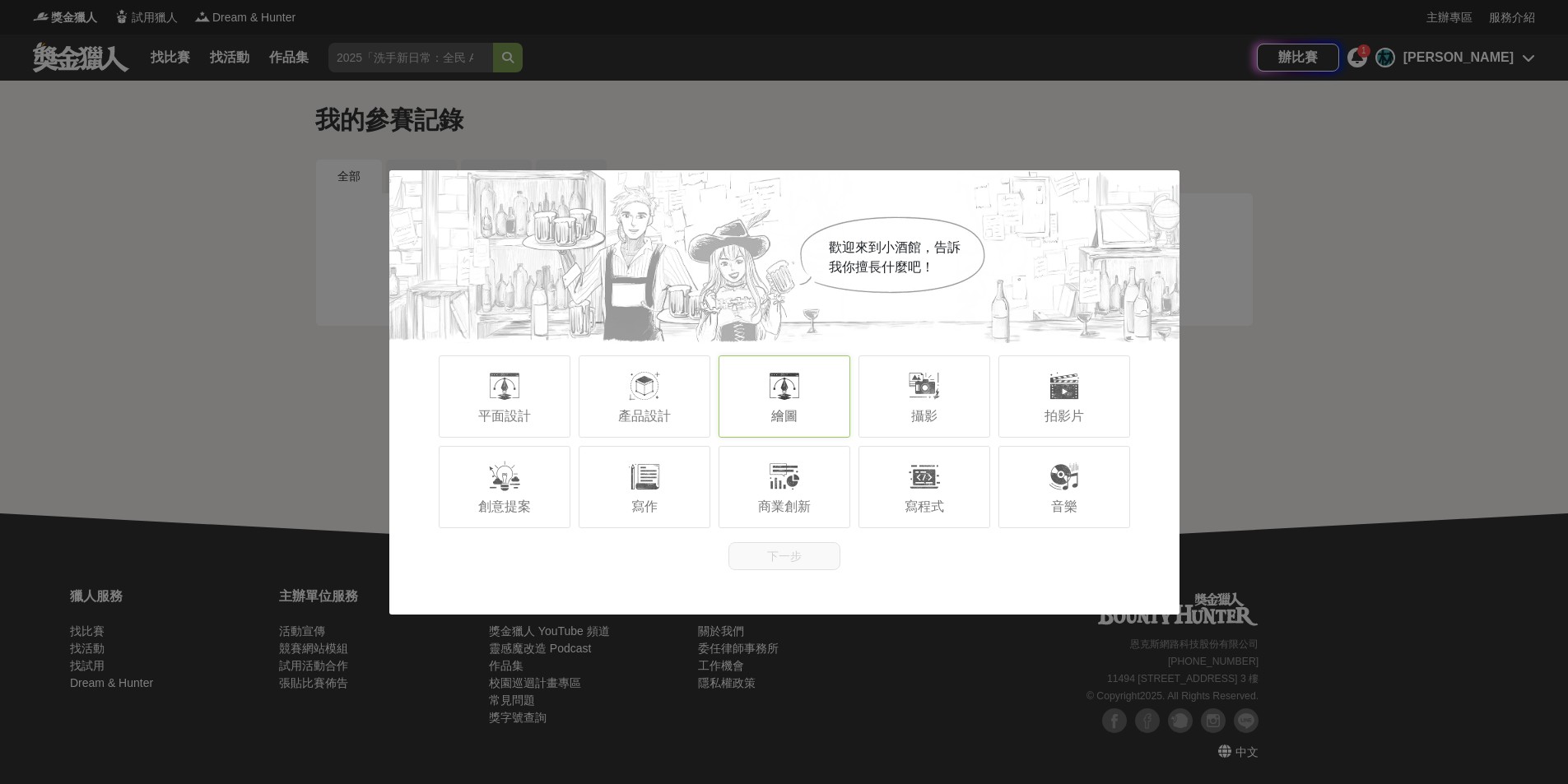
click at [796, 399] on div at bounding box center [784, 386] width 33 height 33
click at [801, 554] on button "下一步" at bounding box center [784, 556] width 112 height 28
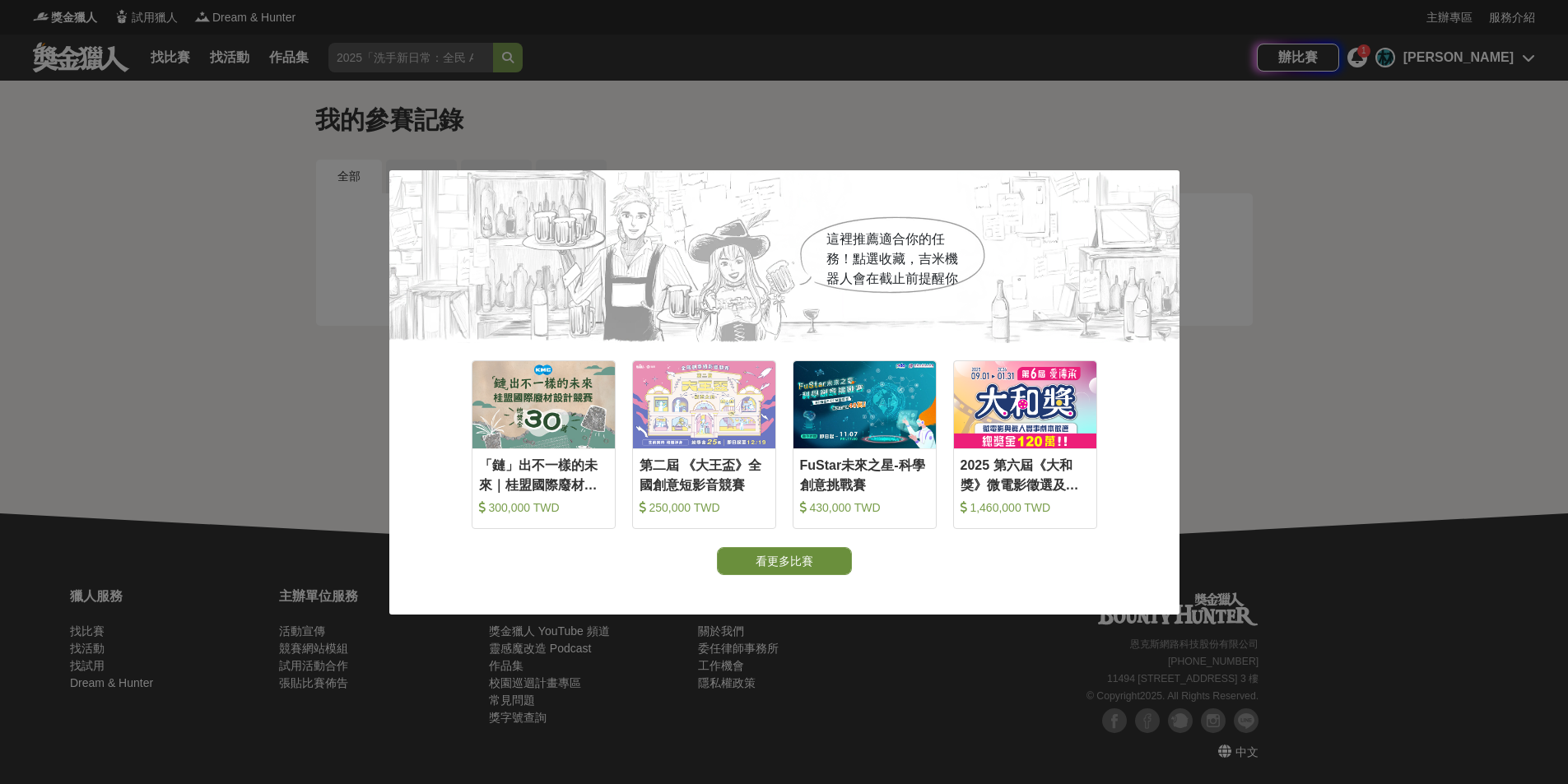
click at [781, 559] on button "看更多比賽" at bounding box center [784, 561] width 135 height 28
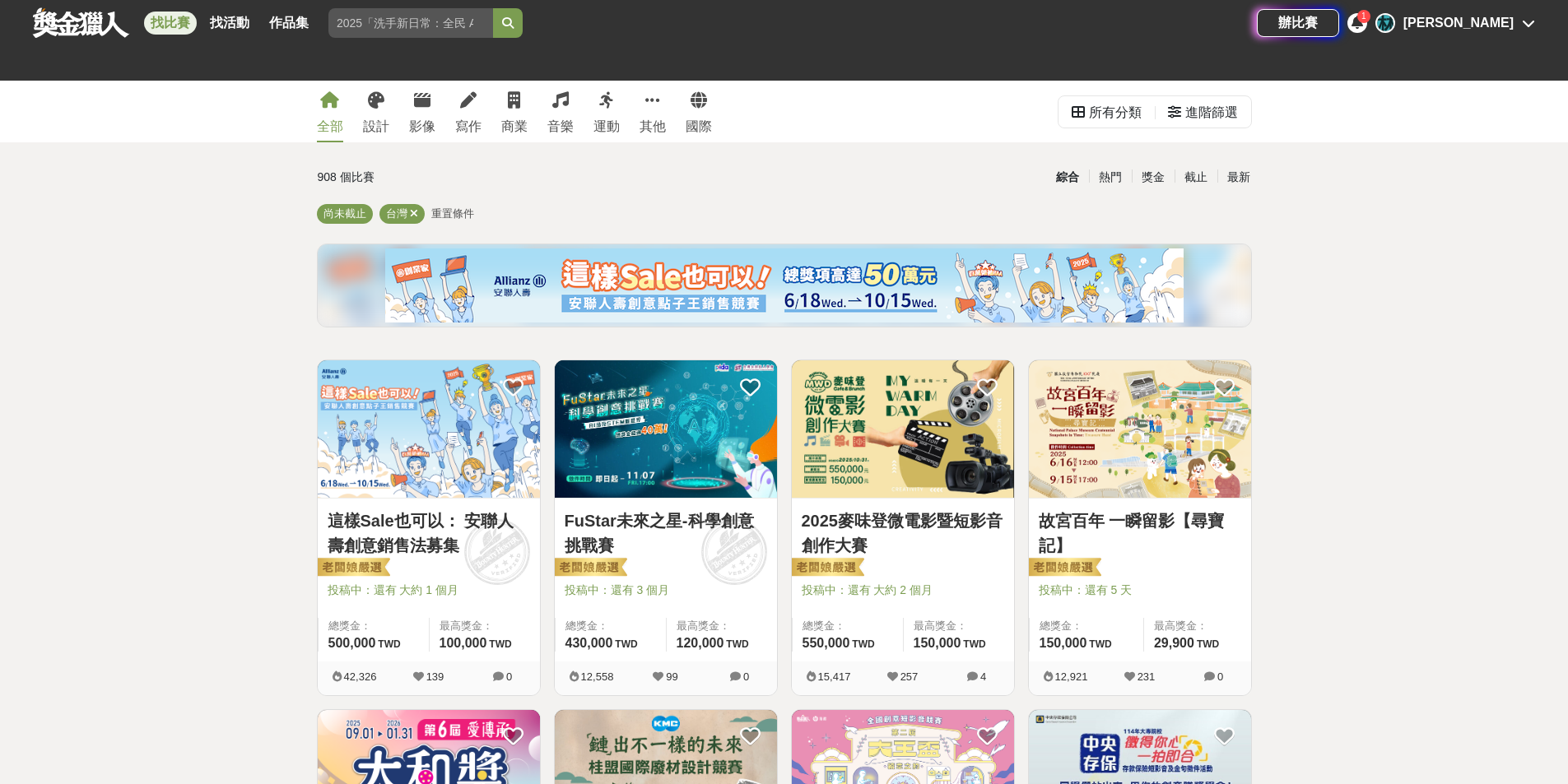
scroll to position [1096, 0]
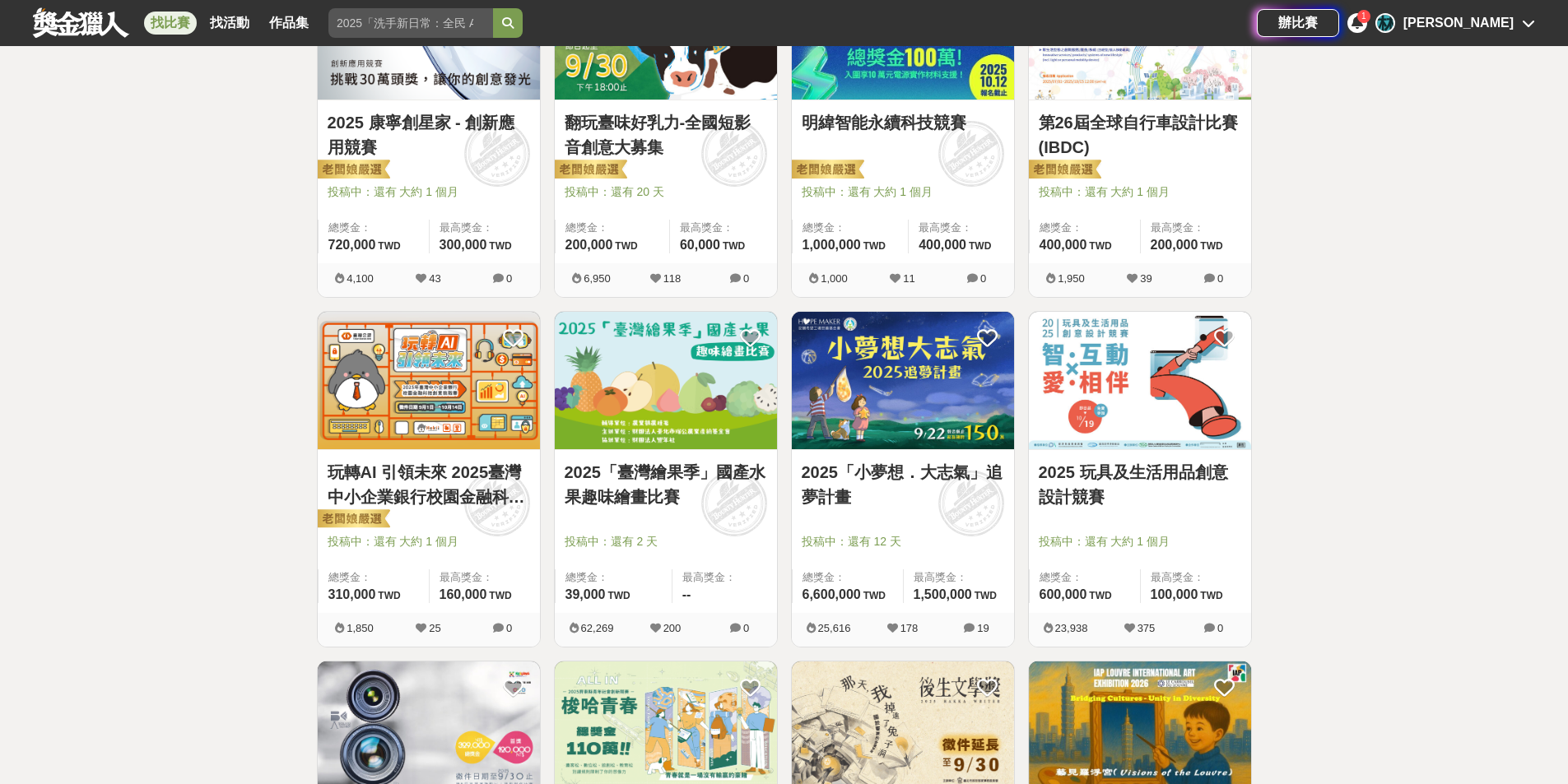
click at [670, 477] on link "2025「臺灣繪果季」國產水果趣味繪畫比賽" at bounding box center [665, 484] width 203 height 49
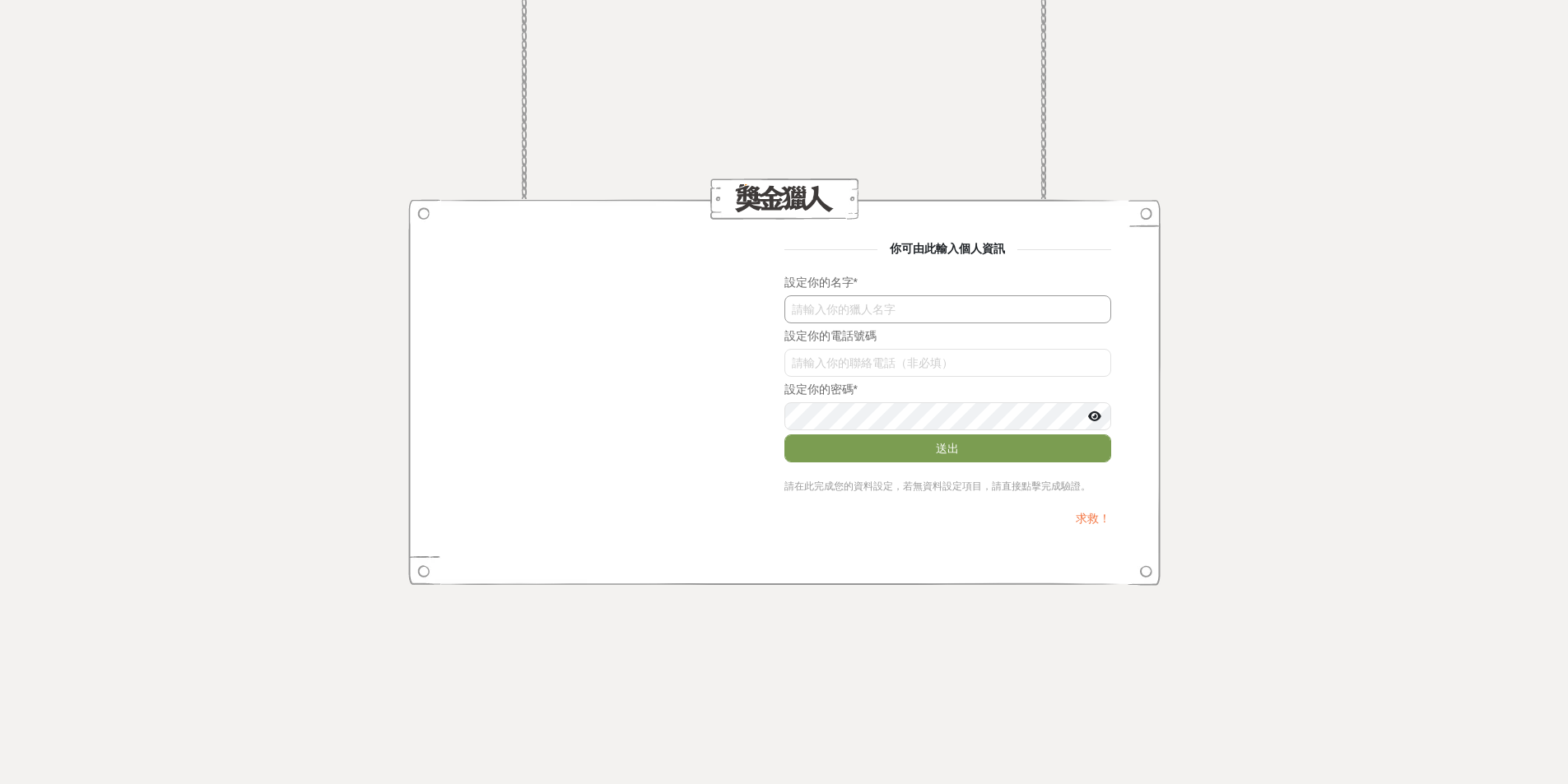
click at [804, 311] on input "text" at bounding box center [948, 309] width 327 height 28
type input "陳妍菱"
click at [830, 370] on input "M01KZXgzNTE" at bounding box center [948, 362] width 327 height 28
click at [1098, 417] on icon at bounding box center [1094, 416] width 13 height 12
click at [1098, 417] on icon at bounding box center [1094, 416] width 15 height 12
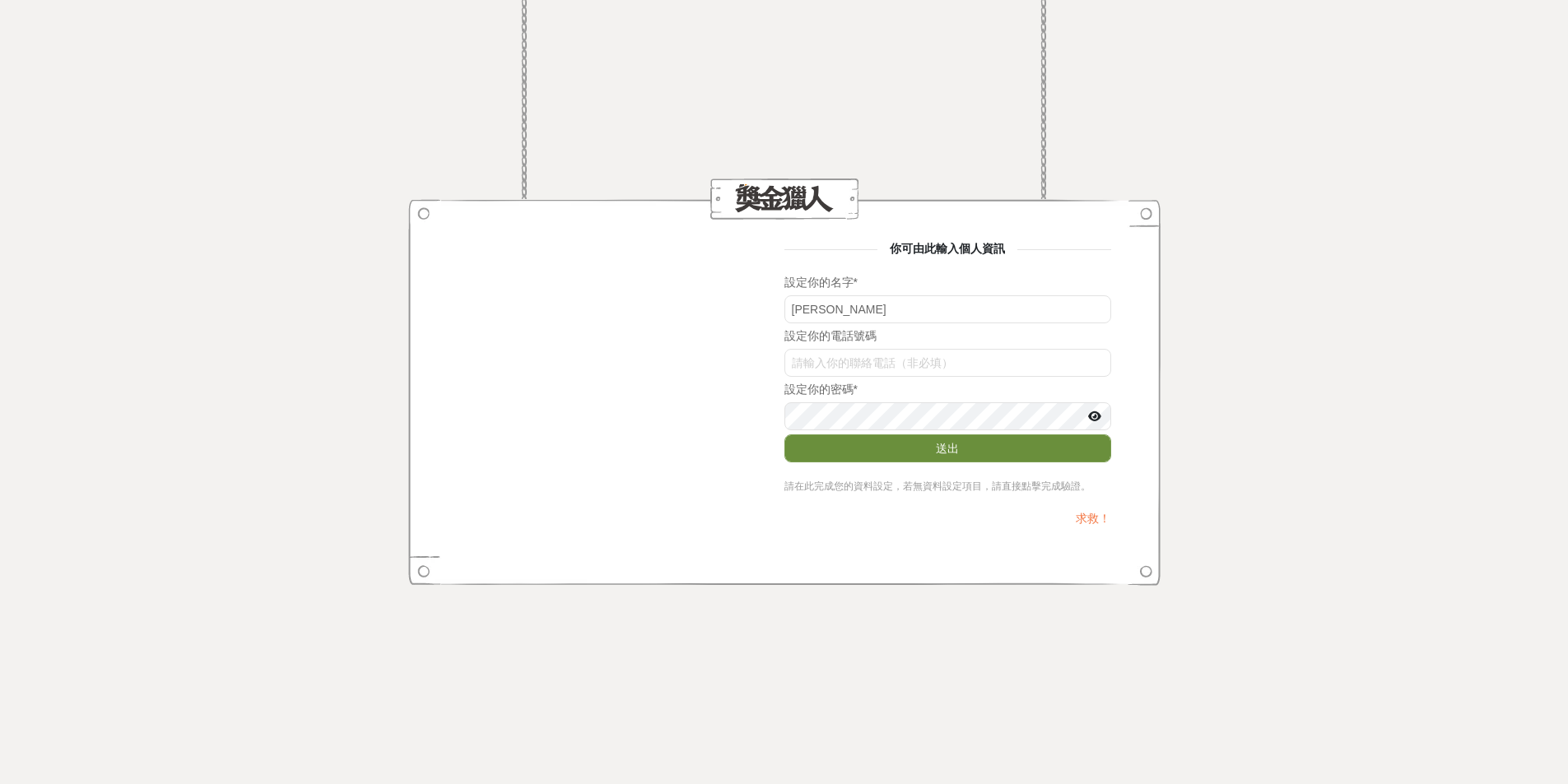
click at [950, 449] on button "送出" at bounding box center [948, 448] width 327 height 28
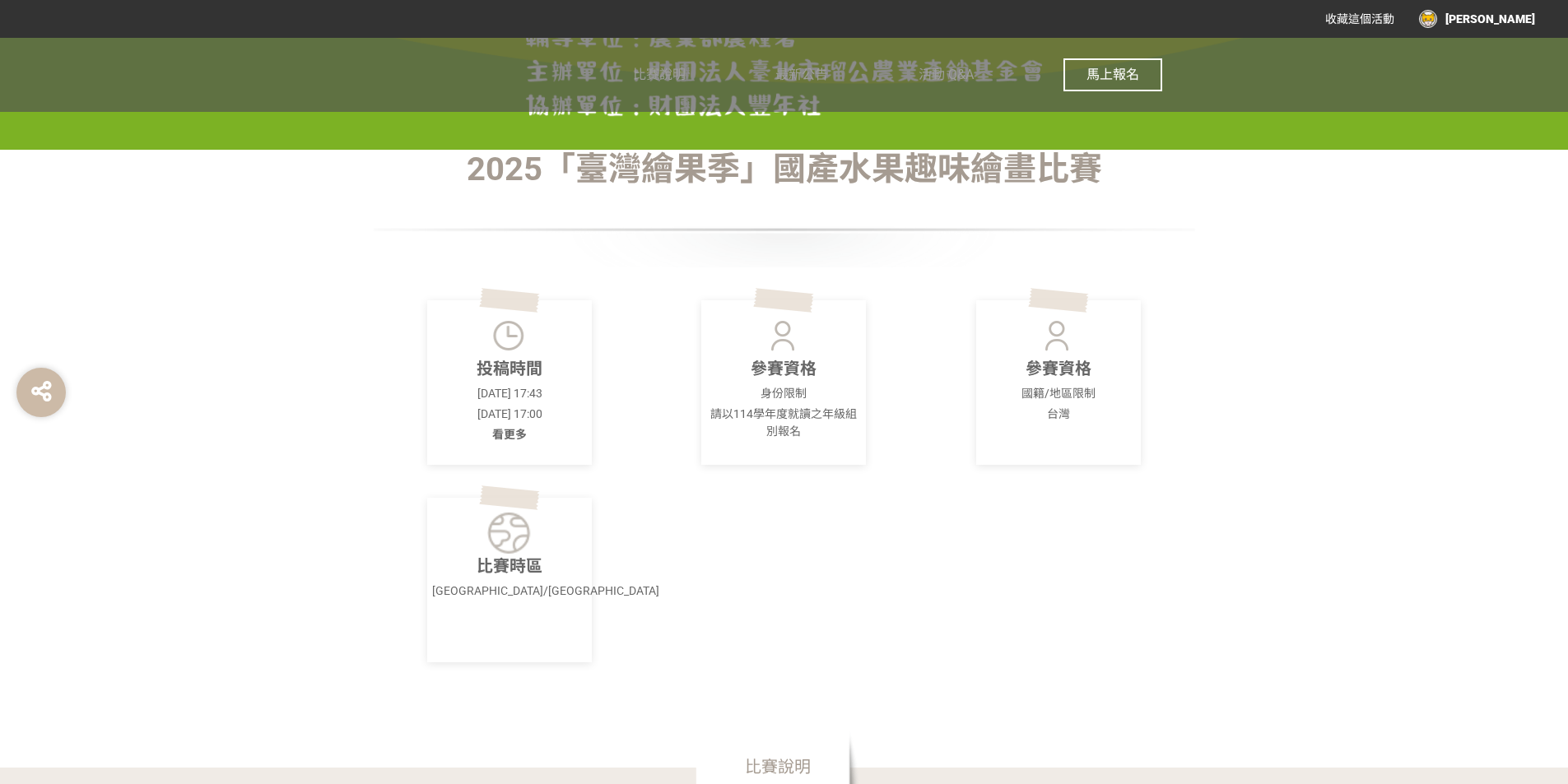
scroll to position [162, 0]
